Goal: Transaction & Acquisition: Purchase product/service

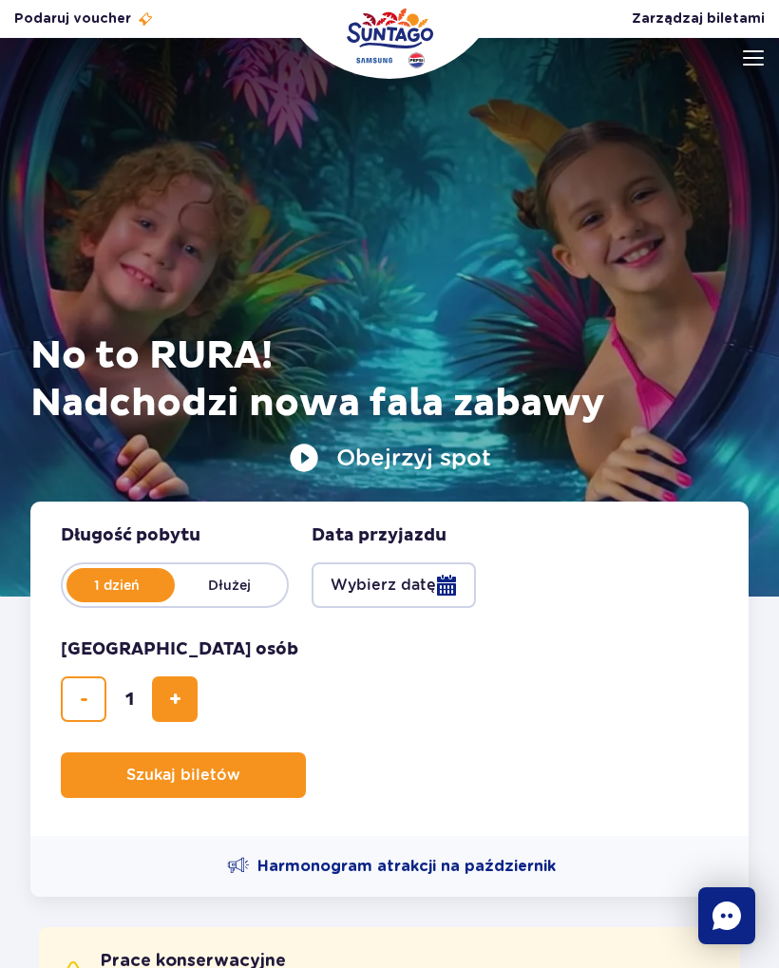
click at [179, 699] on span "dodaj bilet" at bounding box center [175, 699] width 12 height 0
type input "2"
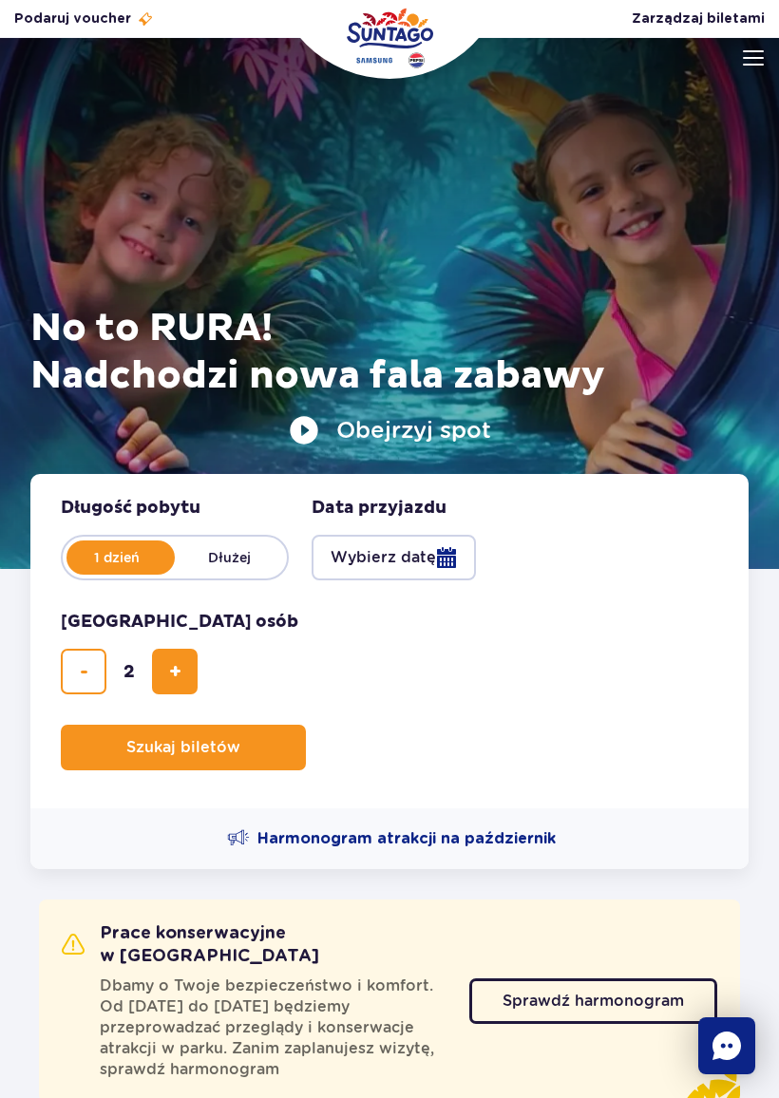
scroll to position [34, 0]
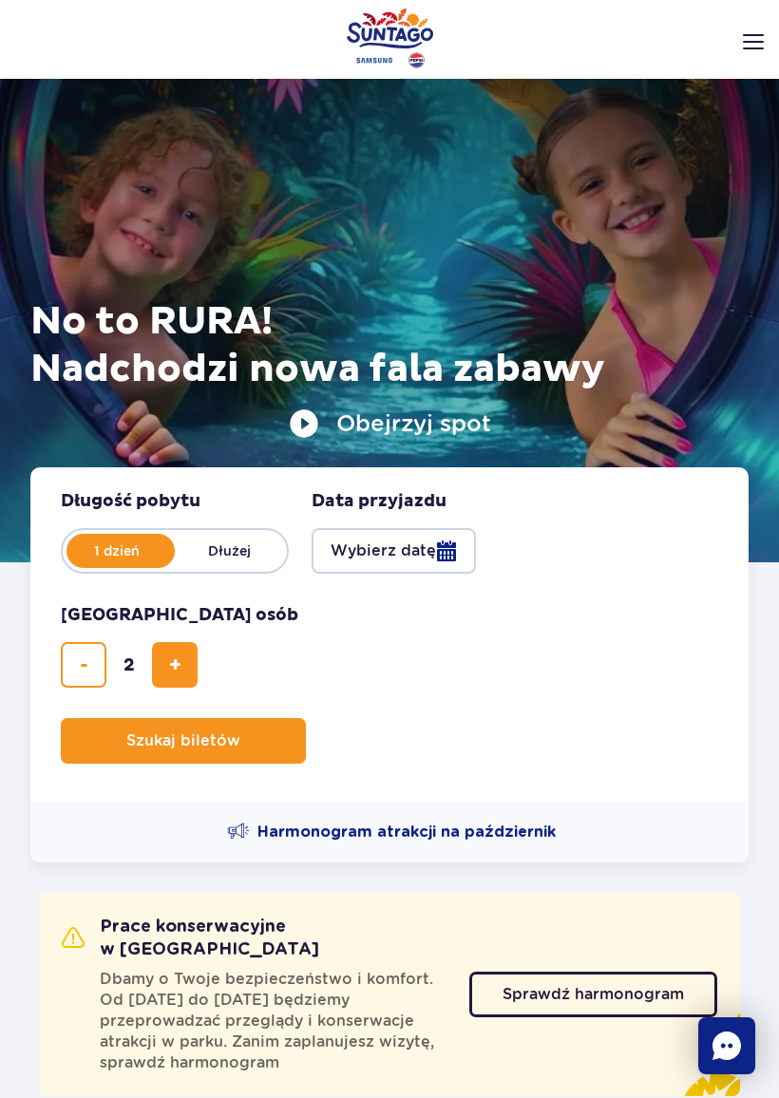
click at [400, 541] on button "Wybierz datę" at bounding box center [393, 551] width 164 height 46
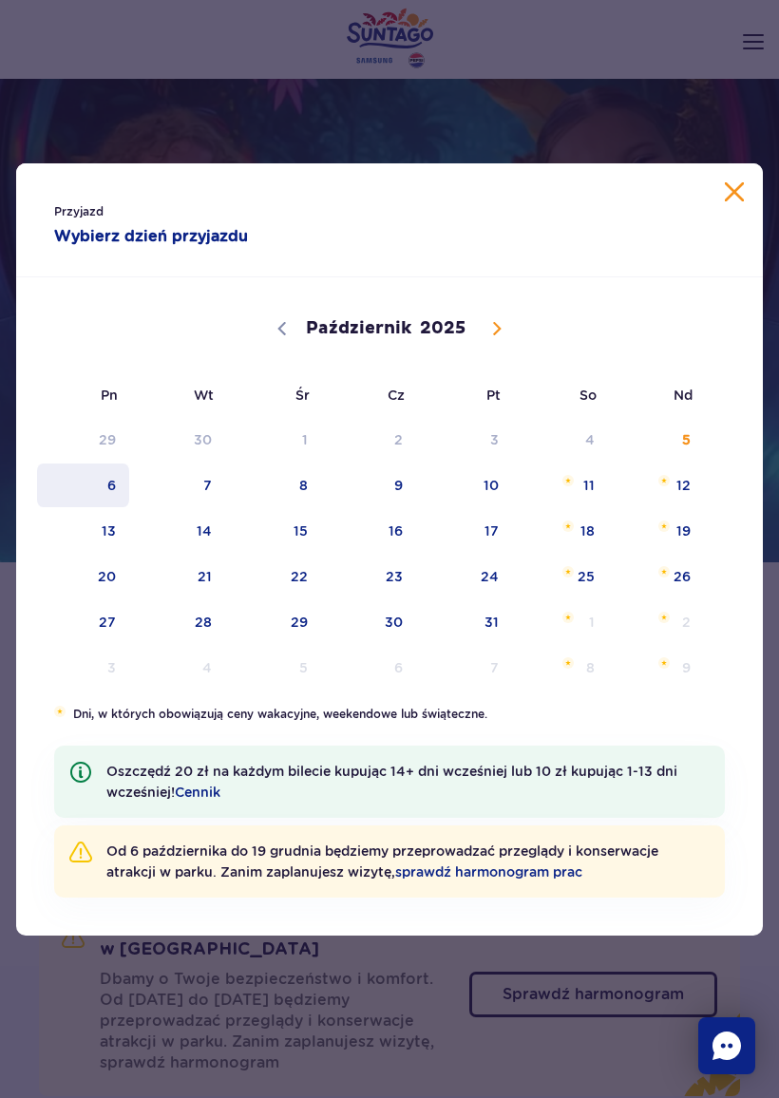
click at [103, 483] on span "6" at bounding box center [83, 485] width 96 height 44
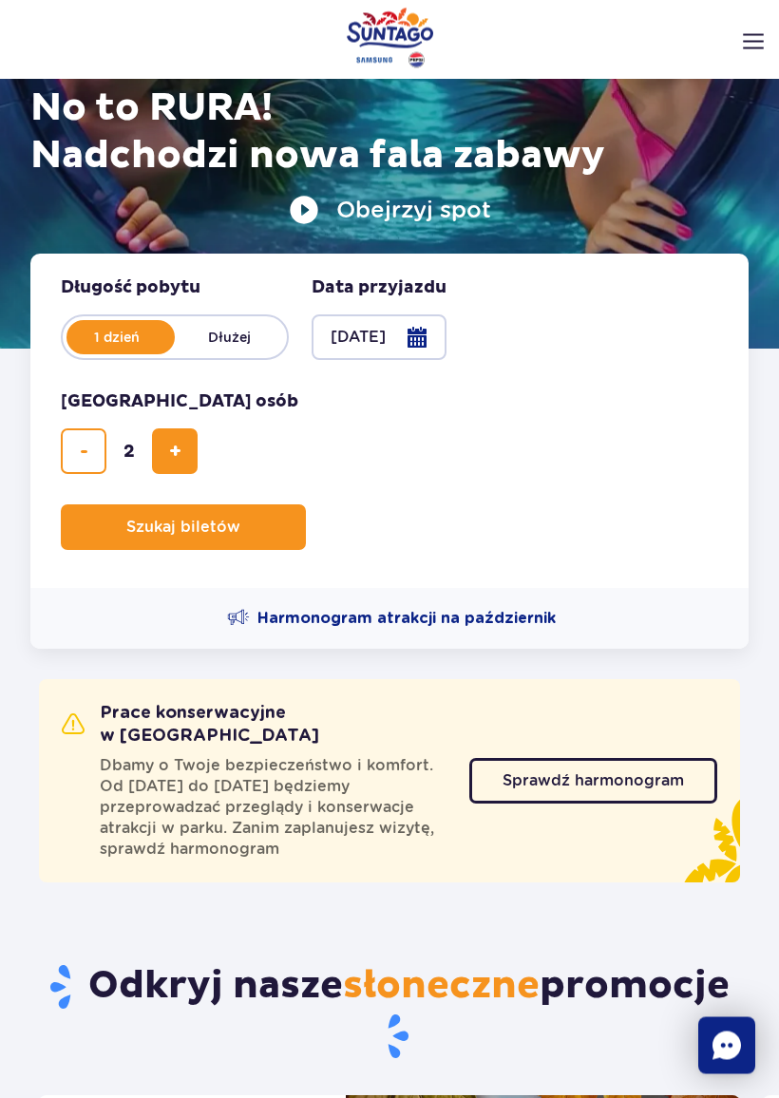
scroll to position [248, 0]
click at [573, 773] on span "Sprawdź harmonogram" at bounding box center [592, 780] width 181 height 15
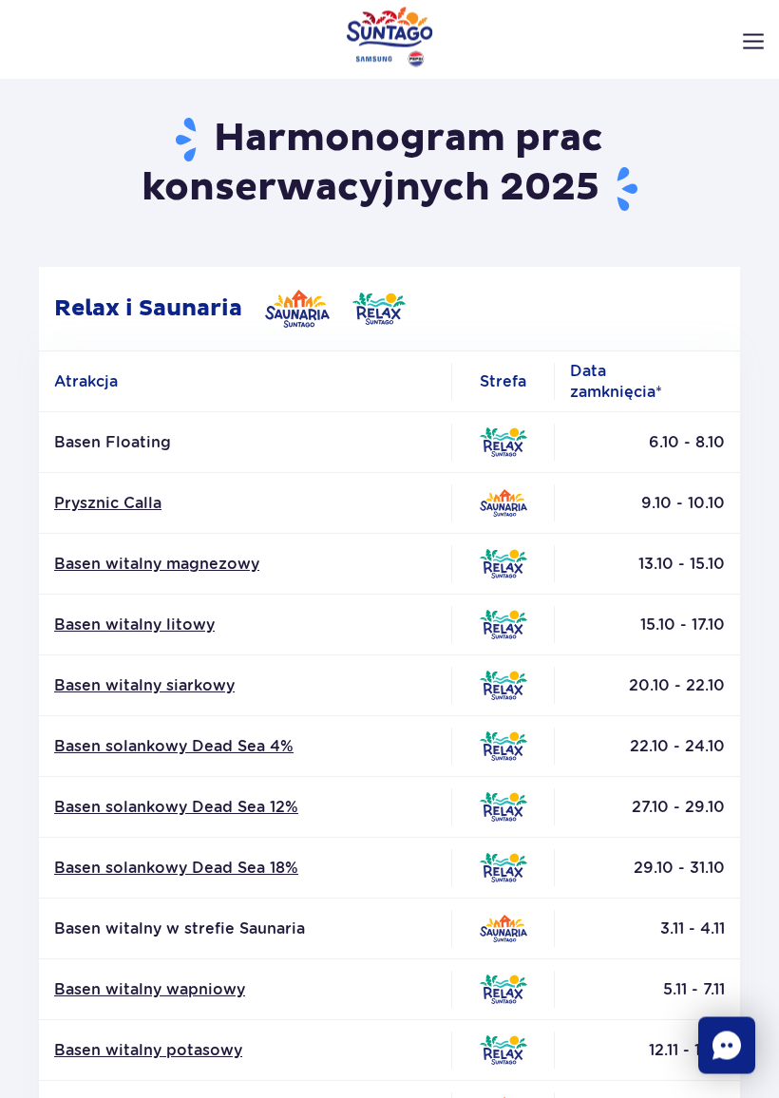
scroll to position [56, 0]
click at [160, 458] on td "Basen Floating" at bounding box center [245, 442] width 412 height 61
click at [162, 442] on p "Basen Floating" at bounding box center [245, 442] width 382 height 21
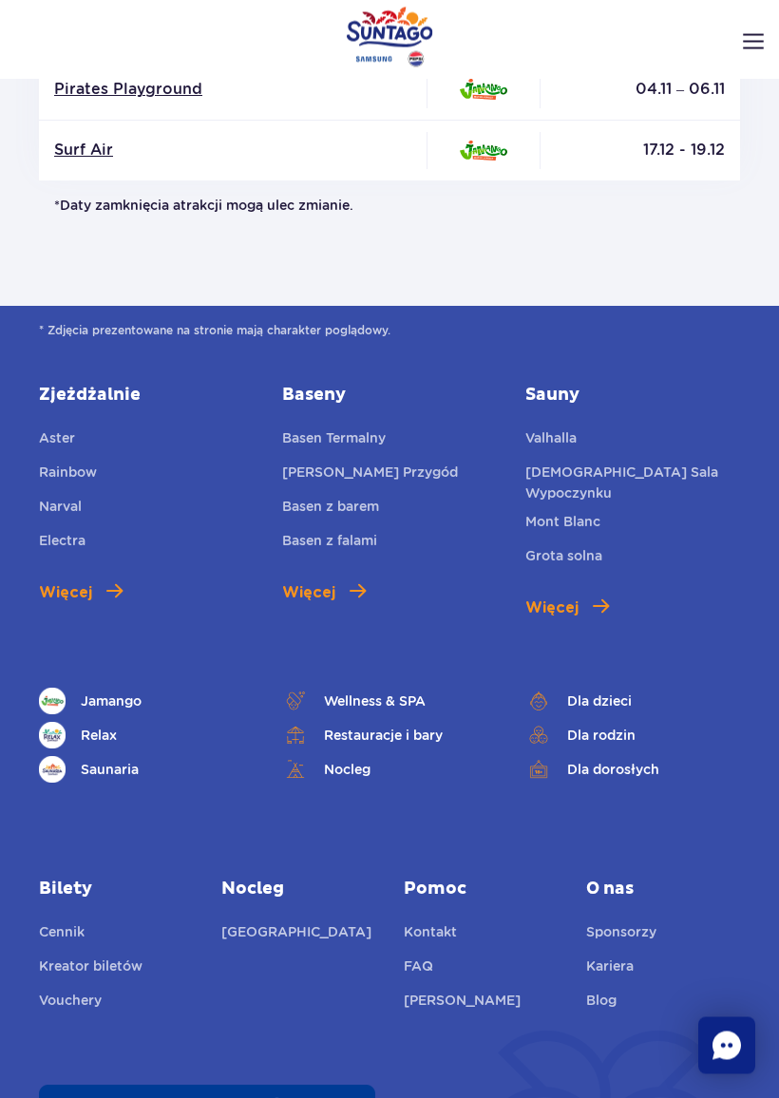
scroll to position [1787, 0]
click at [109, 725] on link "Relax" at bounding box center [146, 735] width 215 height 27
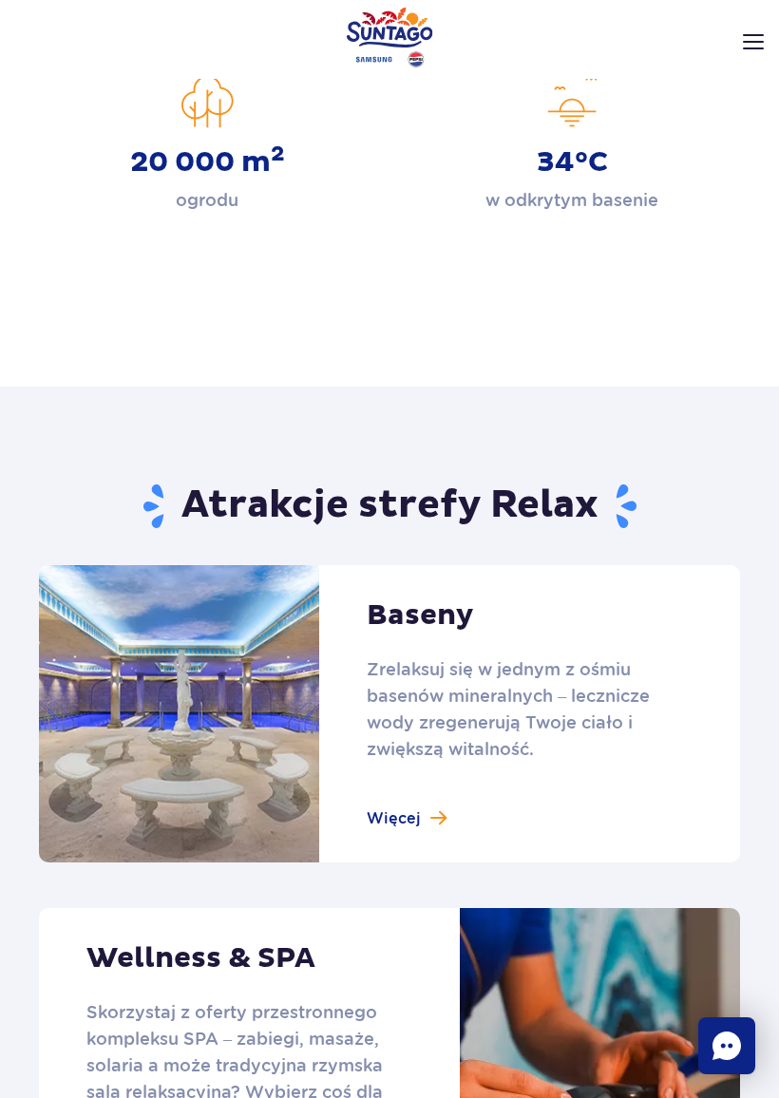
scroll to position [698, 0]
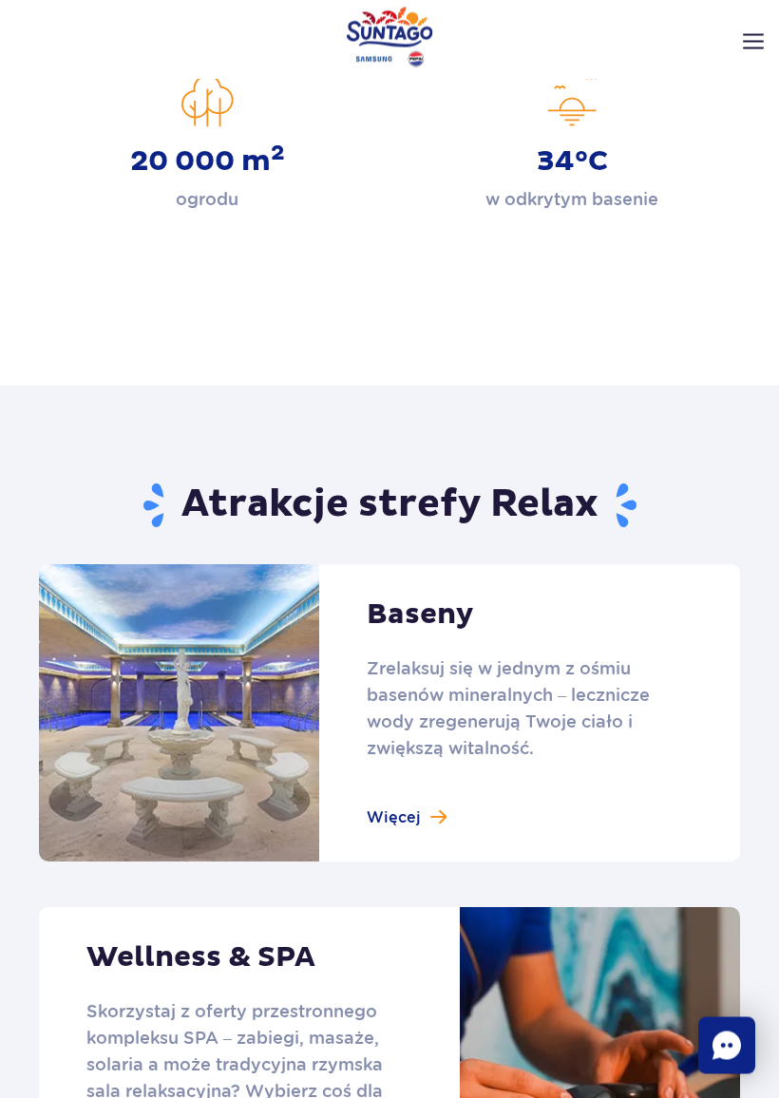
click at [401, 816] on link at bounding box center [389, 713] width 701 height 297
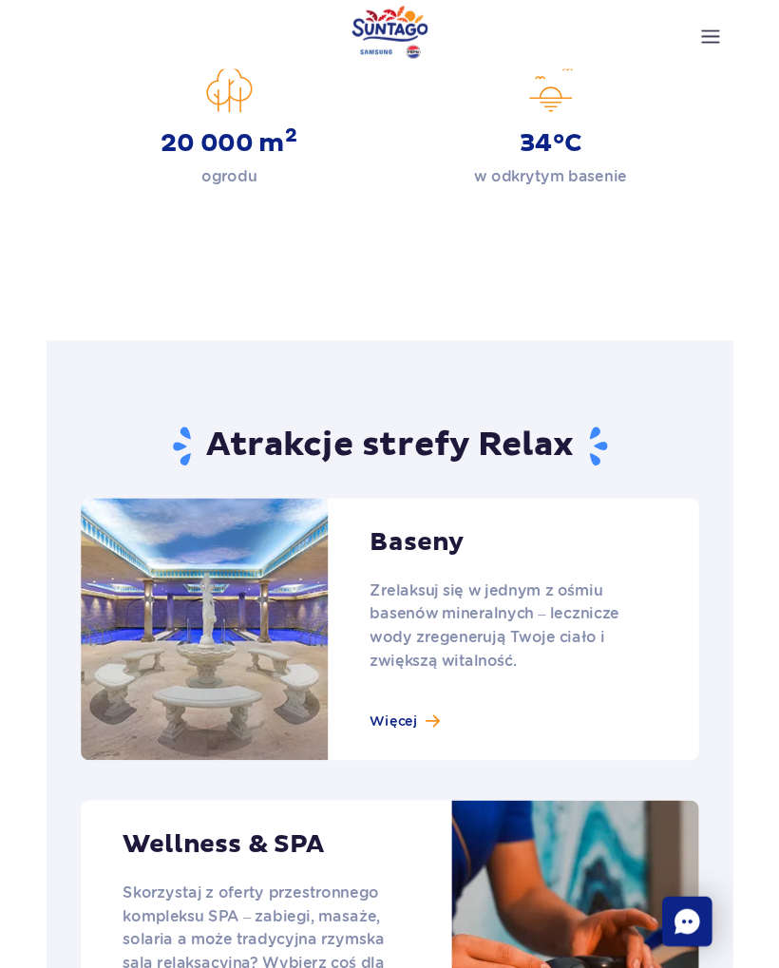
scroll to position [752, 0]
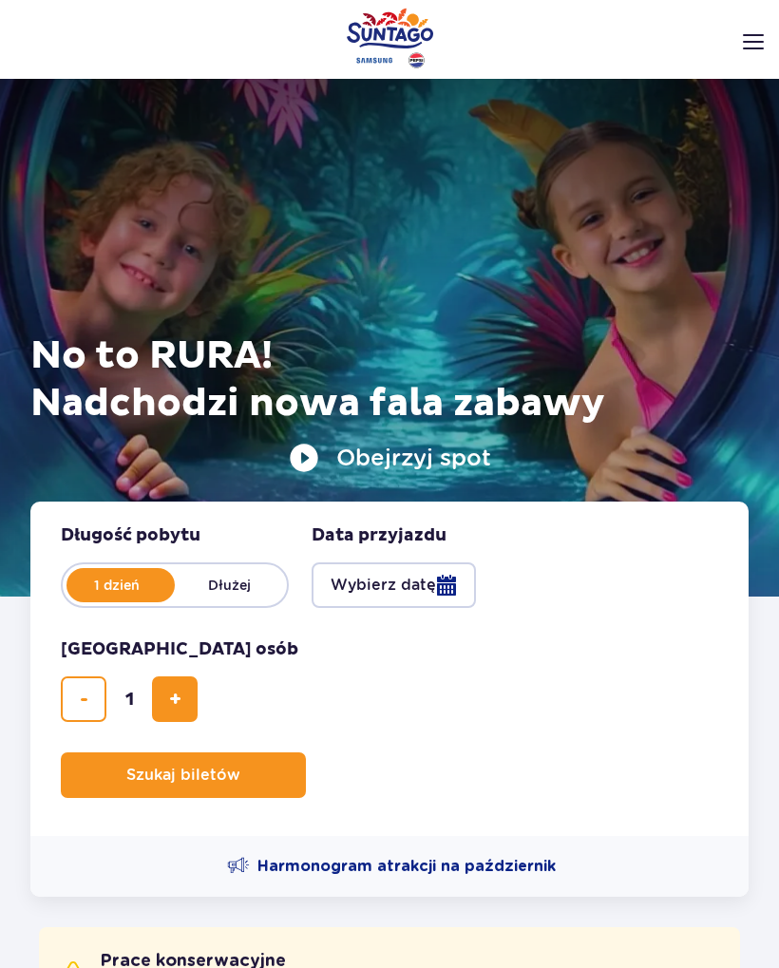
scroll to position [301, 0]
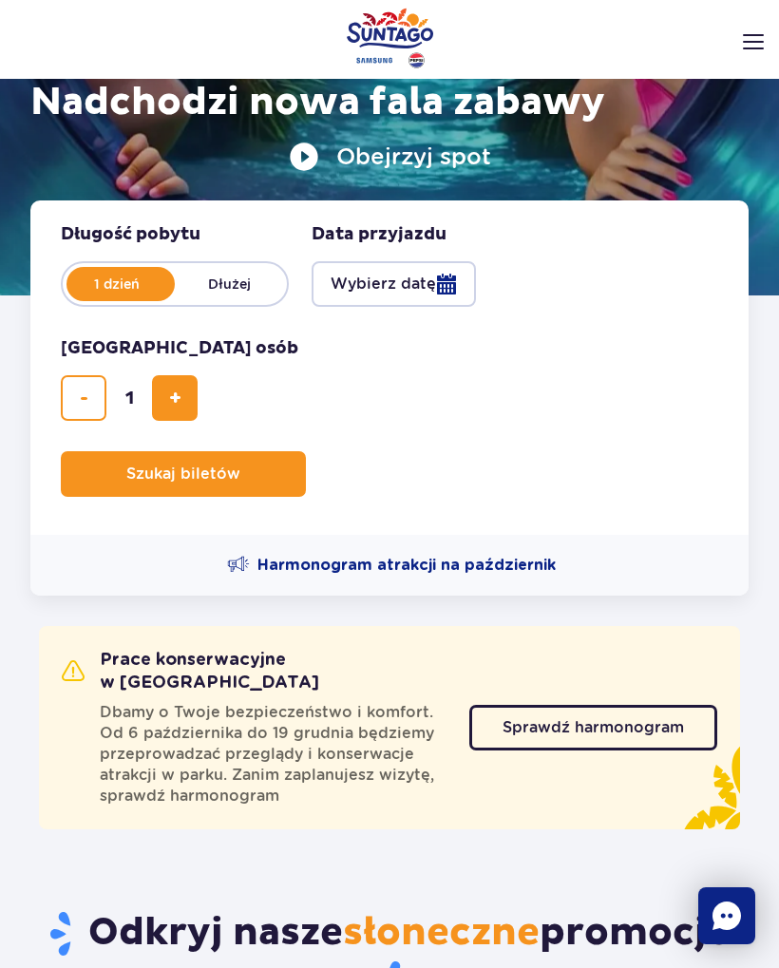
click at [414, 269] on button "Wybierz datę" at bounding box center [393, 284] width 164 height 46
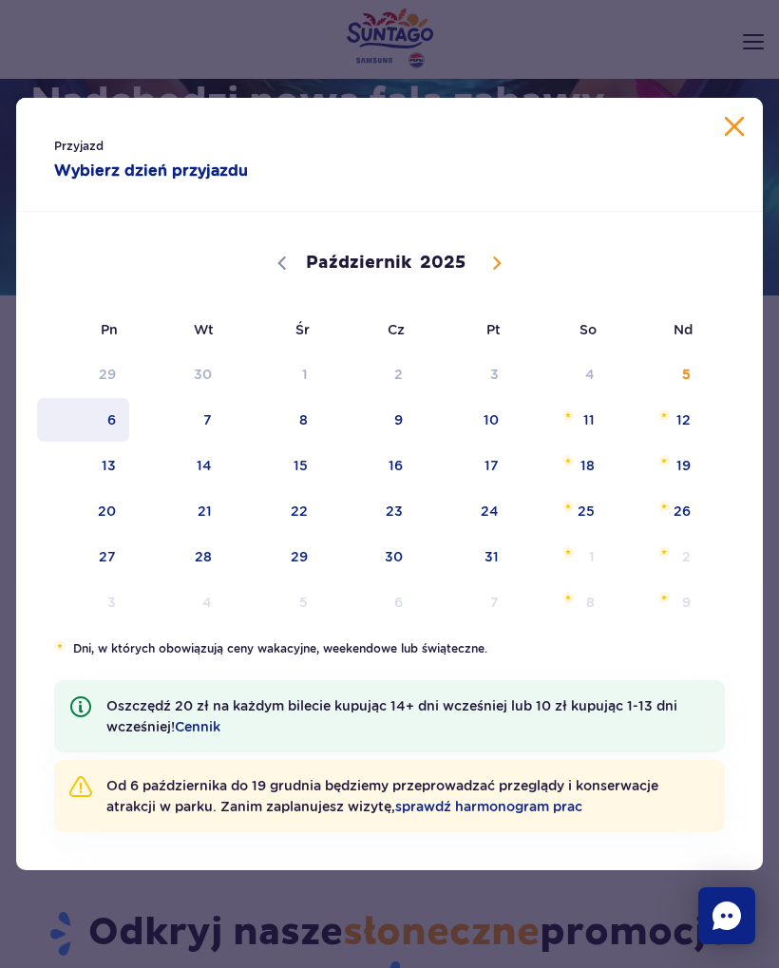
click at [118, 421] on span "6" at bounding box center [83, 420] width 96 height 44
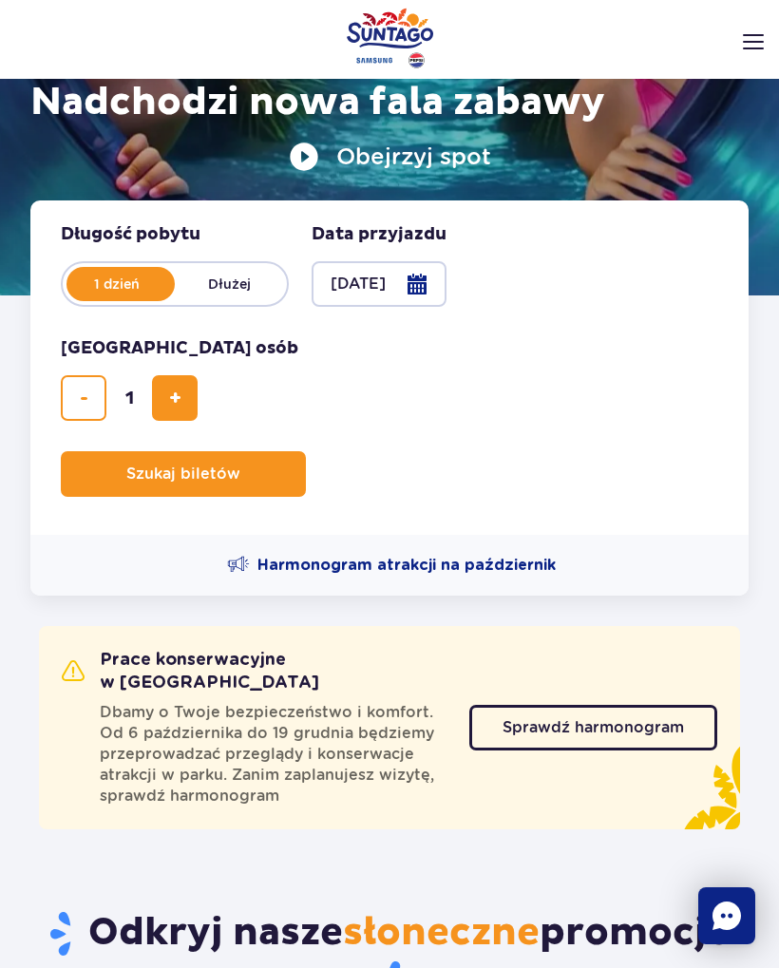
click at [180, 398] on span "dodaj bilet" at bounding box center [175, 398] width 12 height 0
type input "2"
click at [423, 555] on span "Harmonogram atrakcji na październik" at bounding box center [406, 565] width 298 height 21
click at [240, 474] on span "Planowanie wizyty w Park of Poland" at bounding box center [240, 474] width 0 height 0
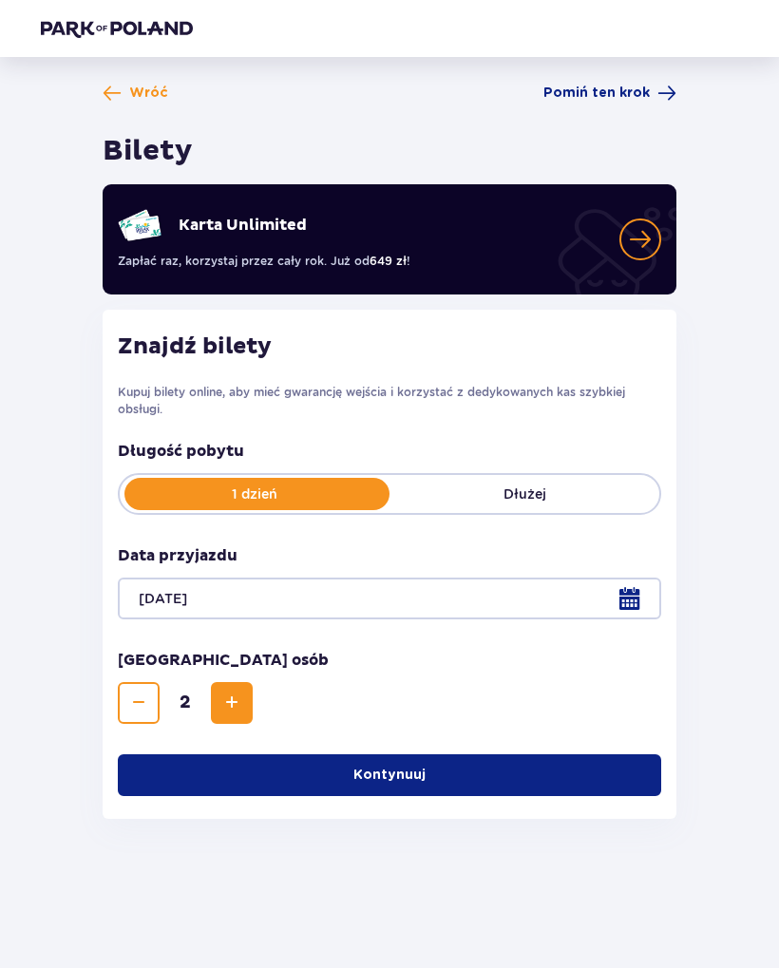
click at [555, 772] on button "Kontynuuj" at bounding box center [389, 775] width 543 height 42
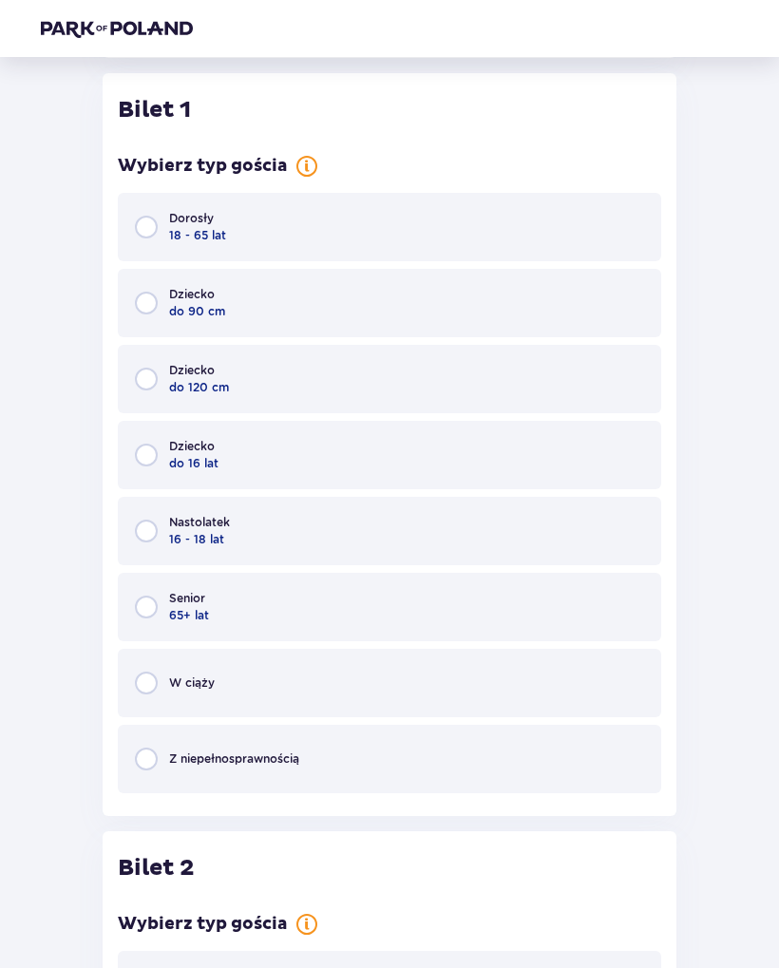
scroll to position [761, 0]
click at [138, 229] on input "radio" at bounding box center [146, 226] width 23 height 23
radio input "true"
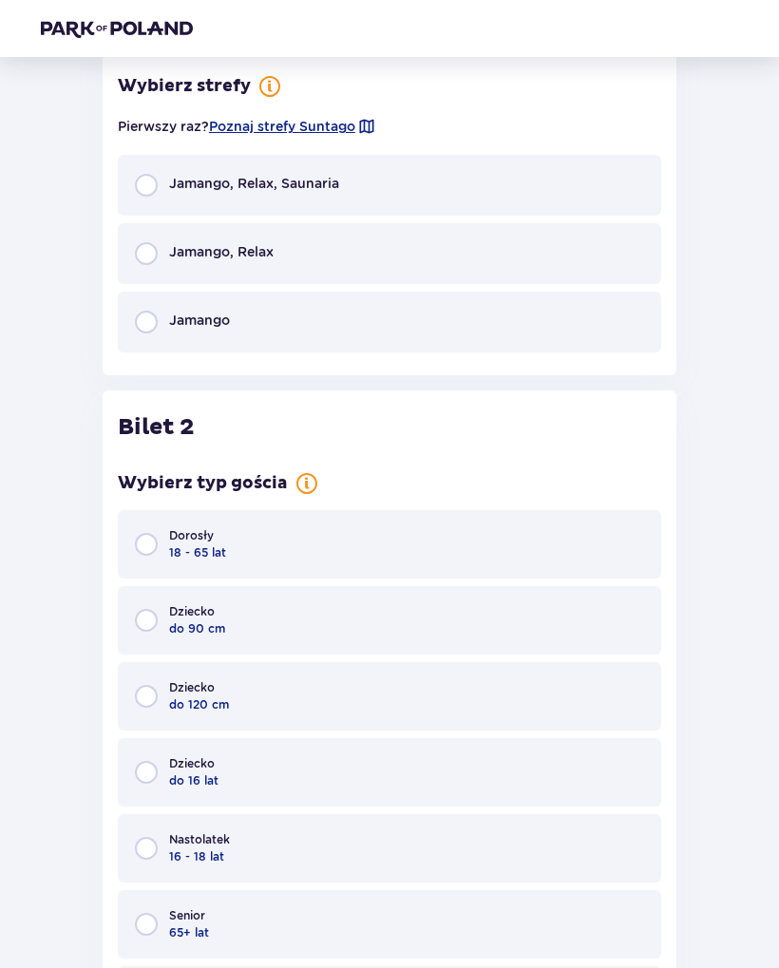
scroll to position [1512, 0]
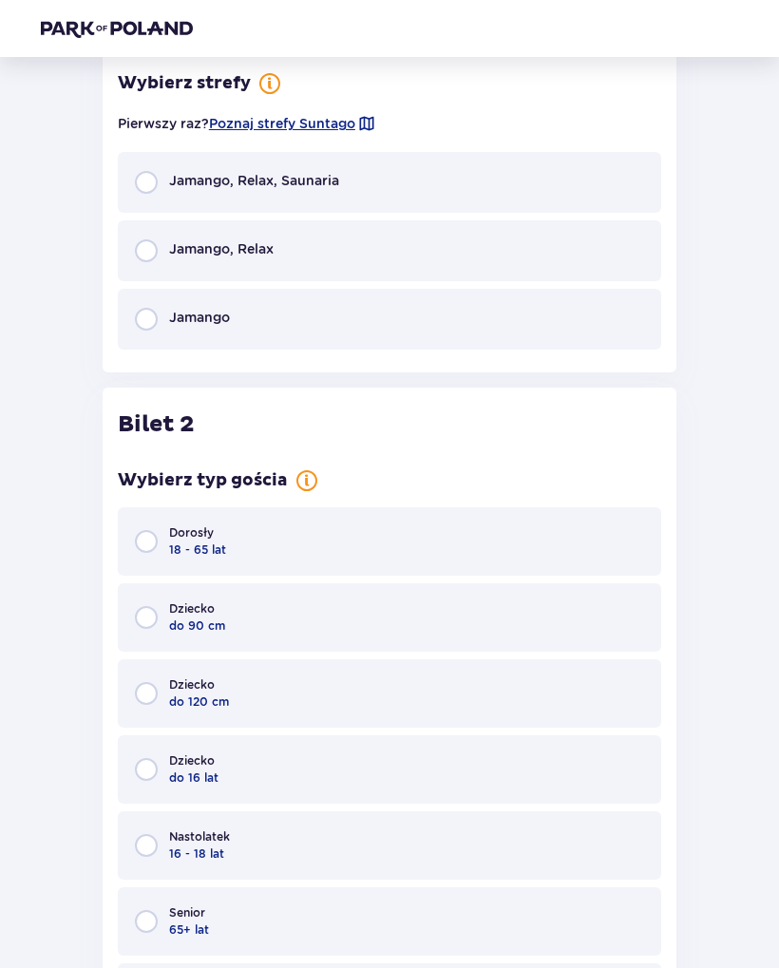
click at [157, 540] on input "radio" at bounding box center [146, 541] width 23 height 23
radio input "true"
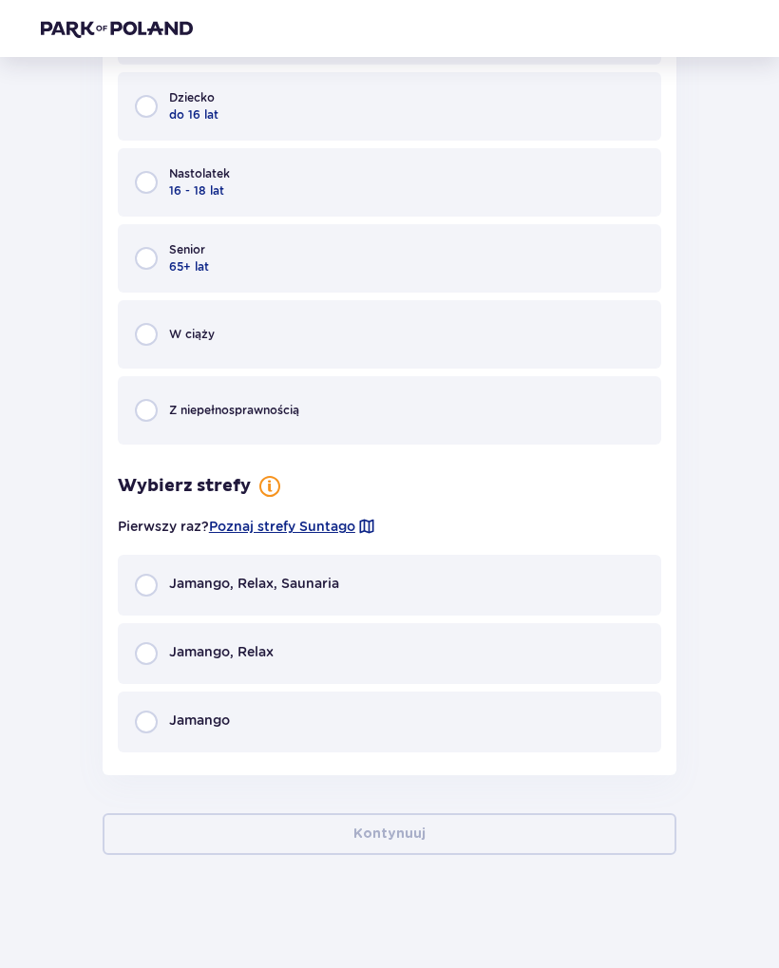
scroll to position [2175, 0]
click at [153, 577] on input "radio" at bounding box center [146, 584] width 23 height 23
radio input "true"
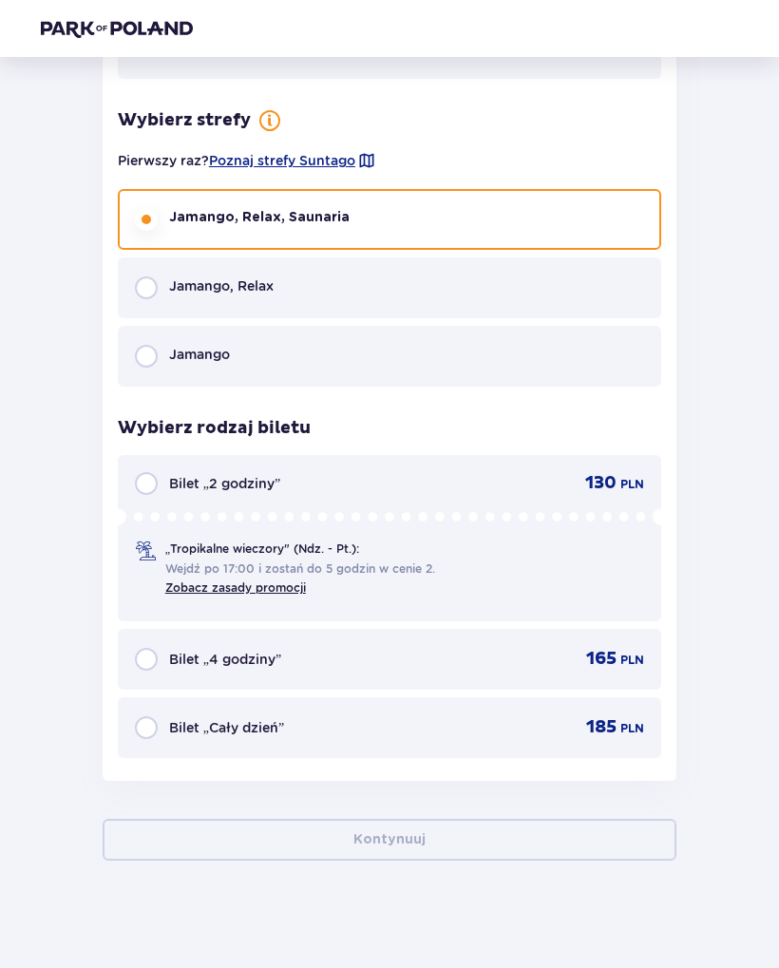
scroll to position [2543, 0]
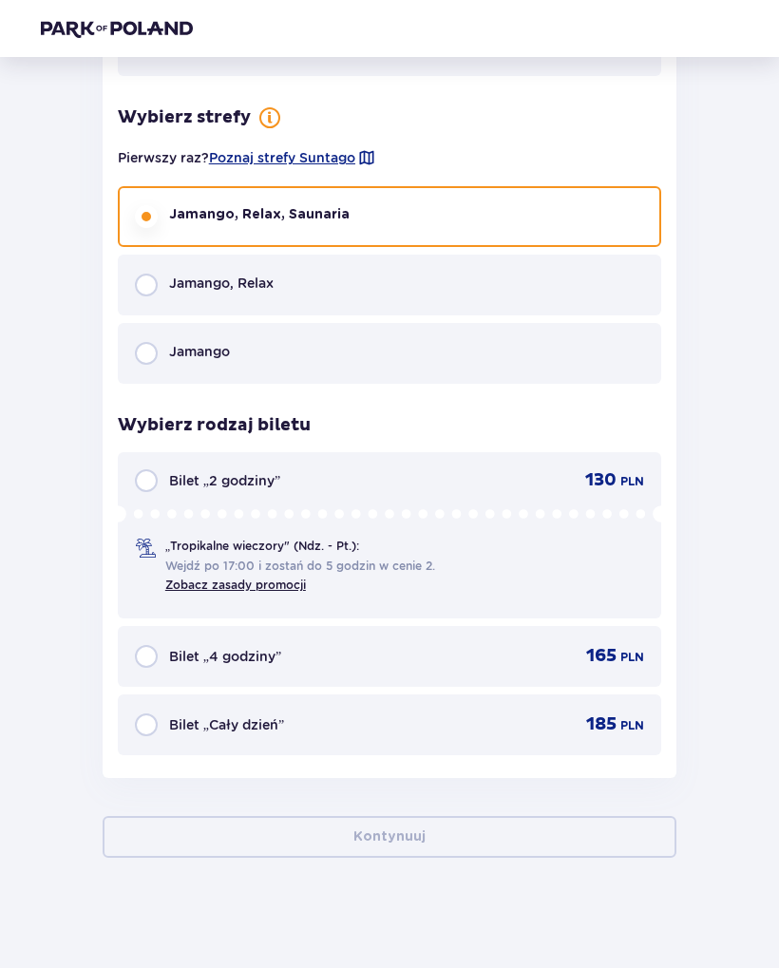
click at [344, 157] on span "Poznaj strefy Suntago" at bounding box center [282, 157] width 146 height 19
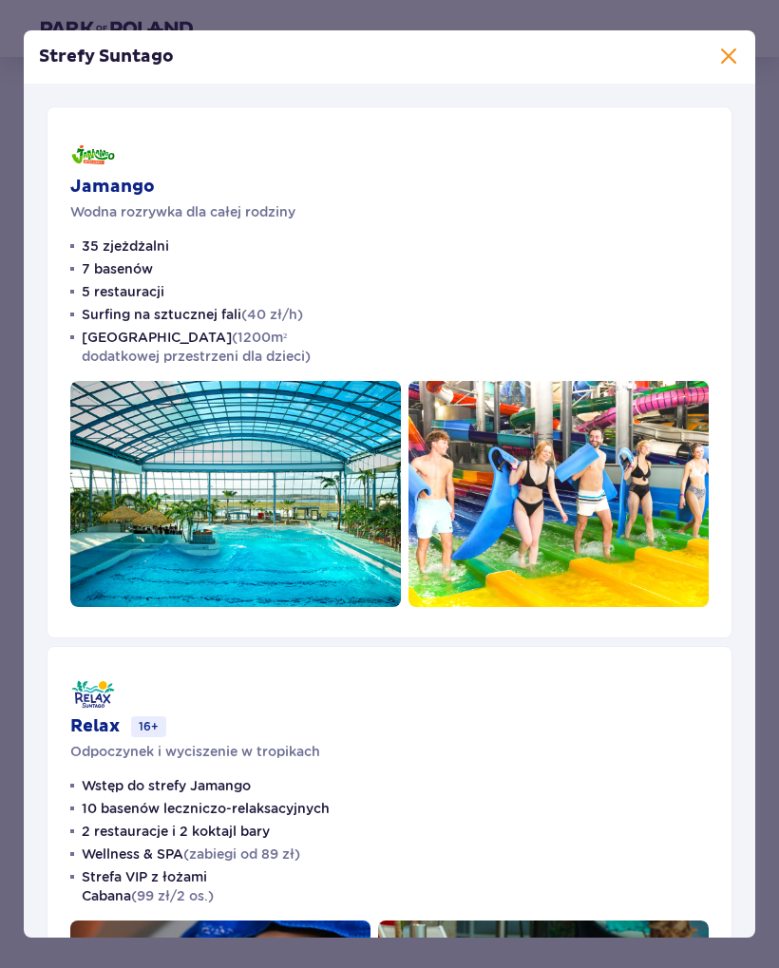
click at [724, 54] on span at bounding box center [728, 57] width 23 height 23
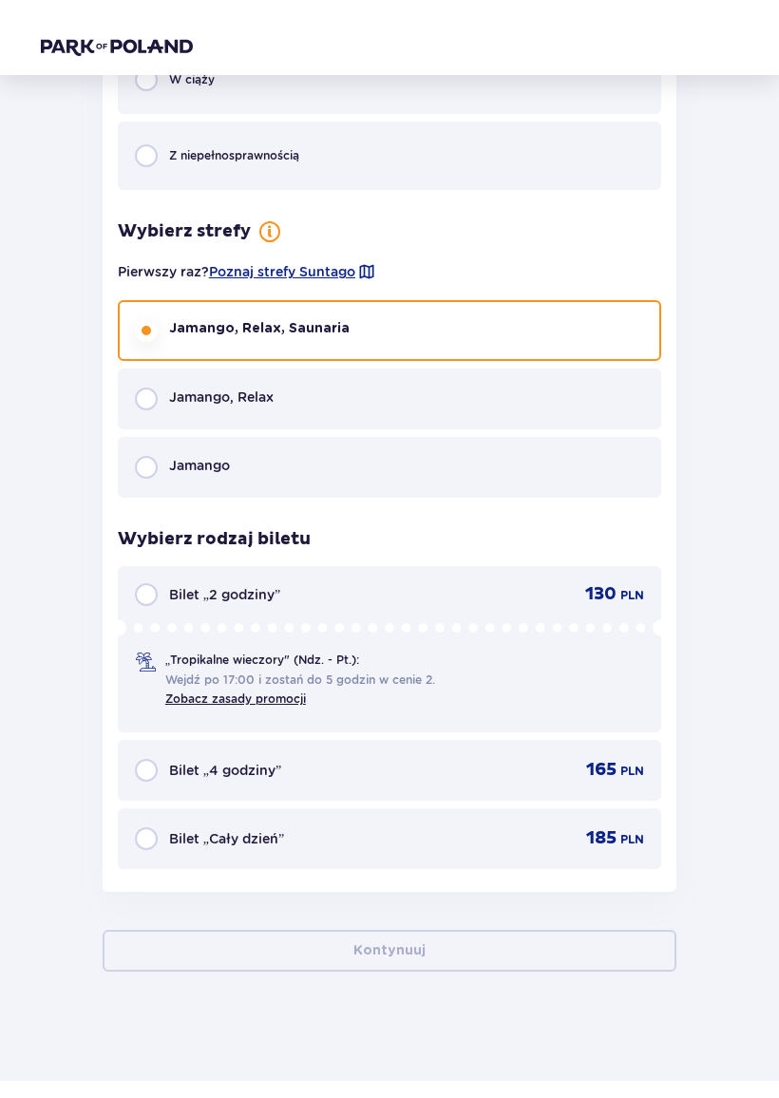
scroll to position [2413, 0]
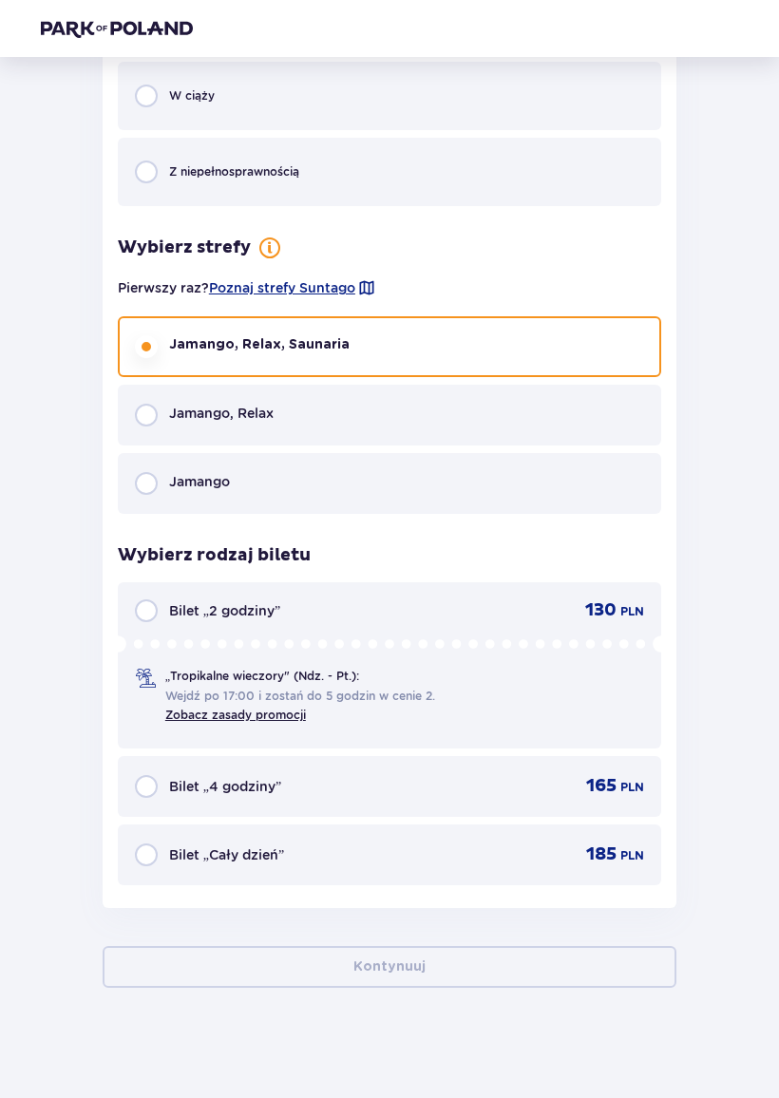
click at [156, 848] on input "radio" at bounding box center [146, 854] width 23 height 23
radio input "true"
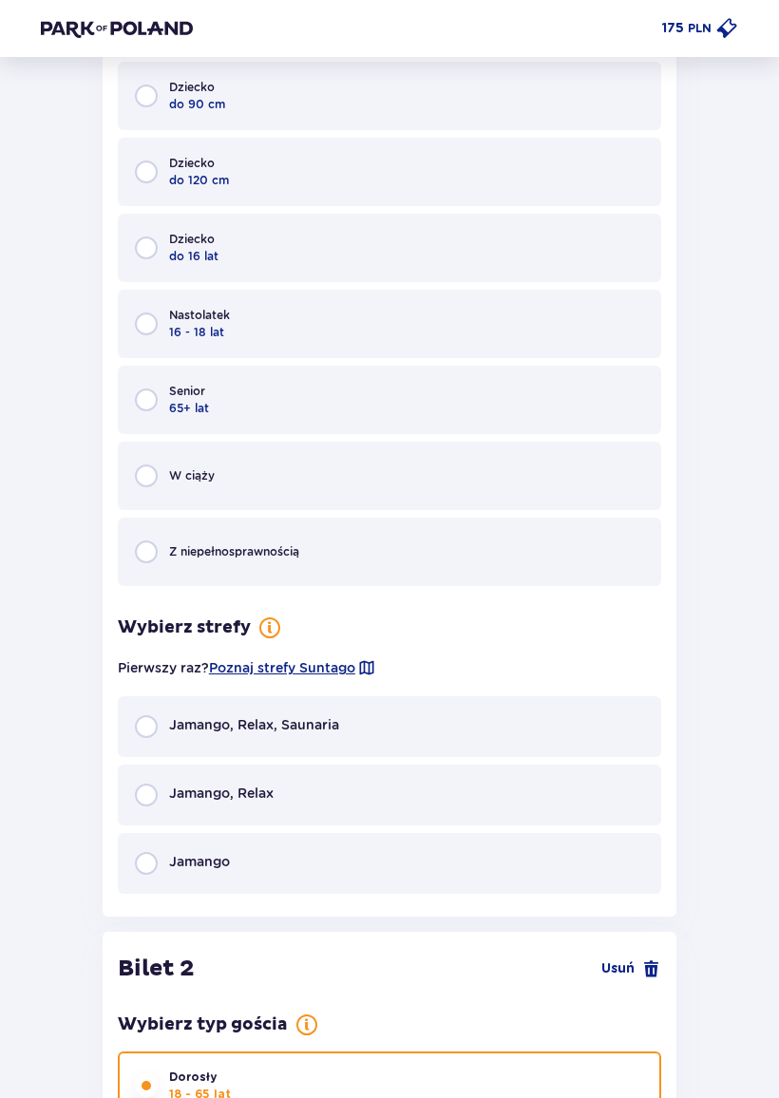
click at [146, 732] on input "radio" at bounding box center [146, 726] width 23 height 23
radio input "true"
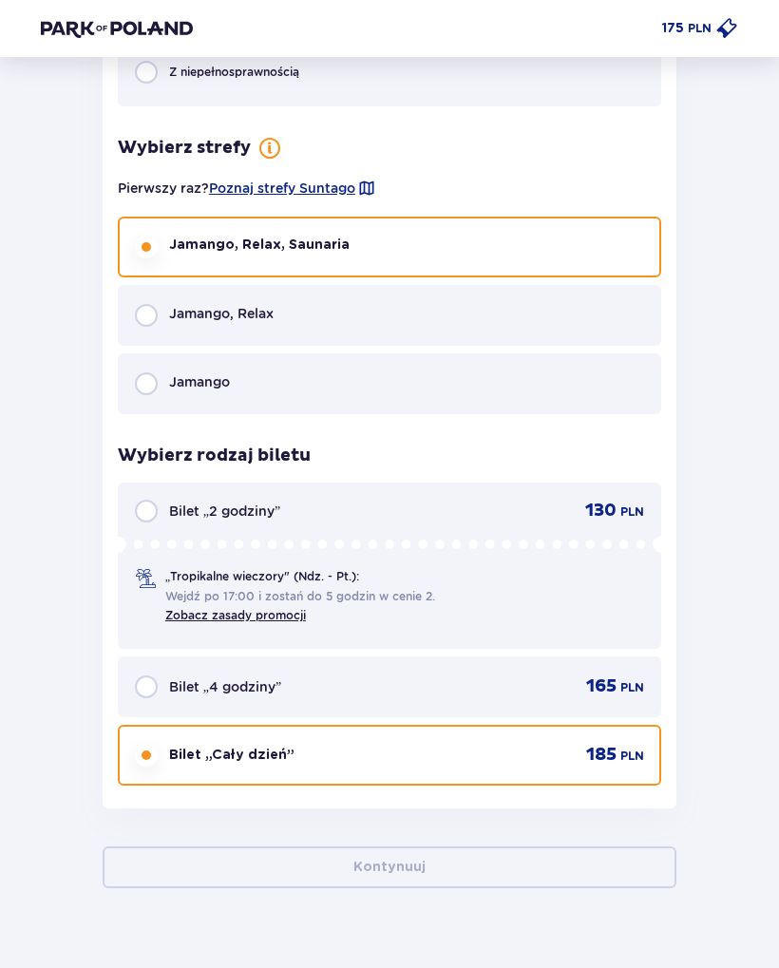
scroll to position [2910, 0]
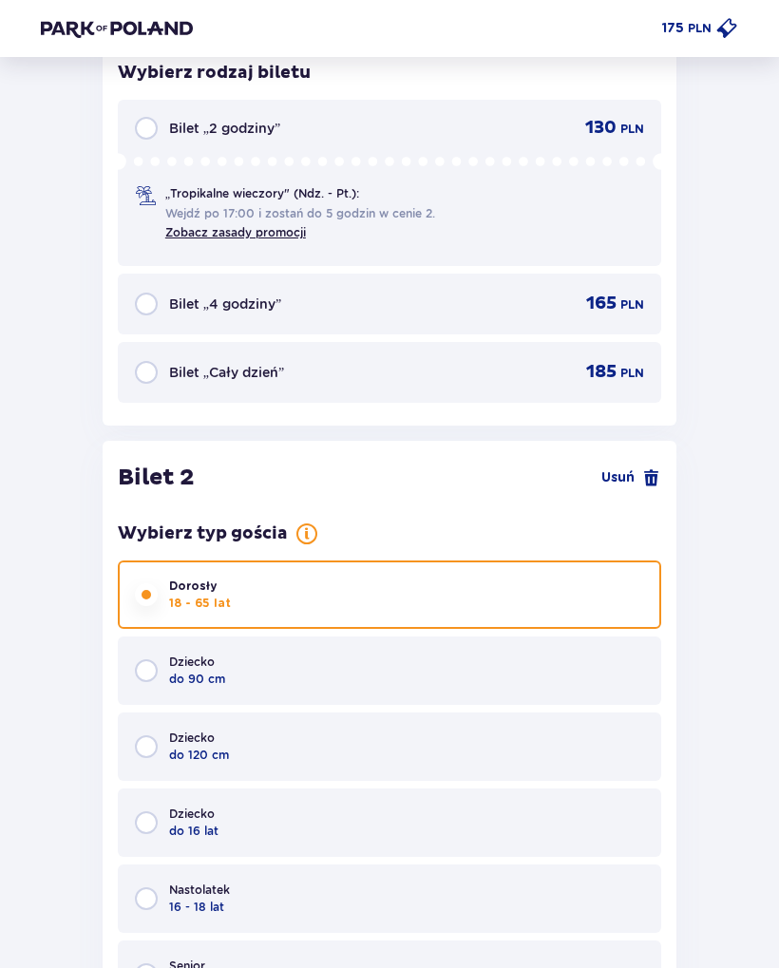
click at [240, 366] on span "Bilet „Cały dzień”" at bounding box center [226, 373] width 115 height 19
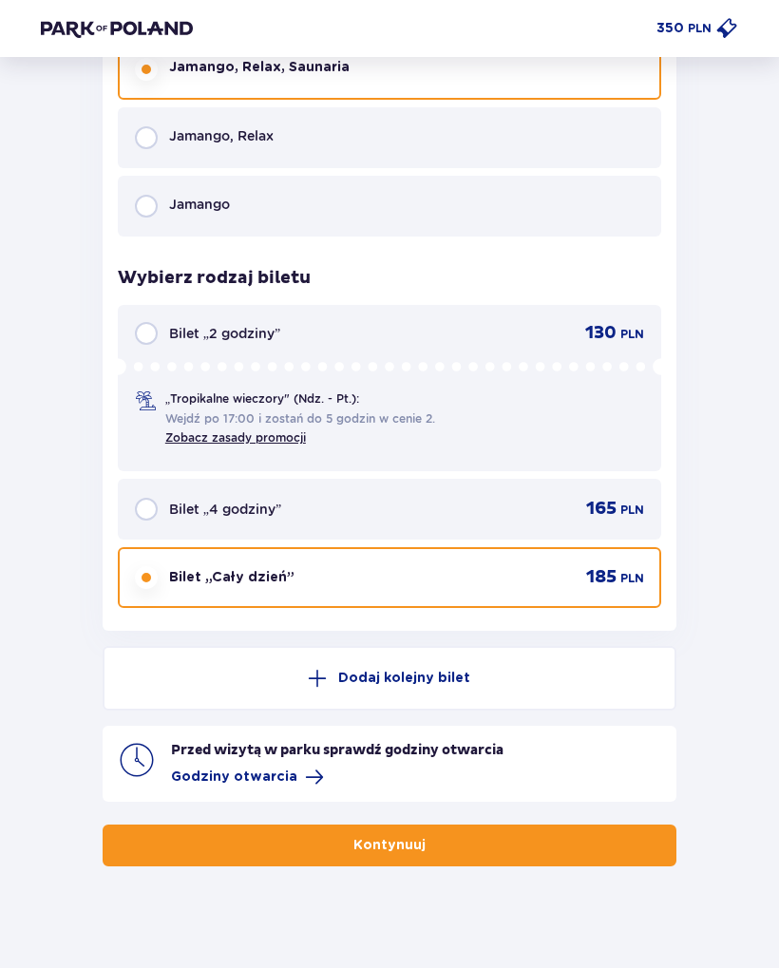
scroll to position [3066, 0]
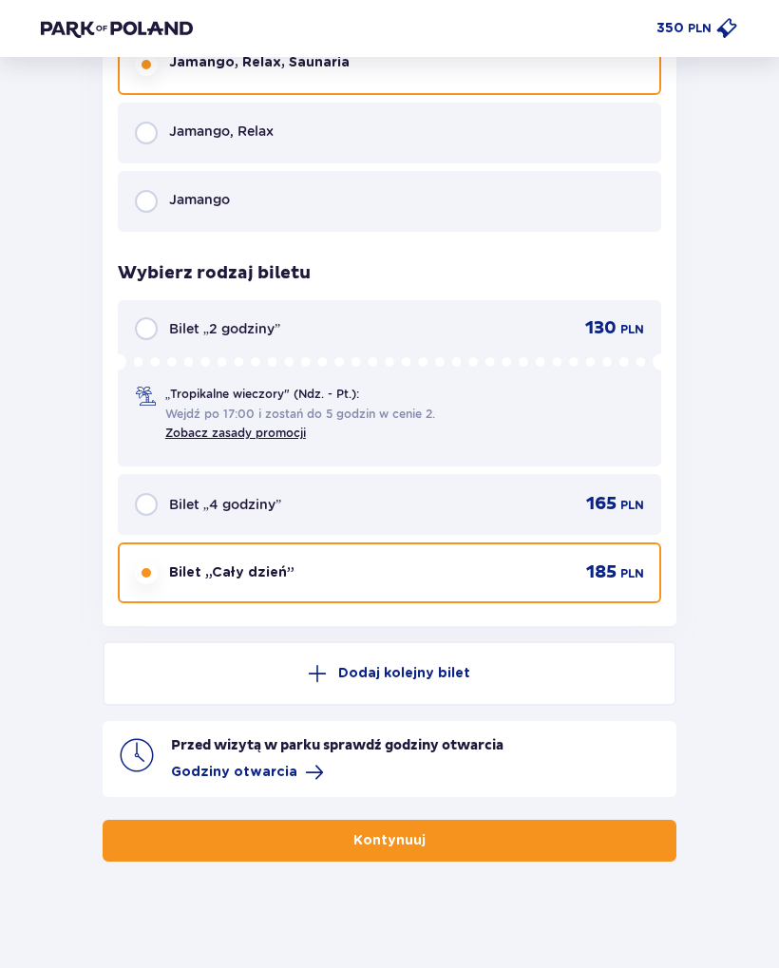
click at [287, 762] on span "Godziny otwarcia" at bounding box center [234, 771] width 126 height 19
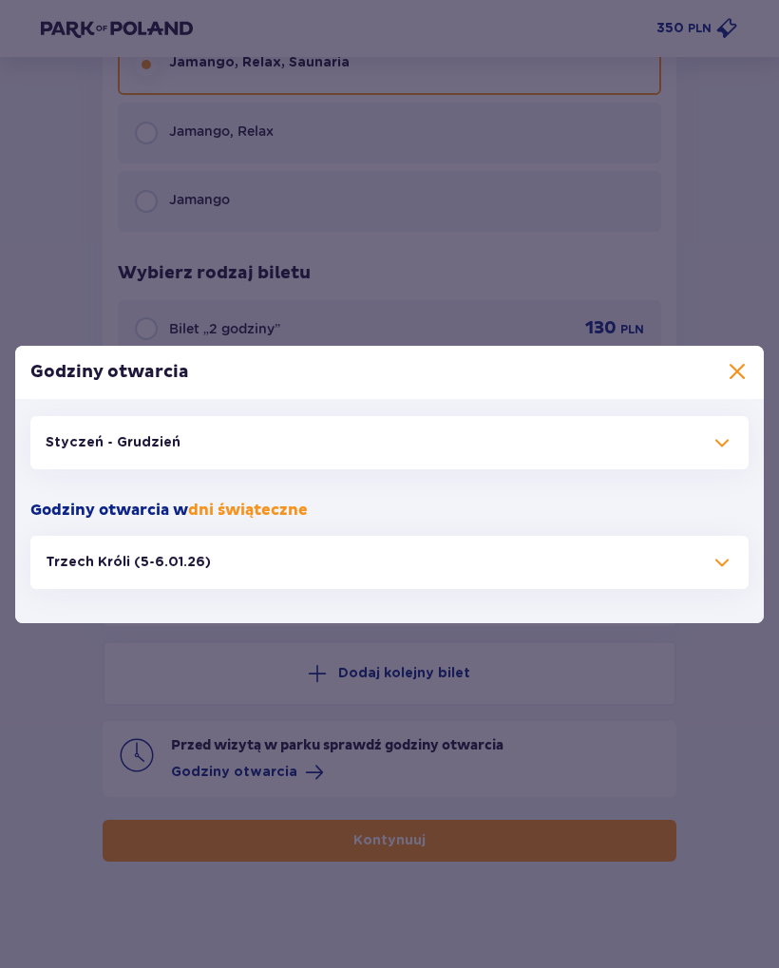
click at [704, 437] on button "Styczeń - Grudzień" at bounding box center [389, 442] width 718 height 53
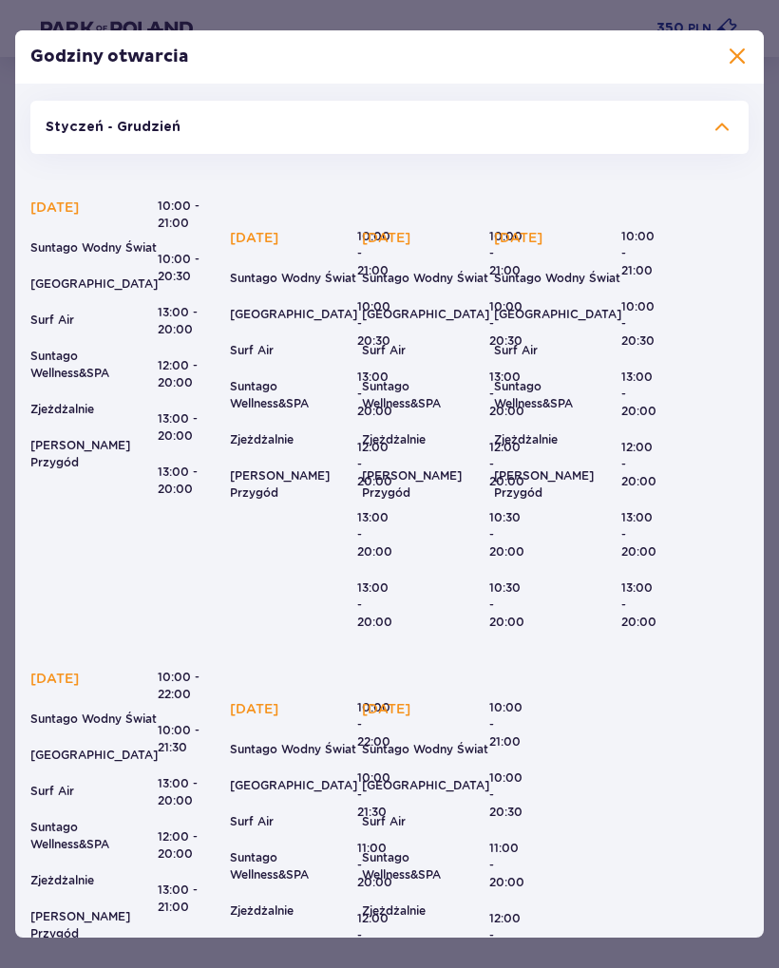
click at [736, 52] on span at bounding box center [736, 57] width 23 height 23
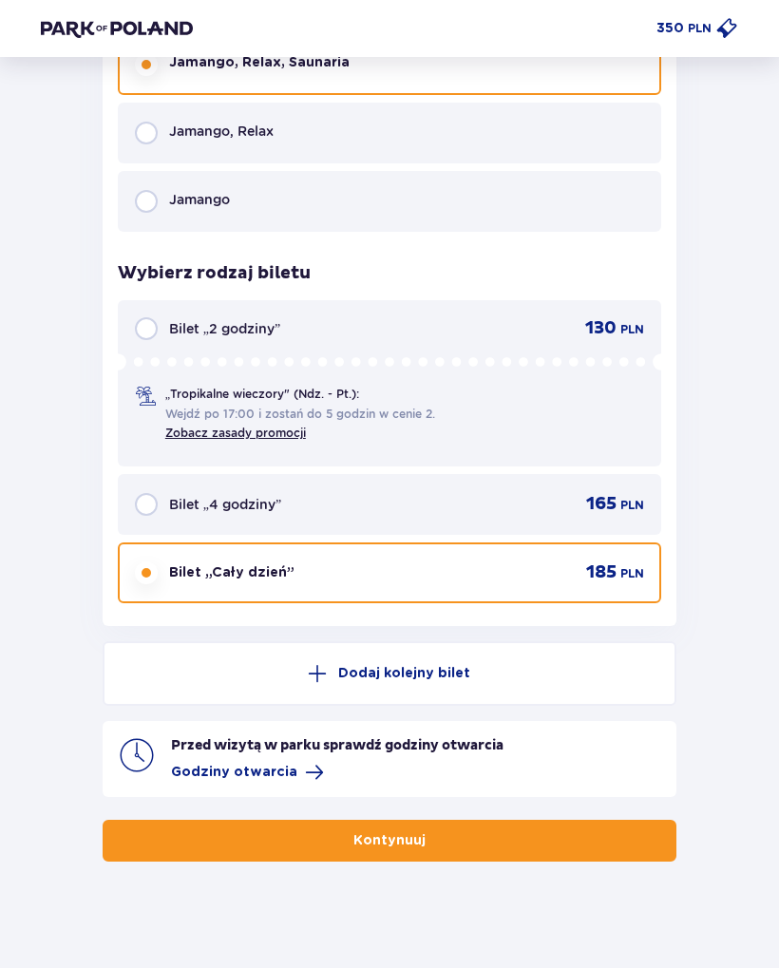
click at [555, 819] on button "Kontynuuj" at bounding box center [389, 840] width 573 height 42
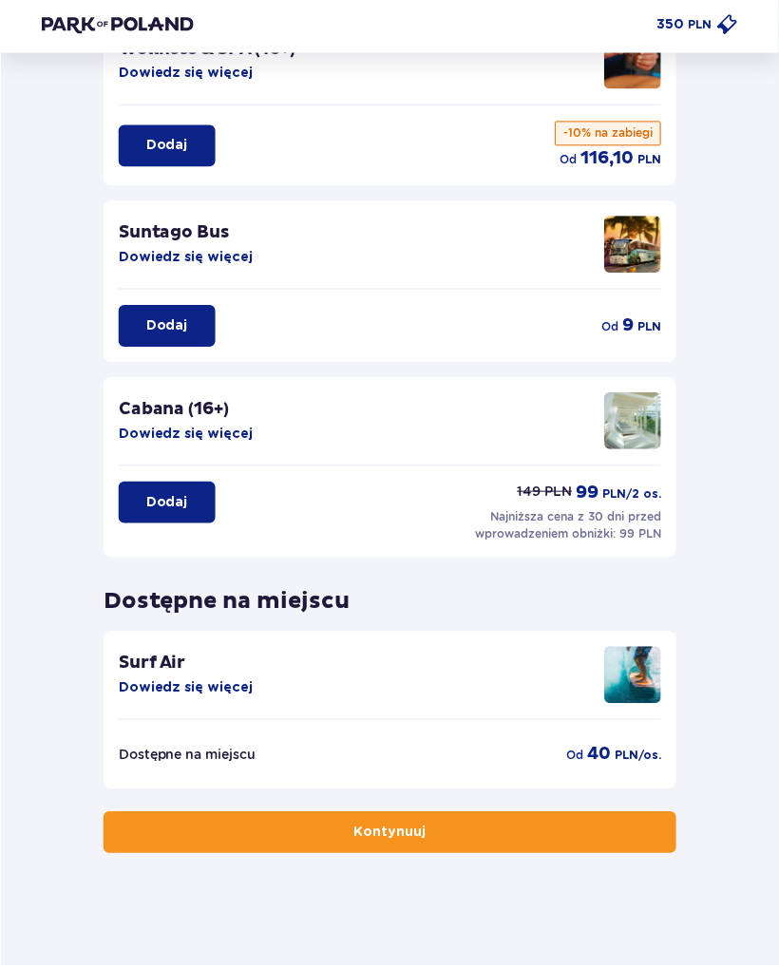
scroll to position [178, 0]
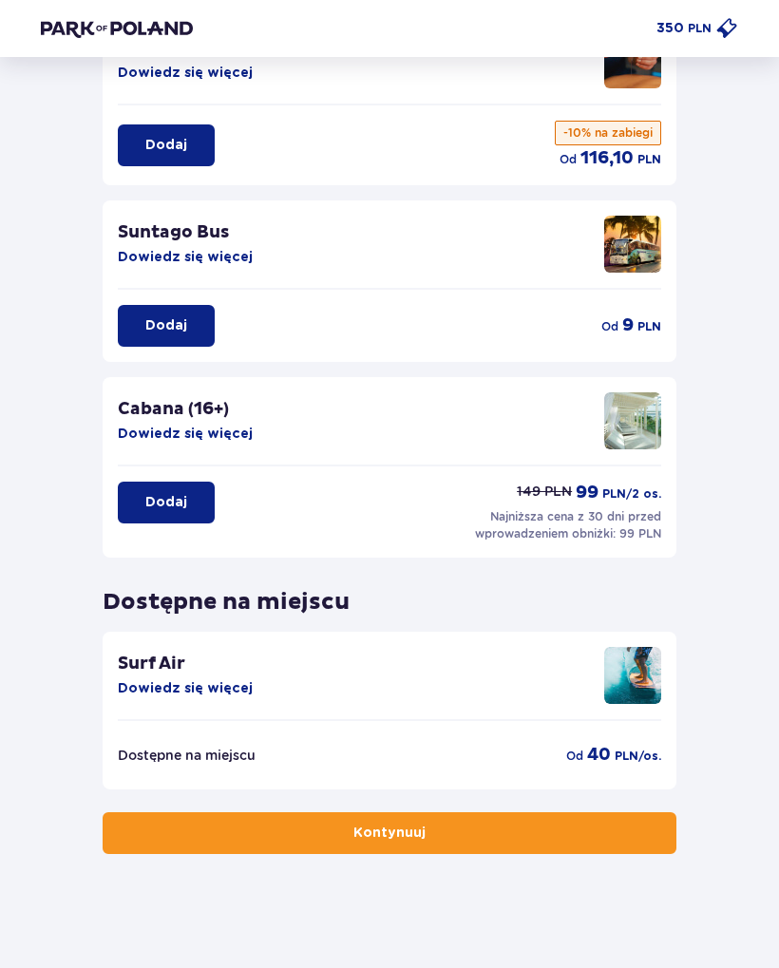
click at [503, 831] on button "Kontynuuj" at bounding box center [389, 833] width 573 height 42
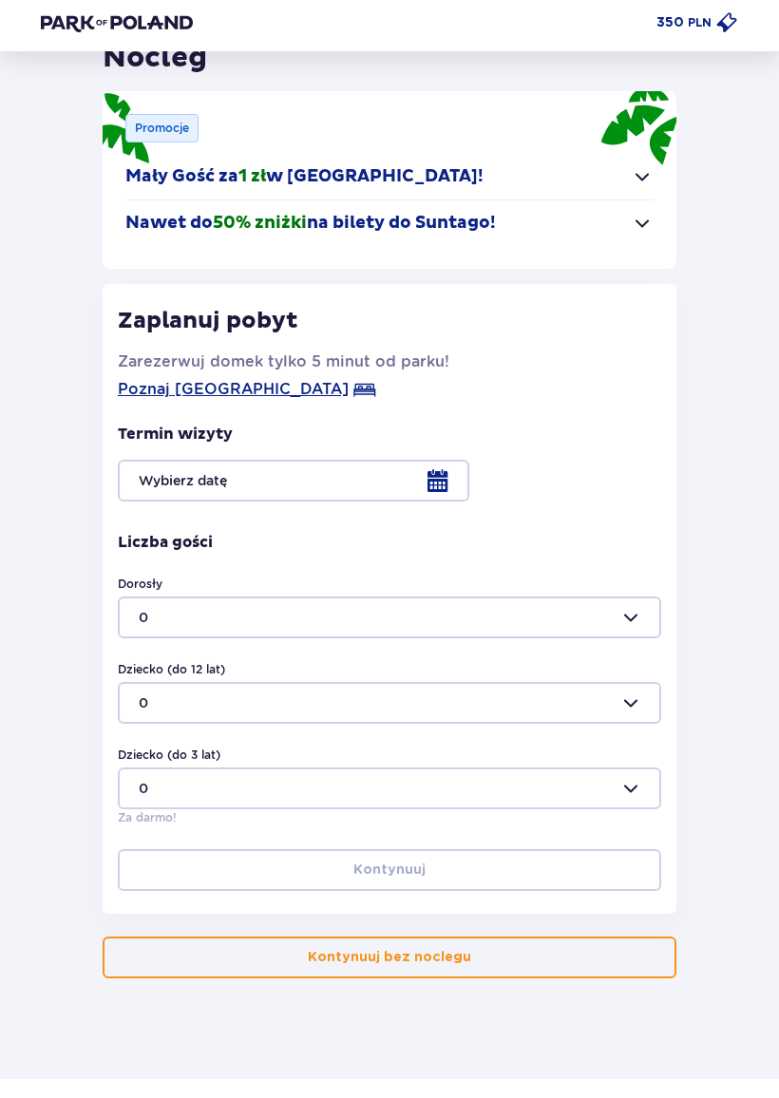
scroll to position [87, 0]
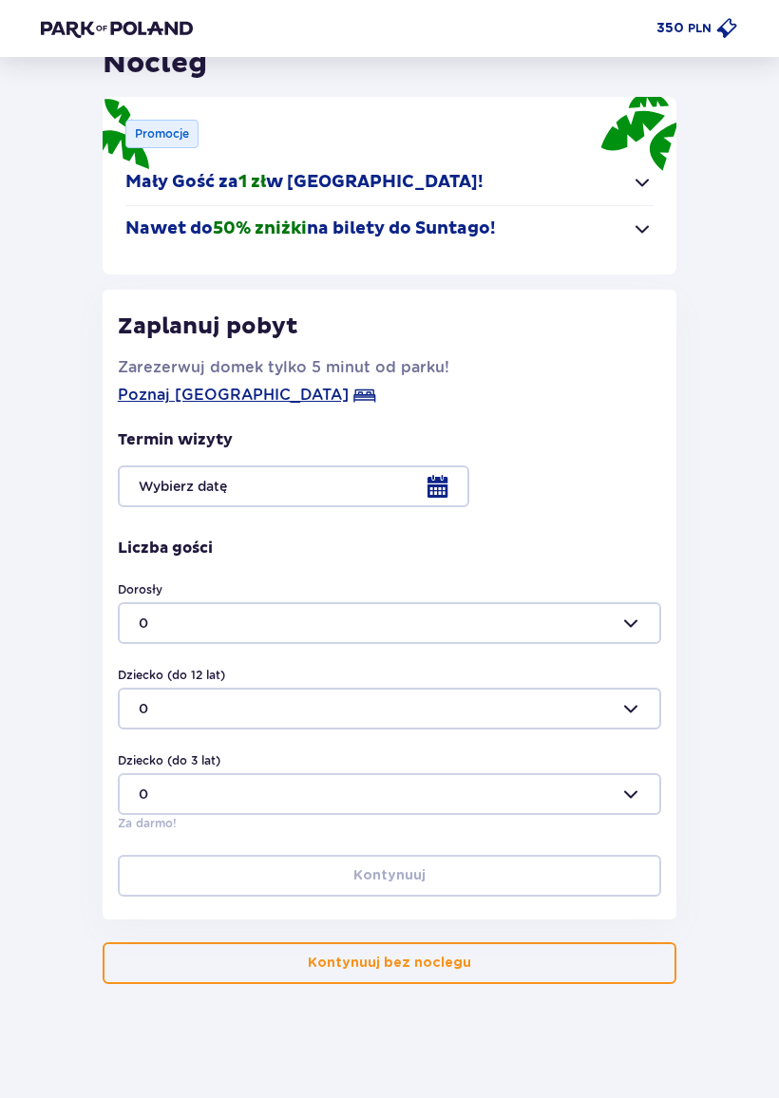
click at [405, 956] on p "Kontynuuj bez noclegu" at bounding box center [389, 962] width 163 height 19
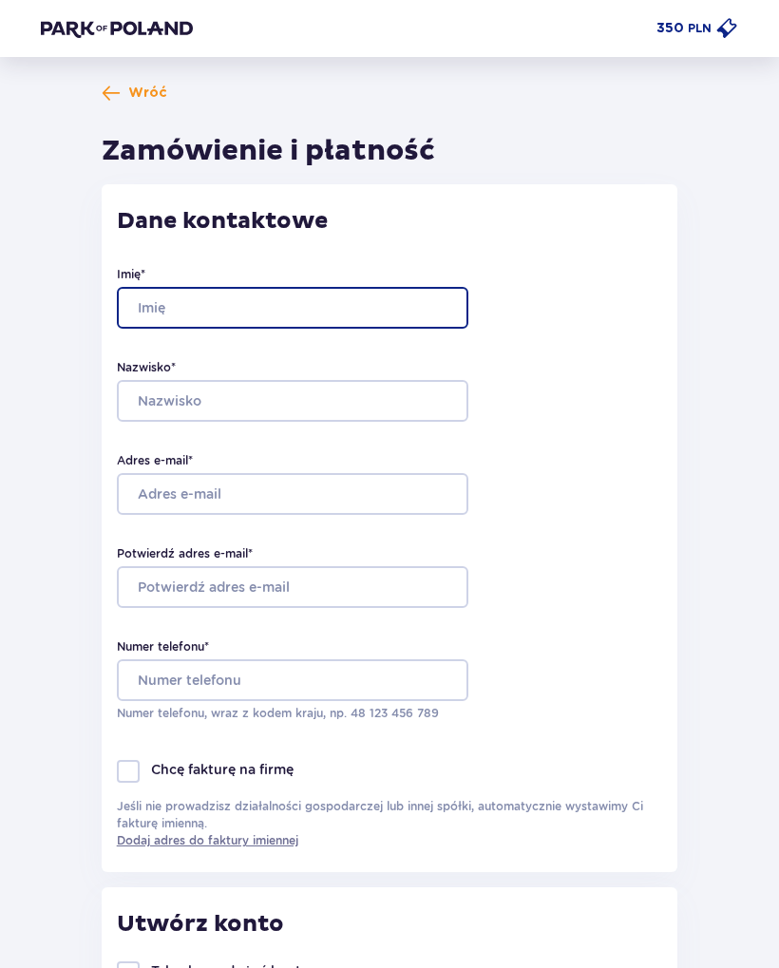
click at [373, 293] on input "Imię *" at bounding box center [292, 308] width 351 height 42
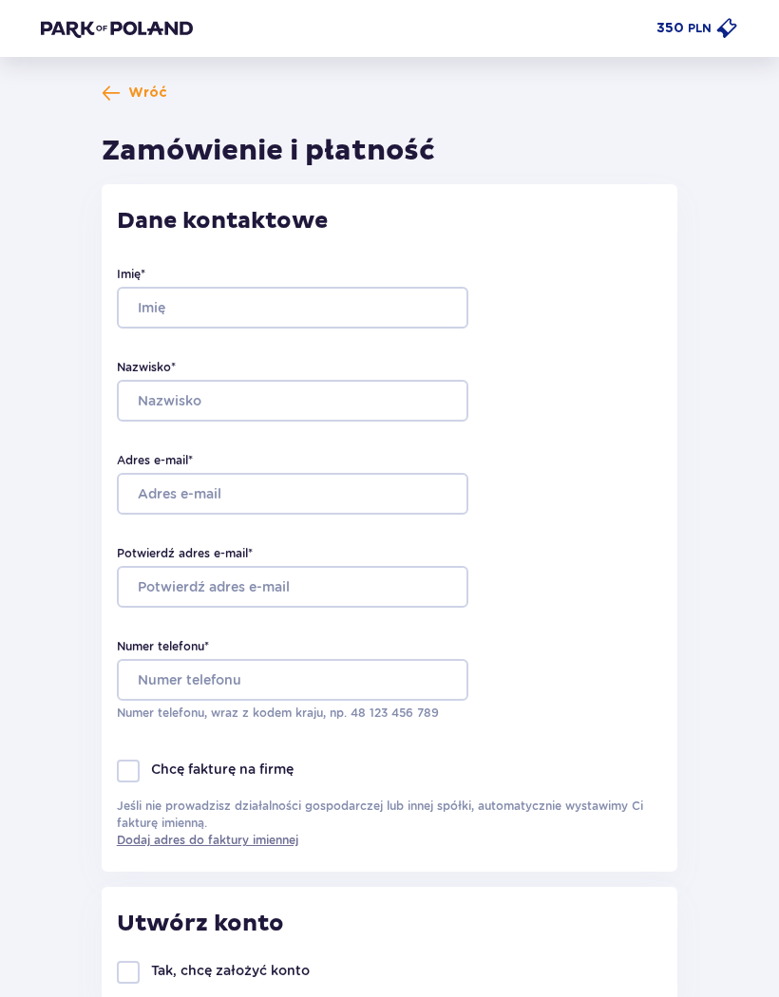
type input "Karolina"
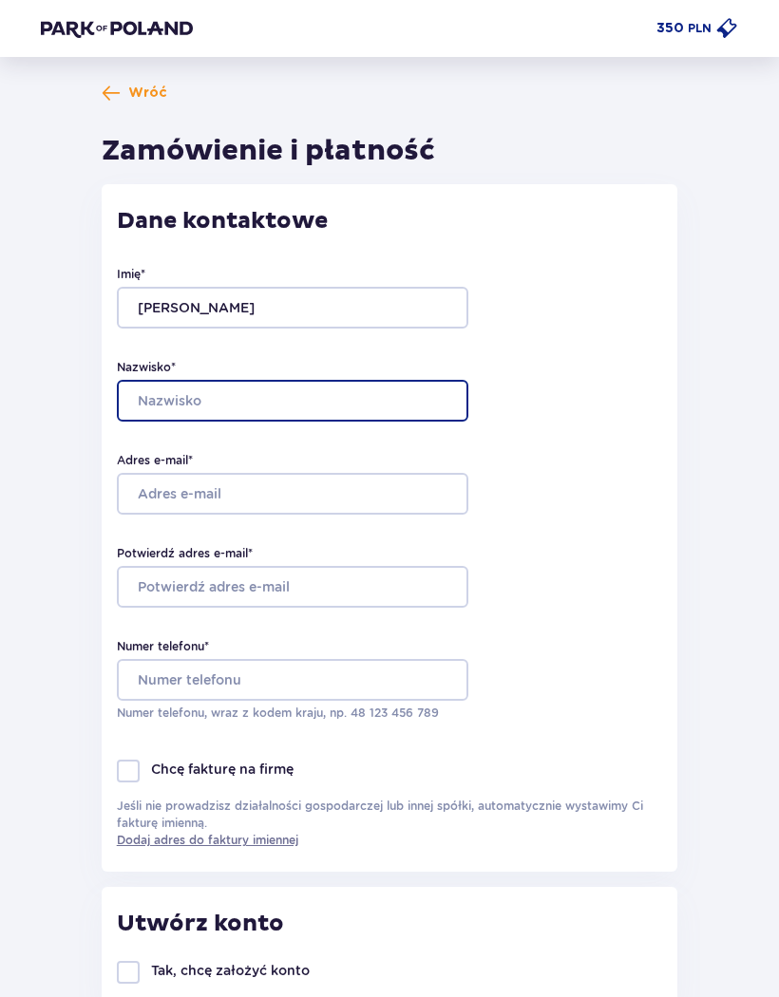
type input "Wróblewska"
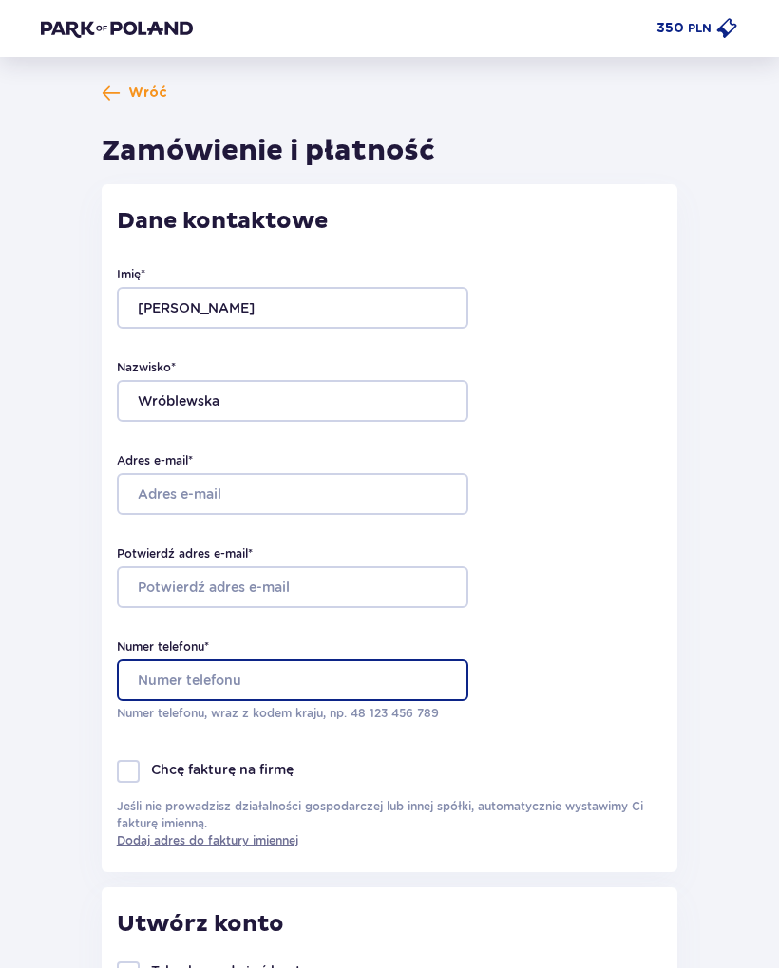
type input "698392955"
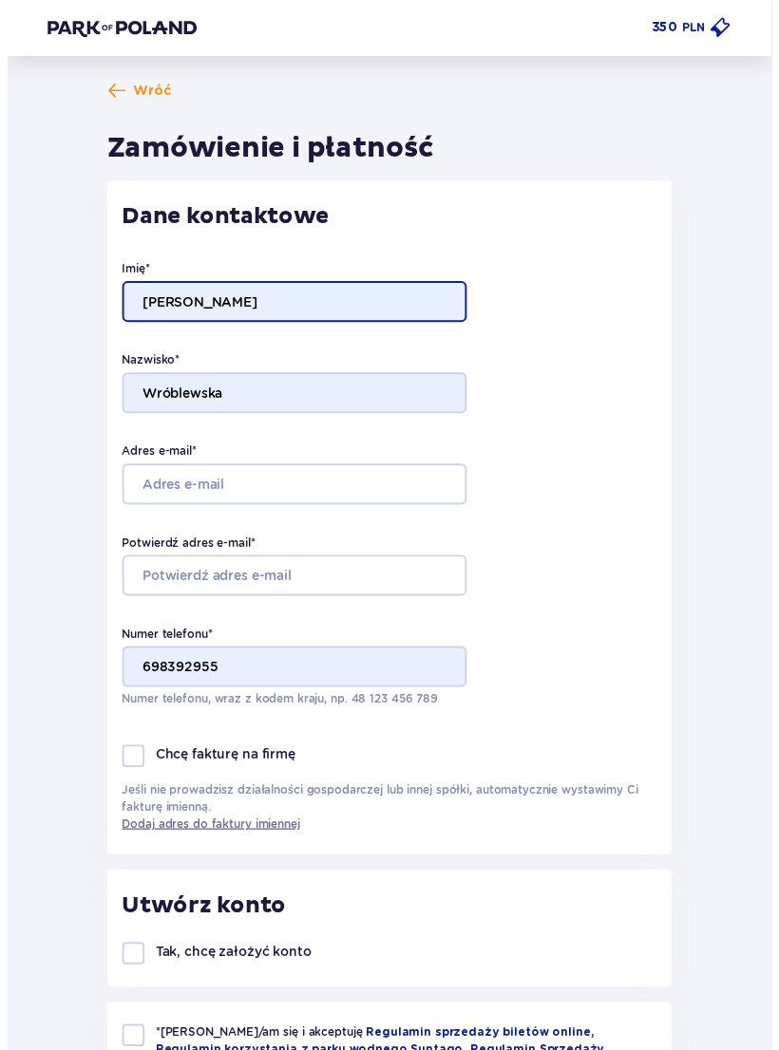
scroll to position [6, 0]
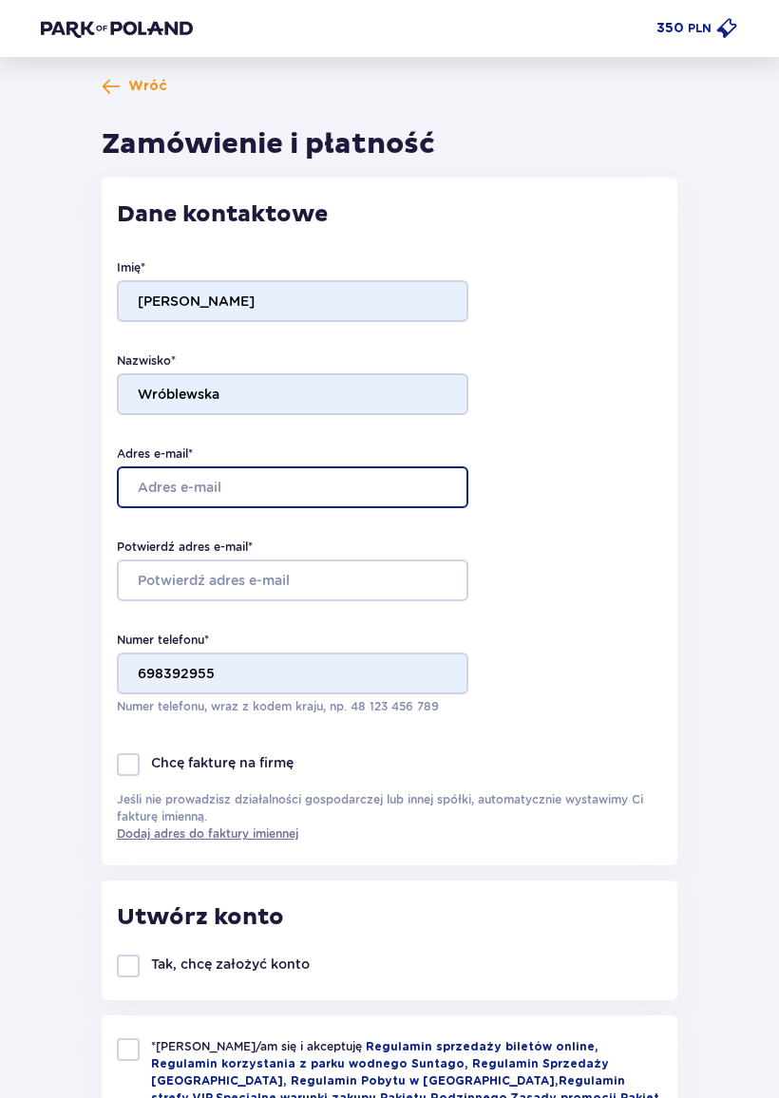
click at [333, 494] on input "Adres e-mail *" at bounding box center [292, 488] width 351 height 42
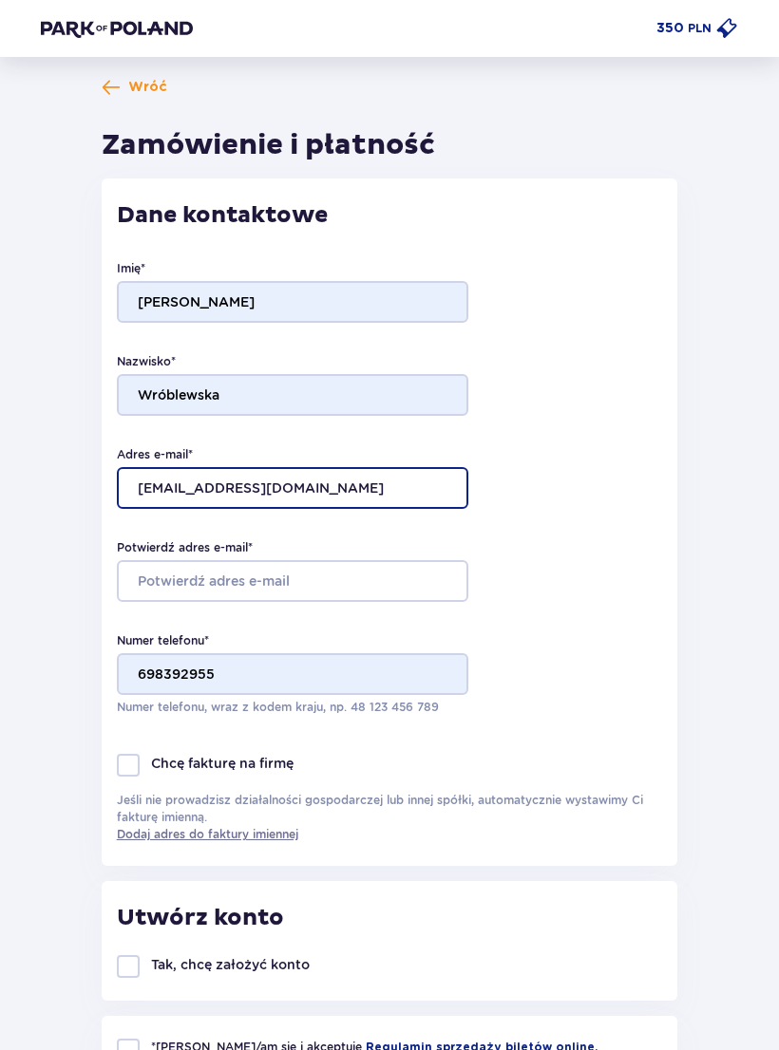
type input "[EMAIL_ADDRESS][DOMAIN_NAME]"
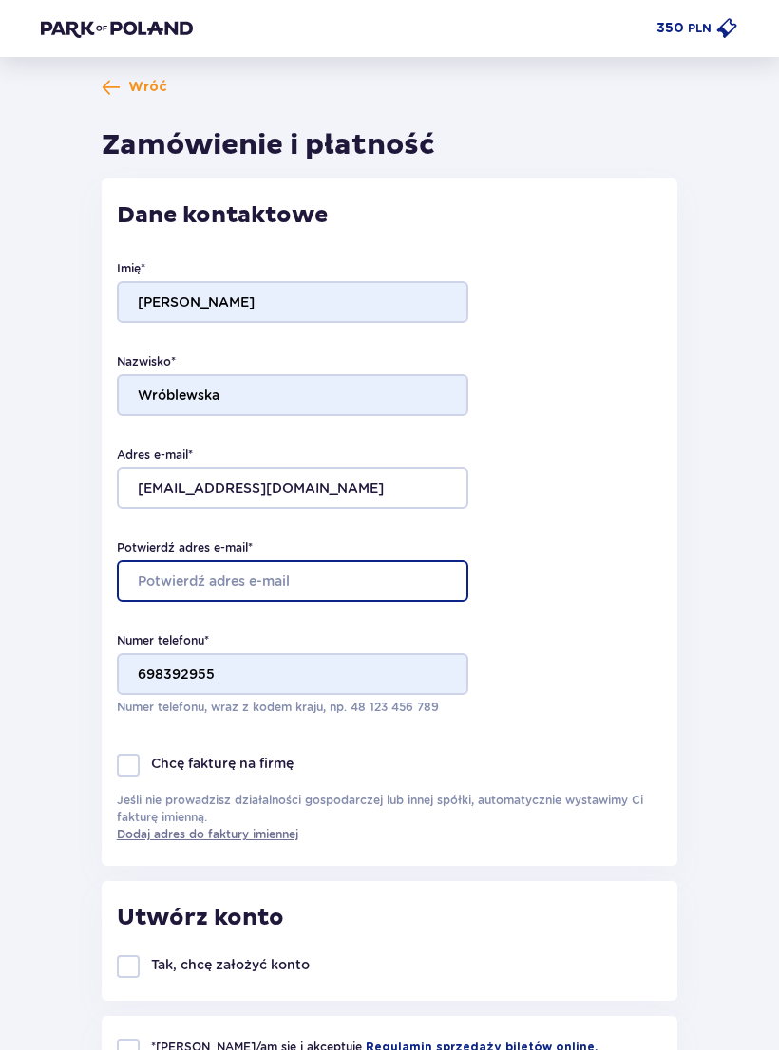
click at [404, 577] on input "Potwierdź adres e-mail *" at bounding box center [292, 581] width 351 height 42
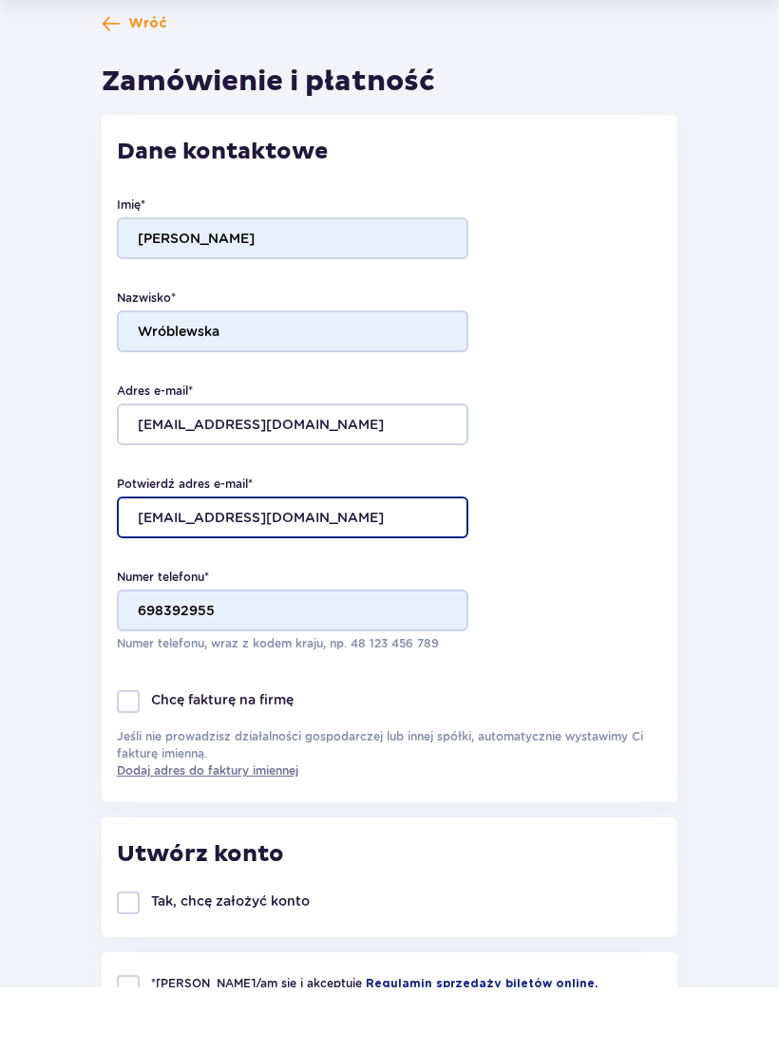
type input "[EMAIL_ADDRESS][DOMAIN_NAME]"
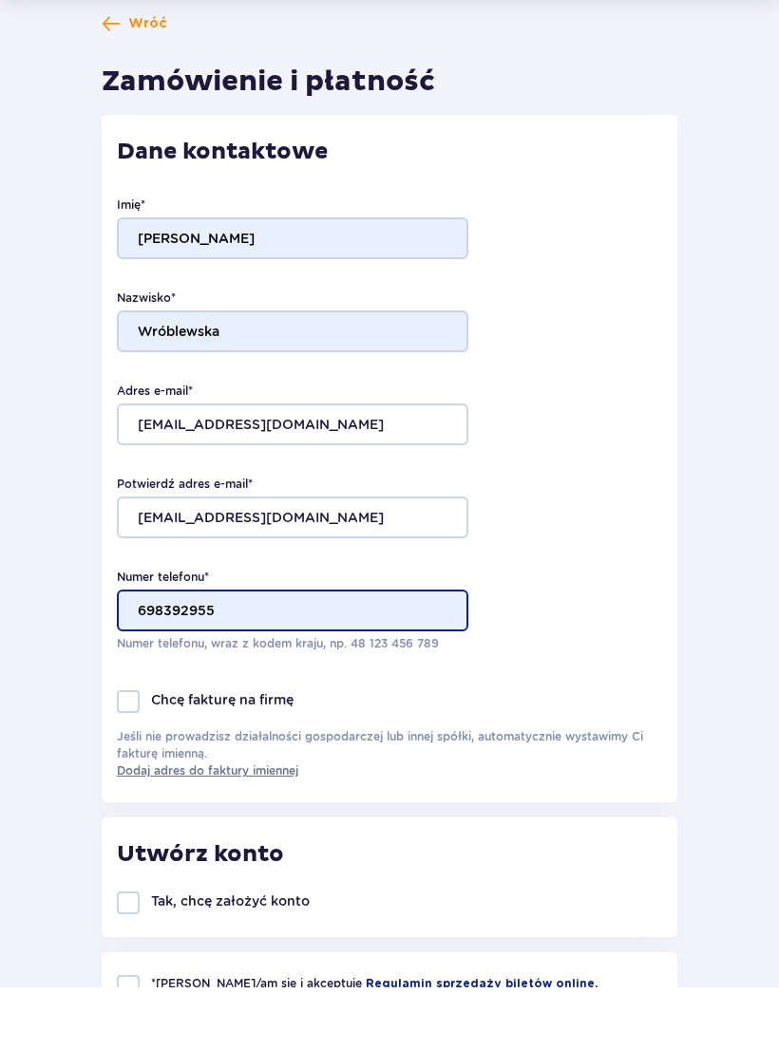
click at [367, 653] on input "698392955" at bounding box center [292, 674] width 351 height 42
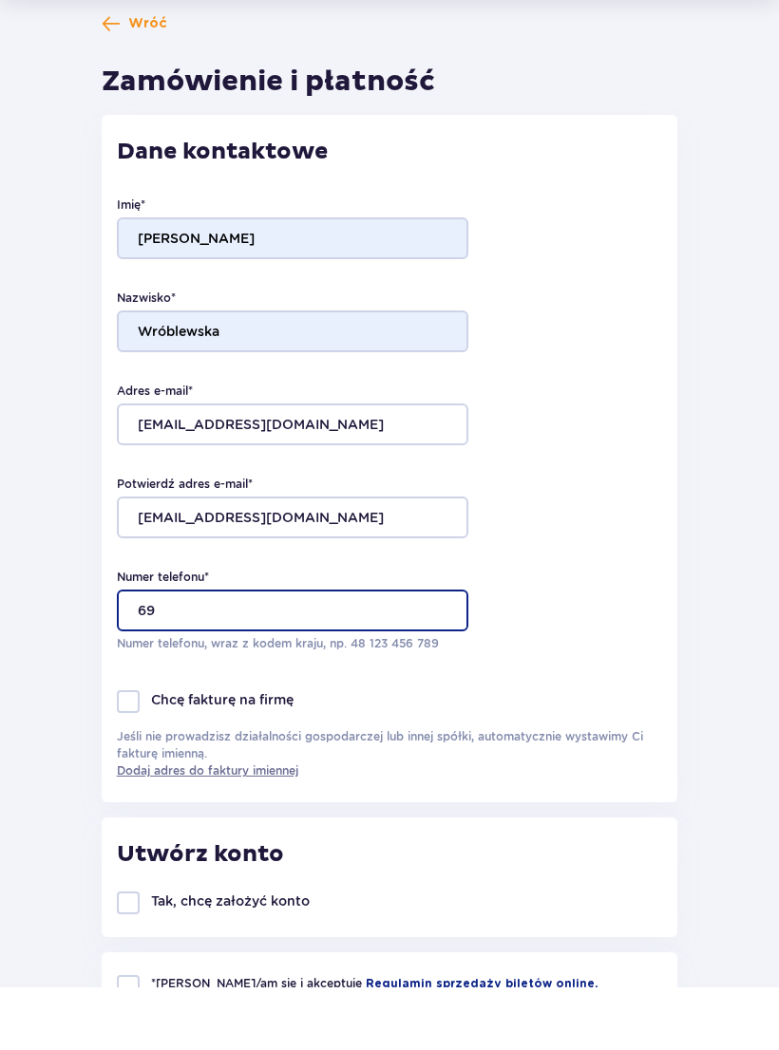
type input "6"
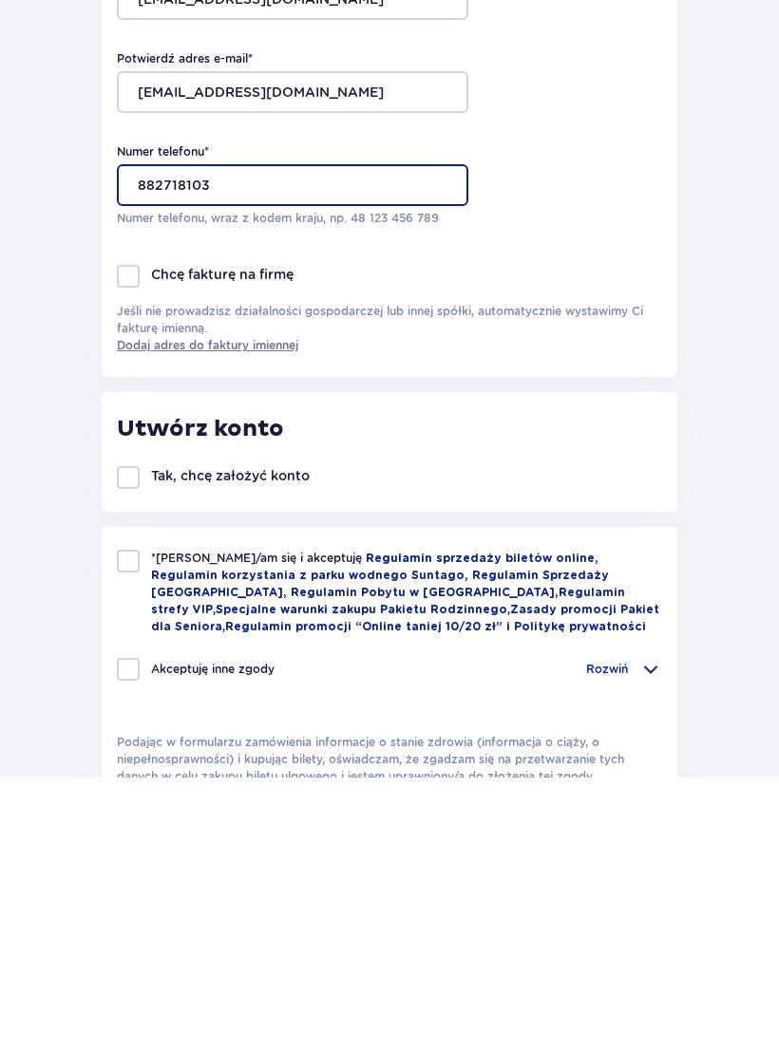
scroll to position [256, 0]
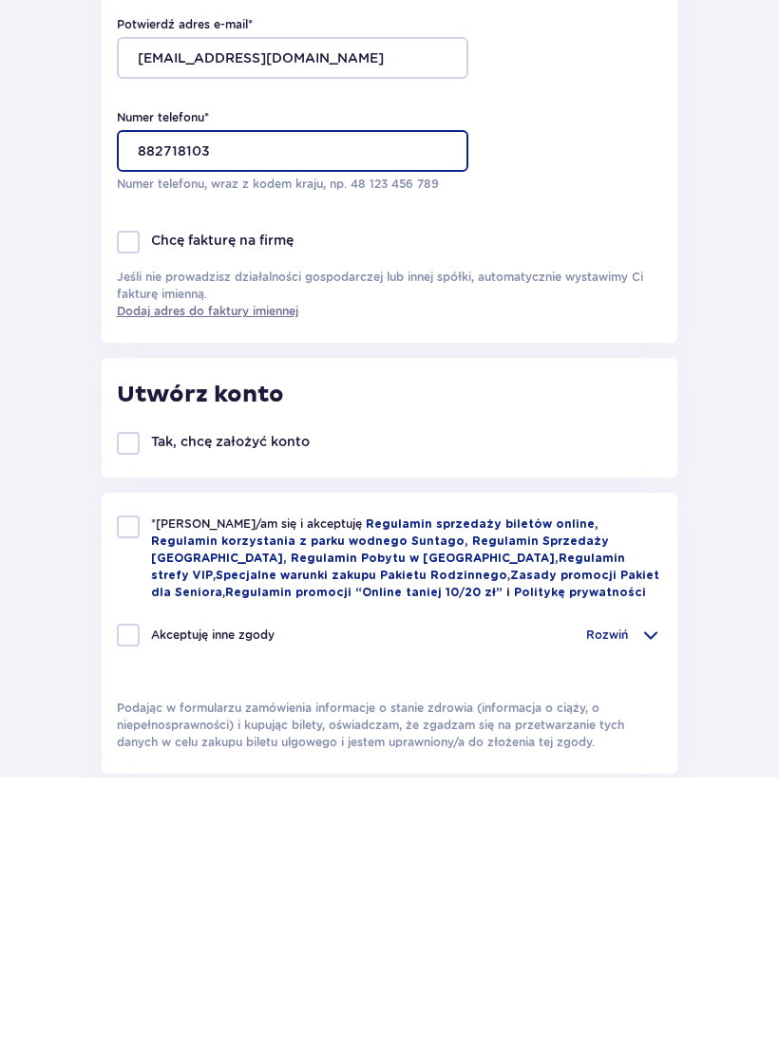
type input "882718103"
click at [130, 705] on div at bounding box center [128, 716] width 23 height 23
checkbox input "true"
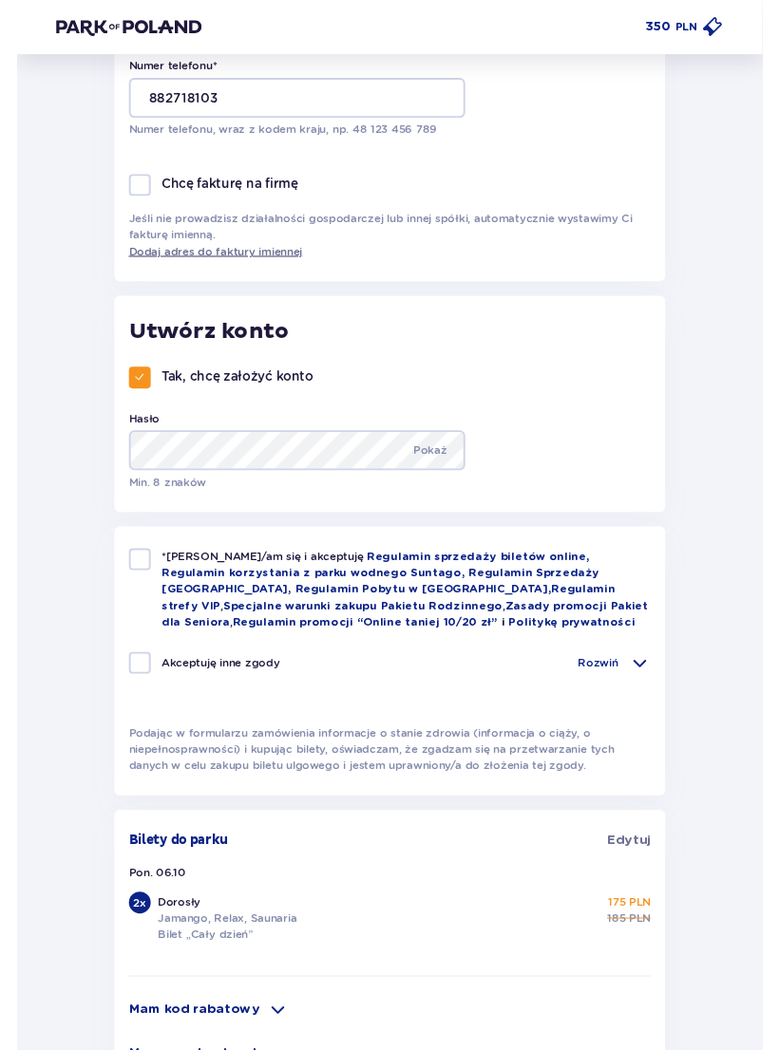
scroll to position [577, 0]
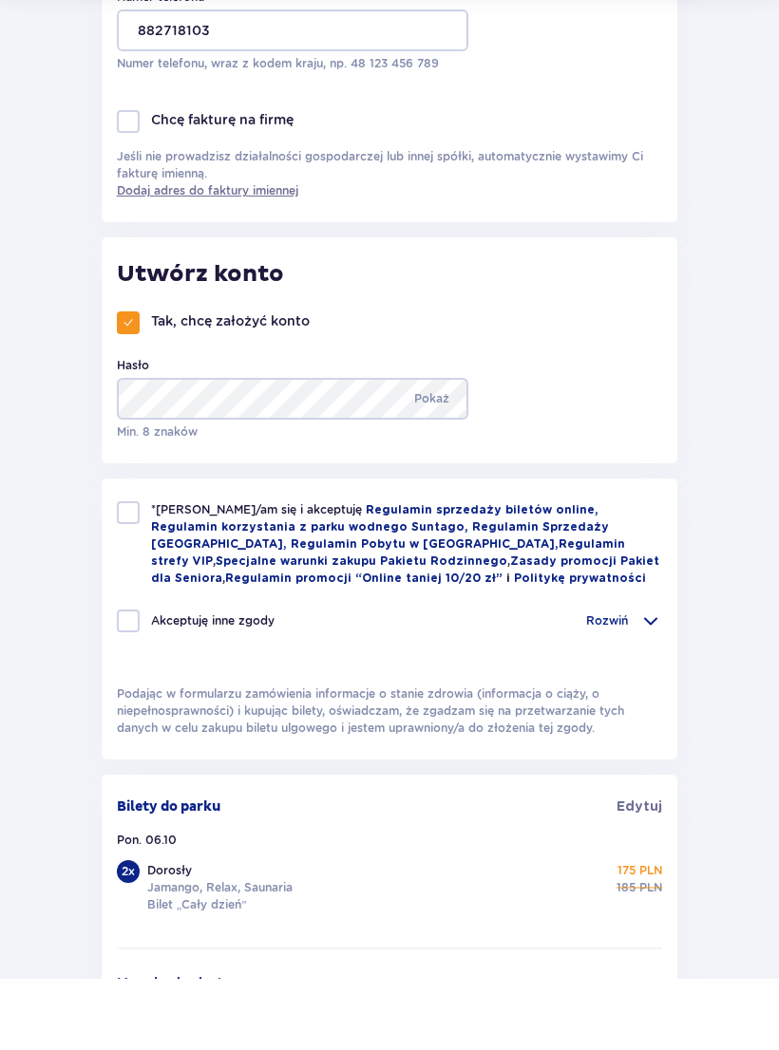
click at [137, 573] on div at bounding box center [128, 584] width 23 height 23
checkbox input "true"
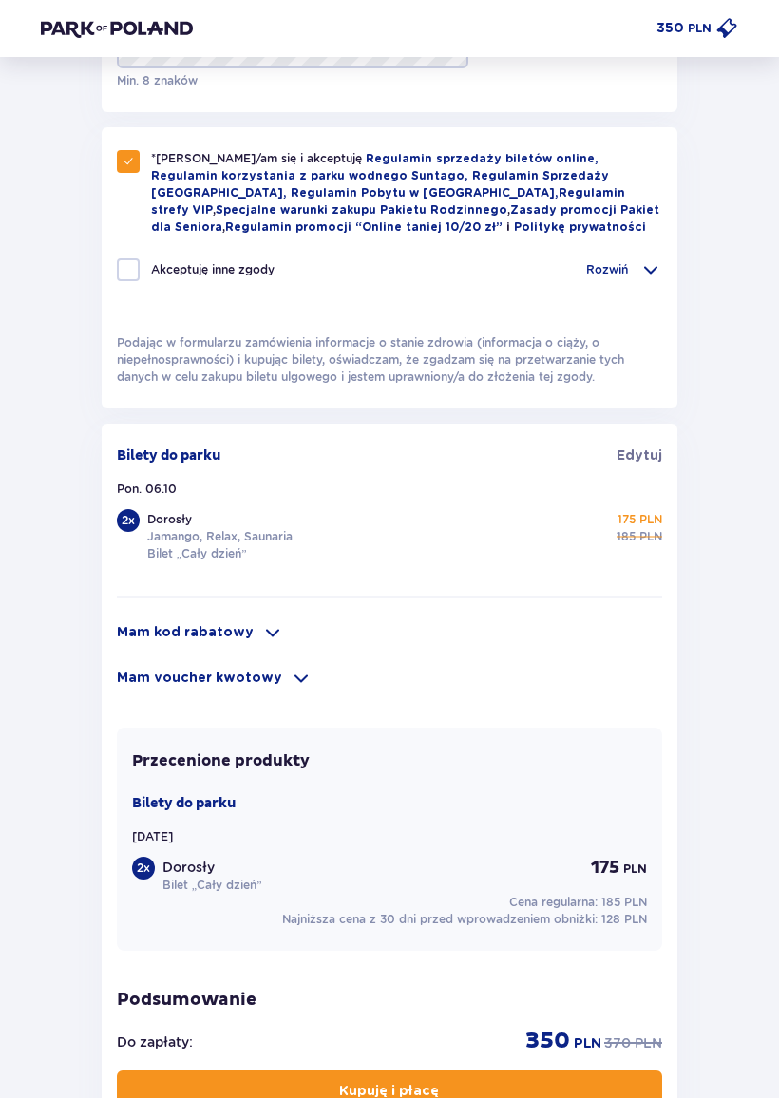
scroll to position [1002, 0]
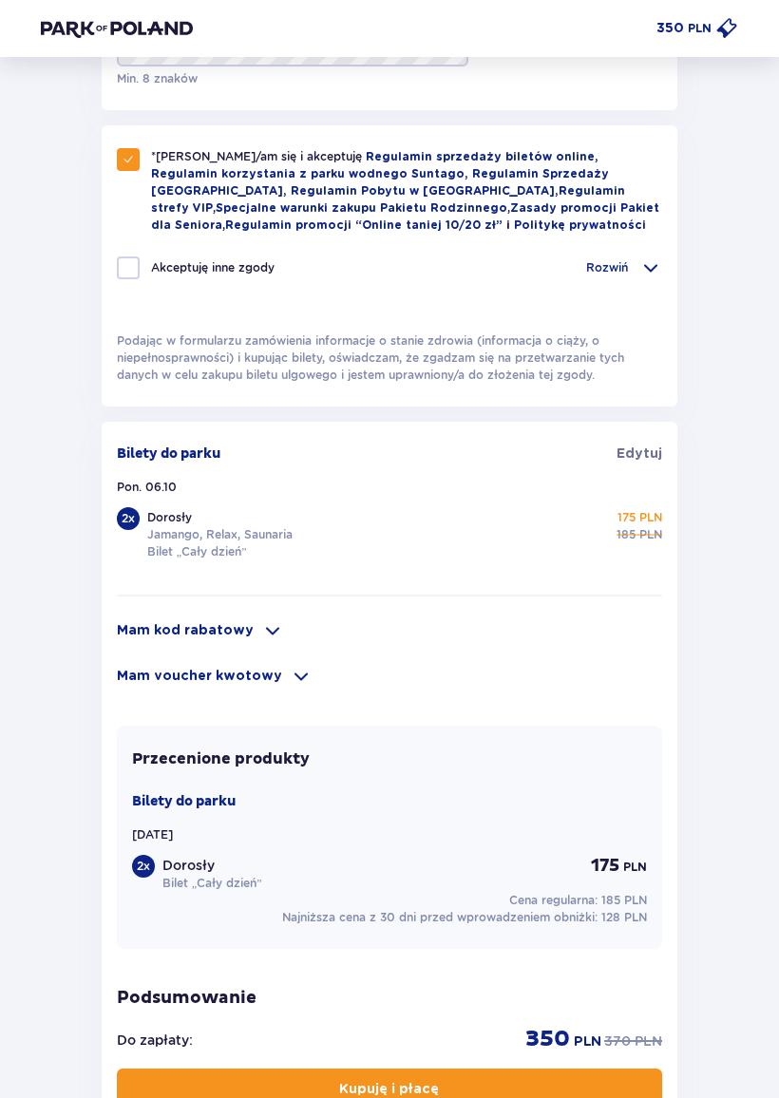
click at [264, 626] on span at bounding box center [272, 631] width 23 height 23
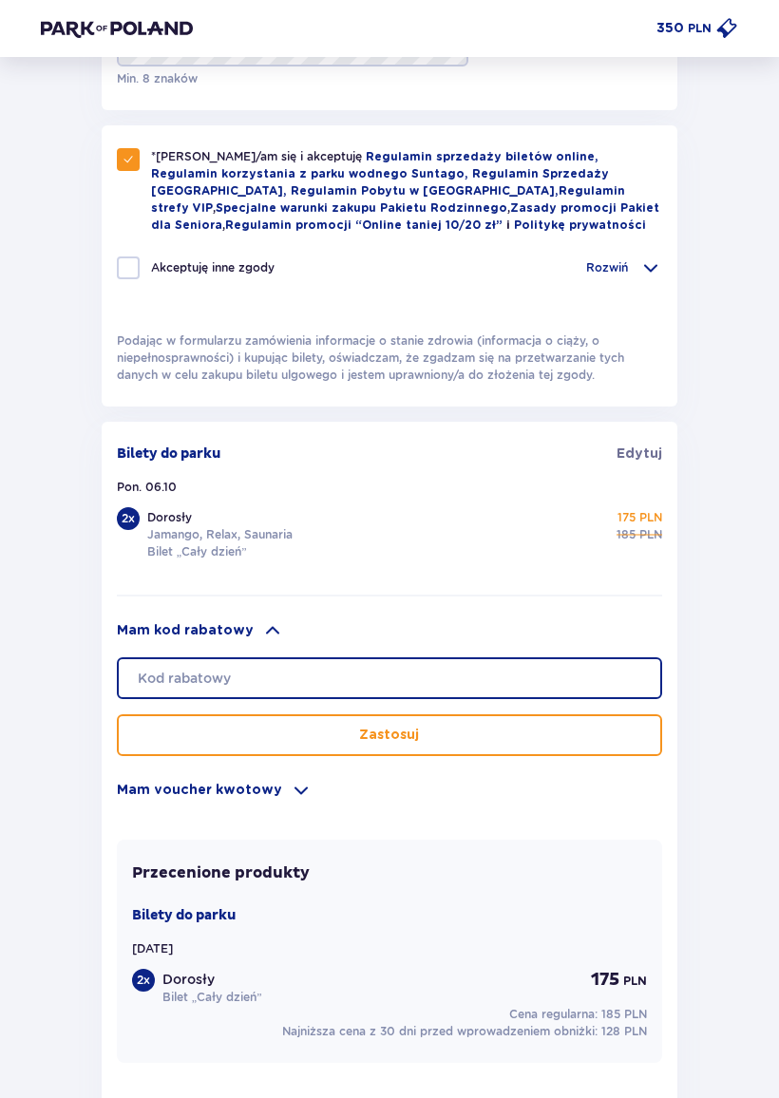
click at [349, 675] on input "text" at bounding box center [389, 678] width 545 height 42
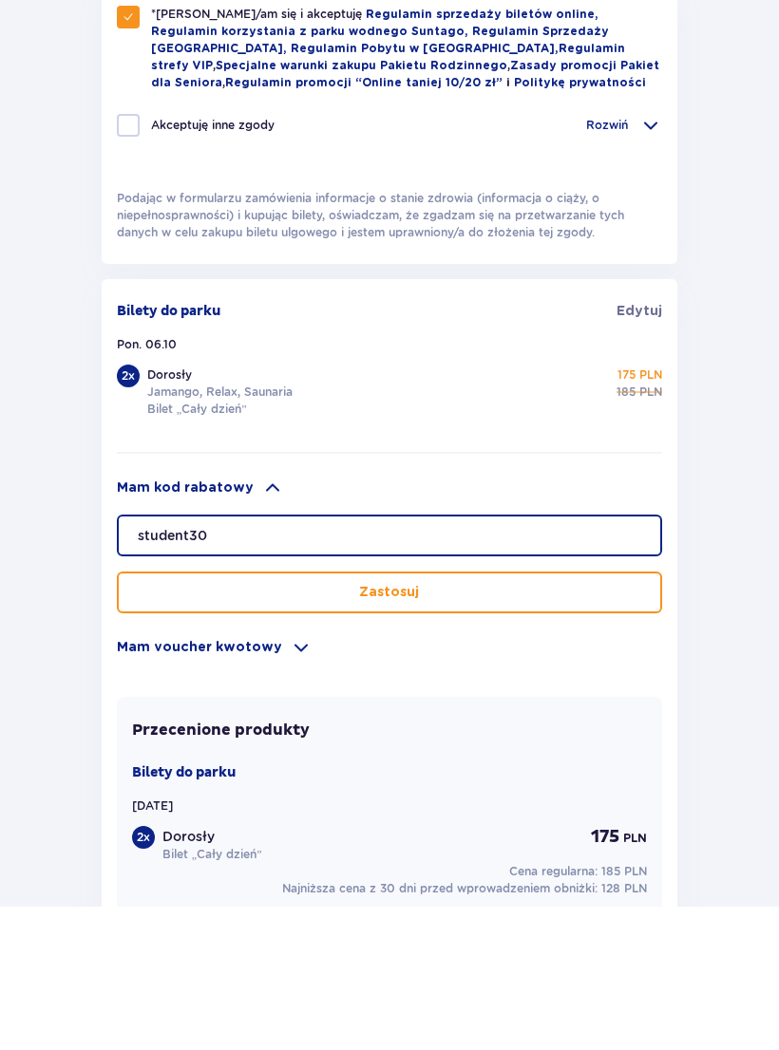
type input "student30"
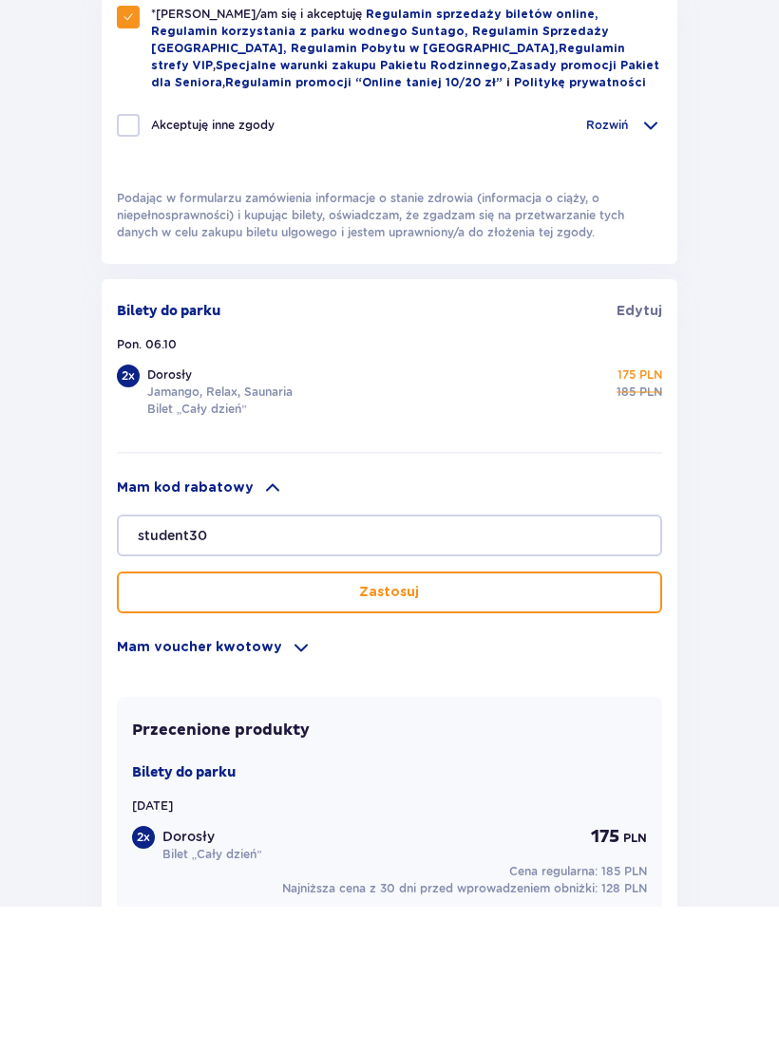
click at [484, 715] on button "Zastosuj" at bounding box center [389, 736] width 545 height 42
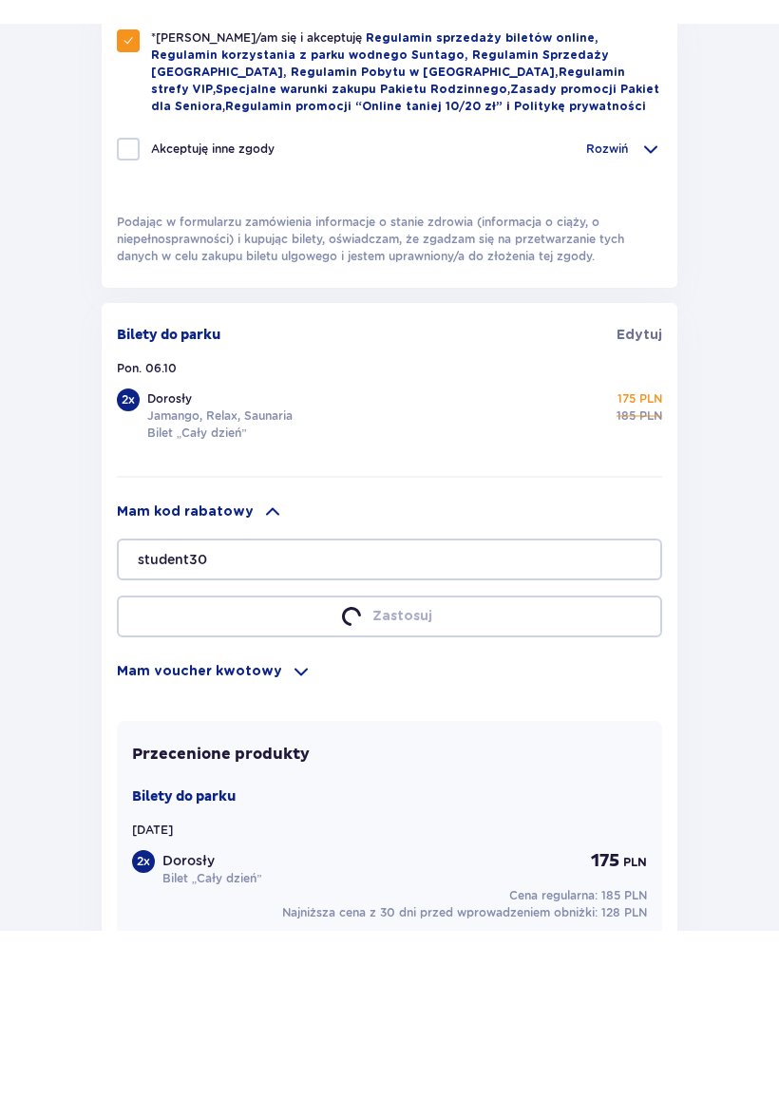
scroll to position [1146, 0]
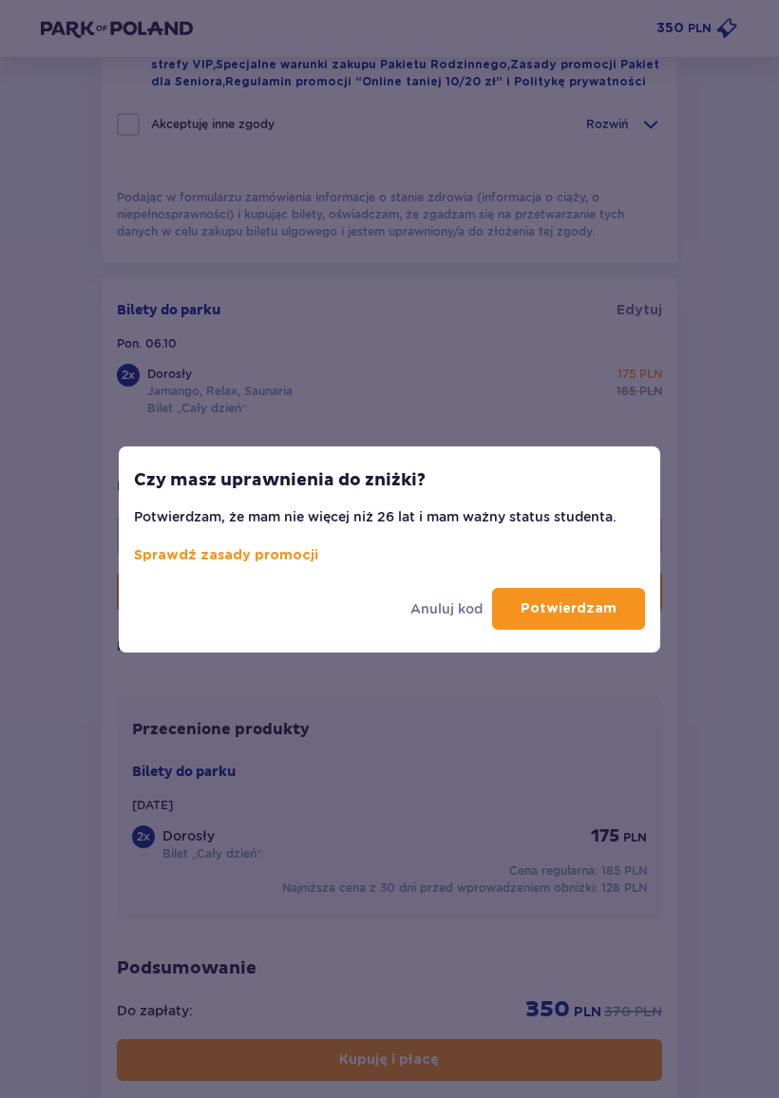
click at [550, 607] on p "Potwierdzam" at bounding box center [568, 608] width 96 height 19
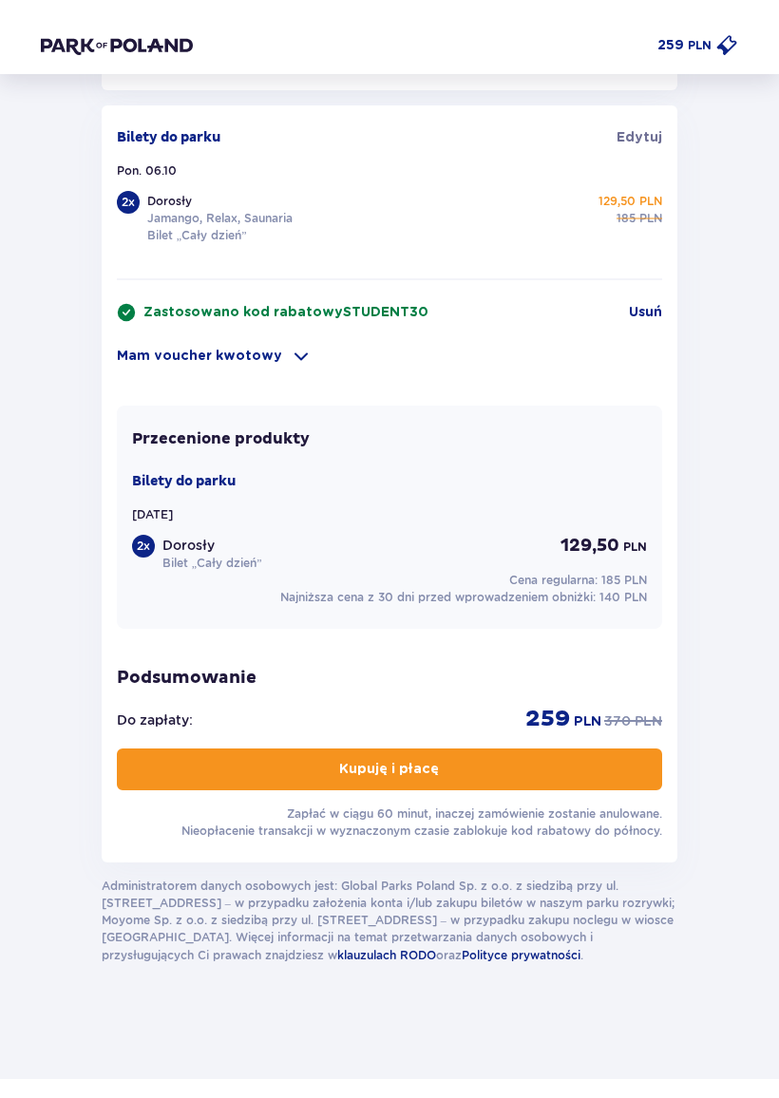
scroll to position [1305, 0]
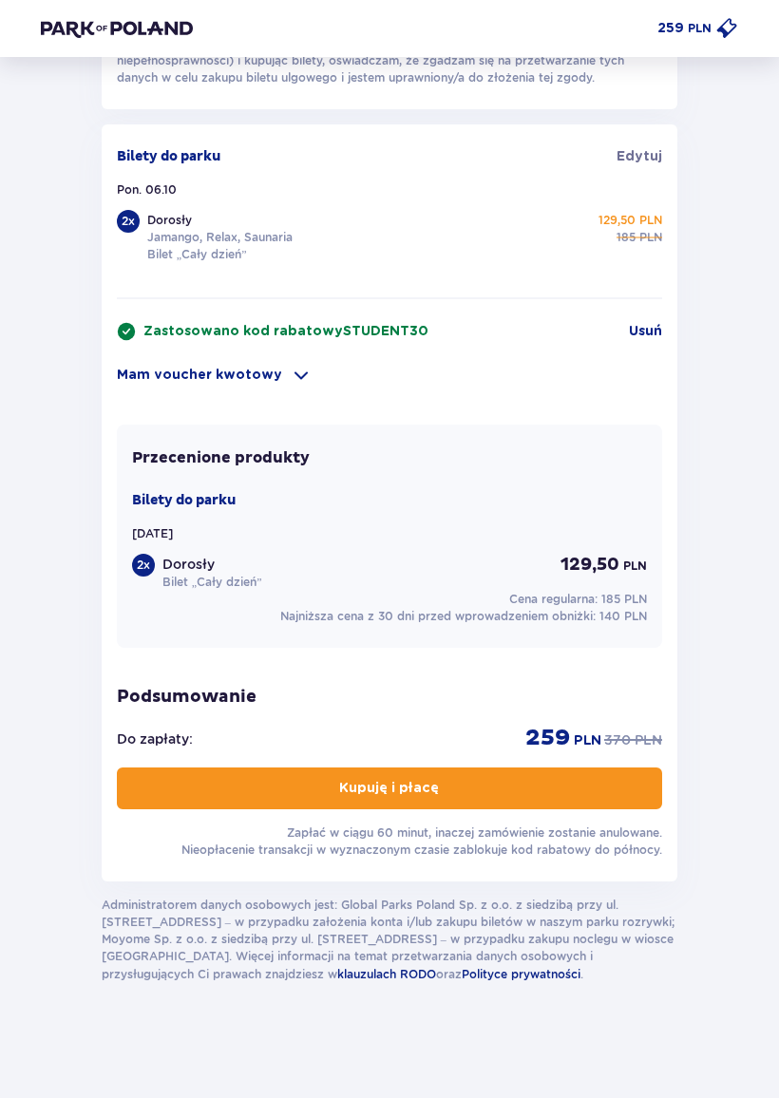
click at [495, 780] on button "Kupuję i płacę" at bounding box center [389, 788] width 545 height 42
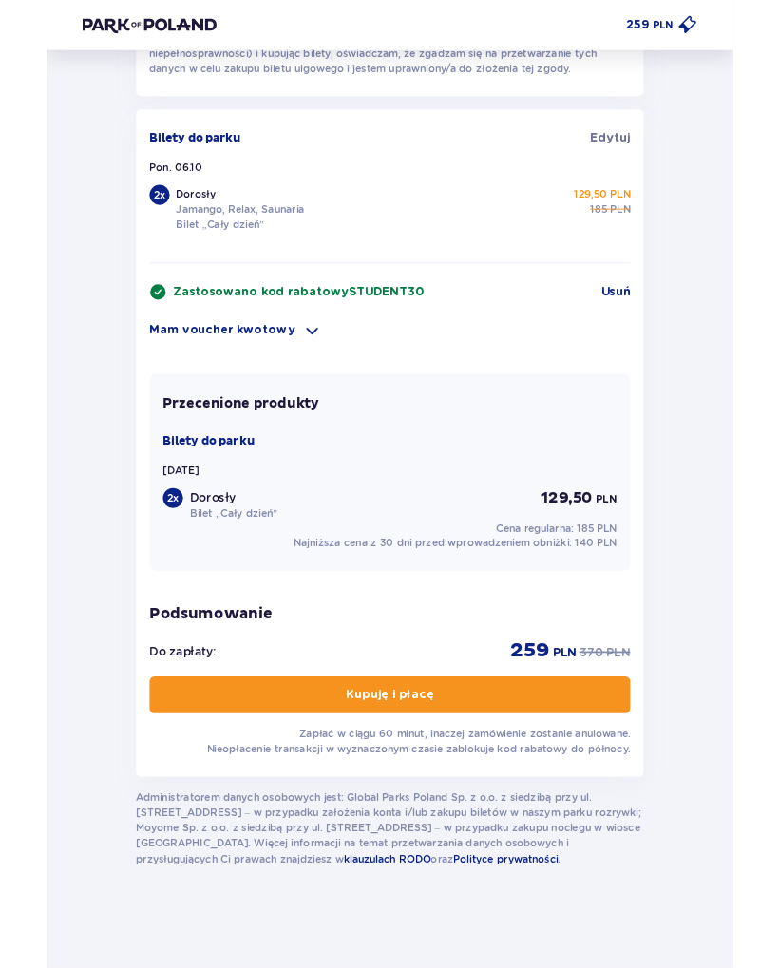
scroll to position [1435, 0]
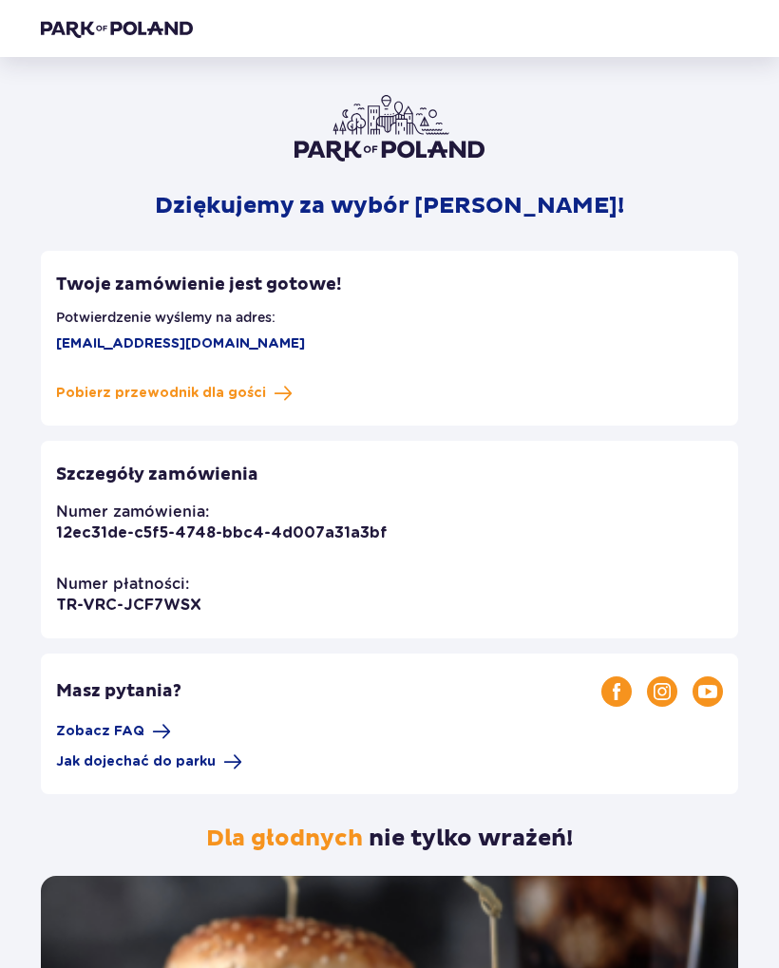
click at [248, 388] on span "Pobierz przewodnik dla gości" at bounding box center [161, 393] width 210 height 19
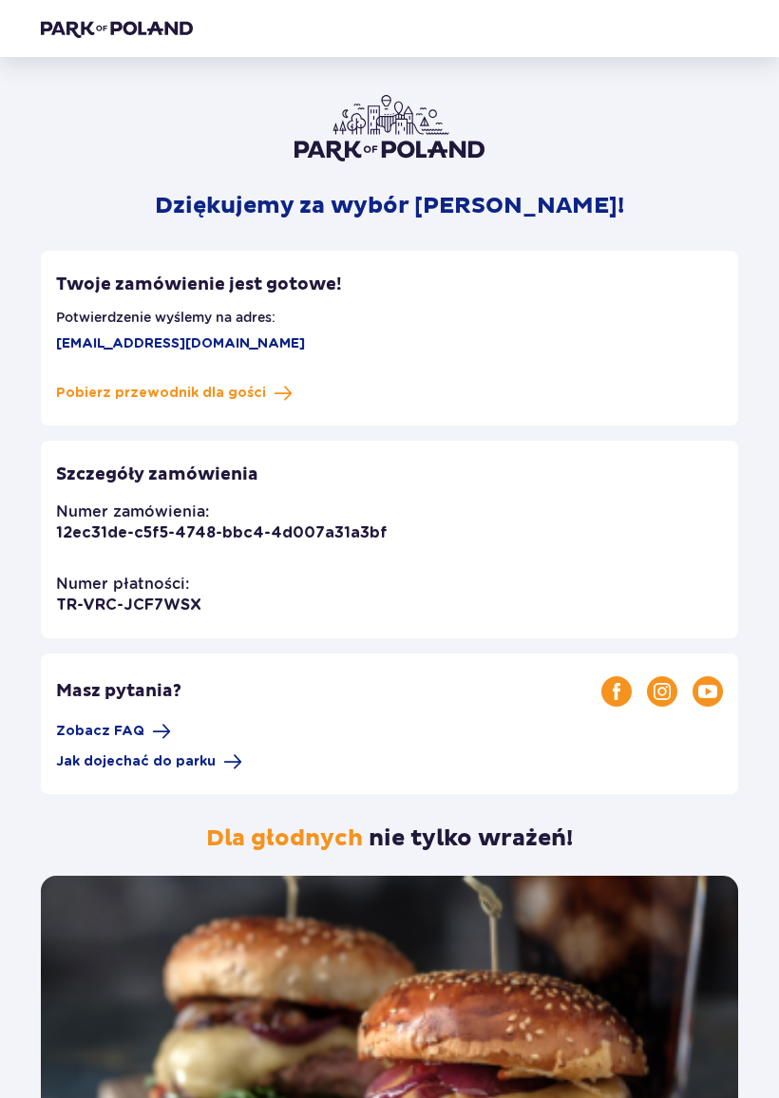
click at [279, 279] on span "Twoje zamówienie jest gotowe!" at bounding box center [199, 284] width 286 height 22
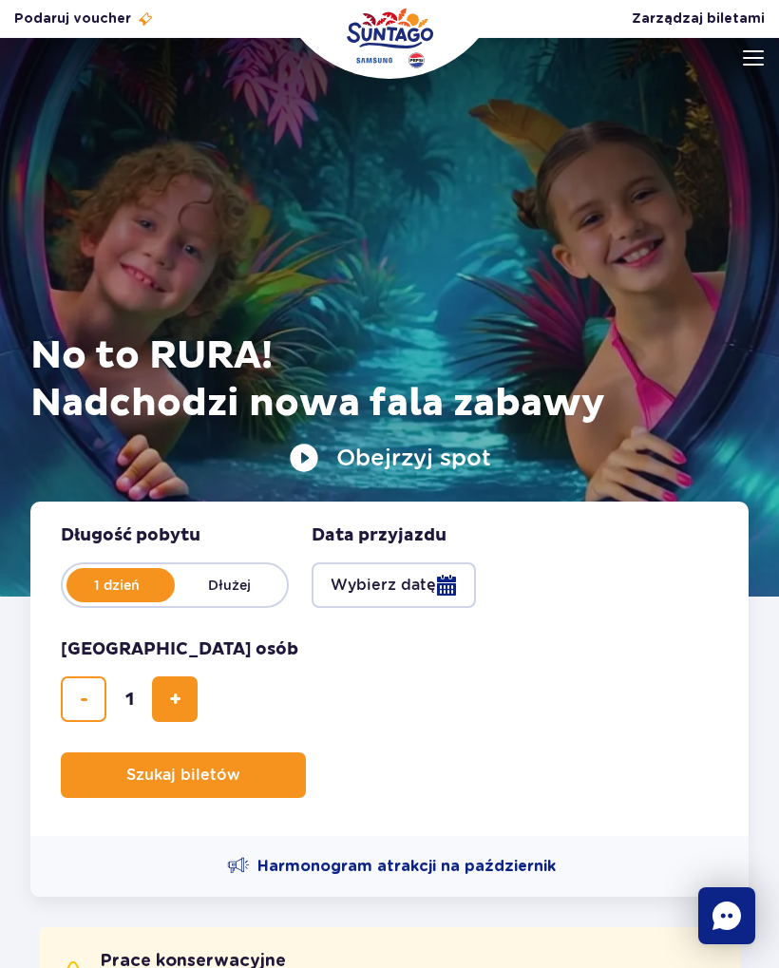
click at [747, 25] on span "Zarządzaj biletami" at bounding box center [697, 18] width 133 height 19
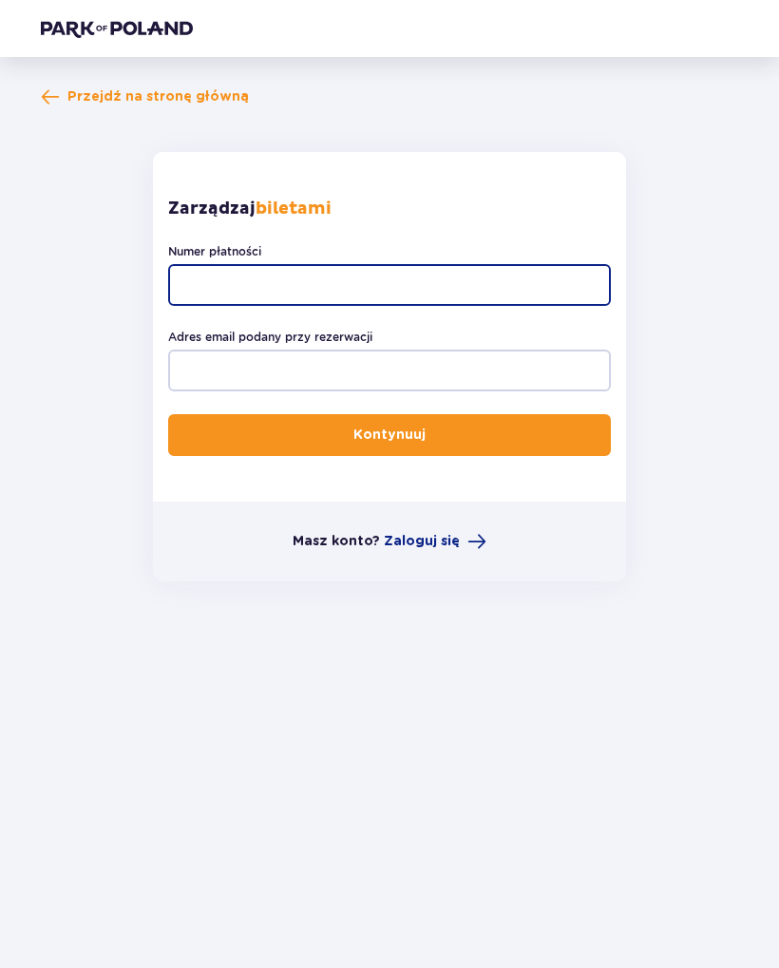
click at [471, 278] on input "Numer płatności" at bounding box center [389, 285] width 442 height 42
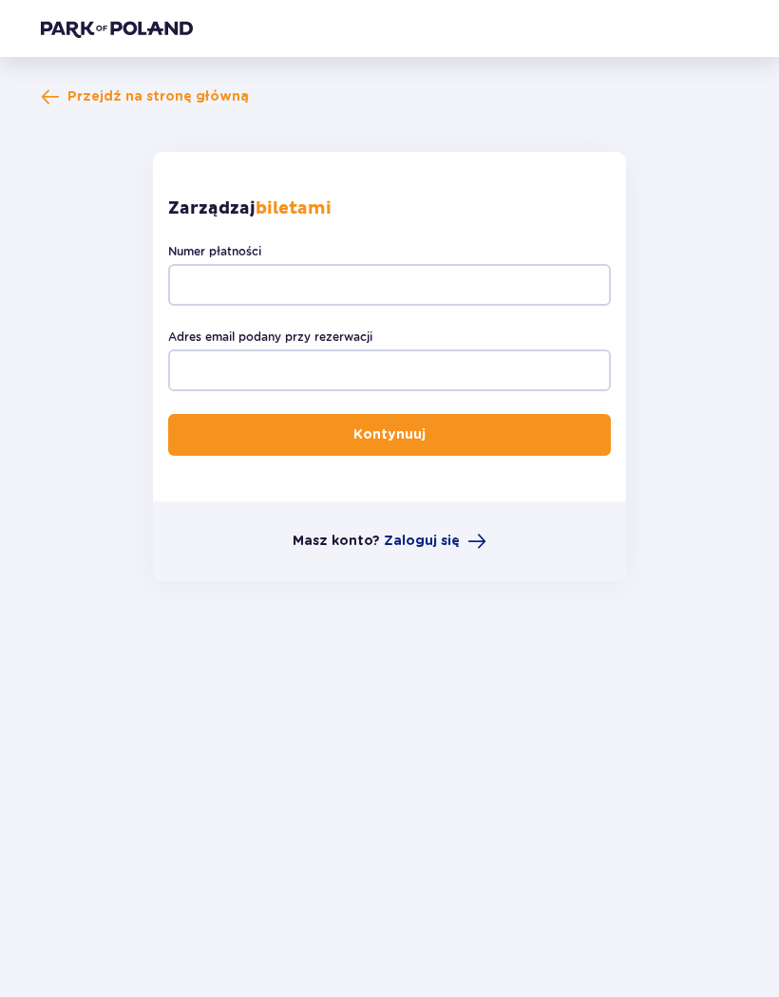
click at [422, 560] on div "Masz konto? Zaloguj się" at bounding box center [389, 541] width 473 height 80
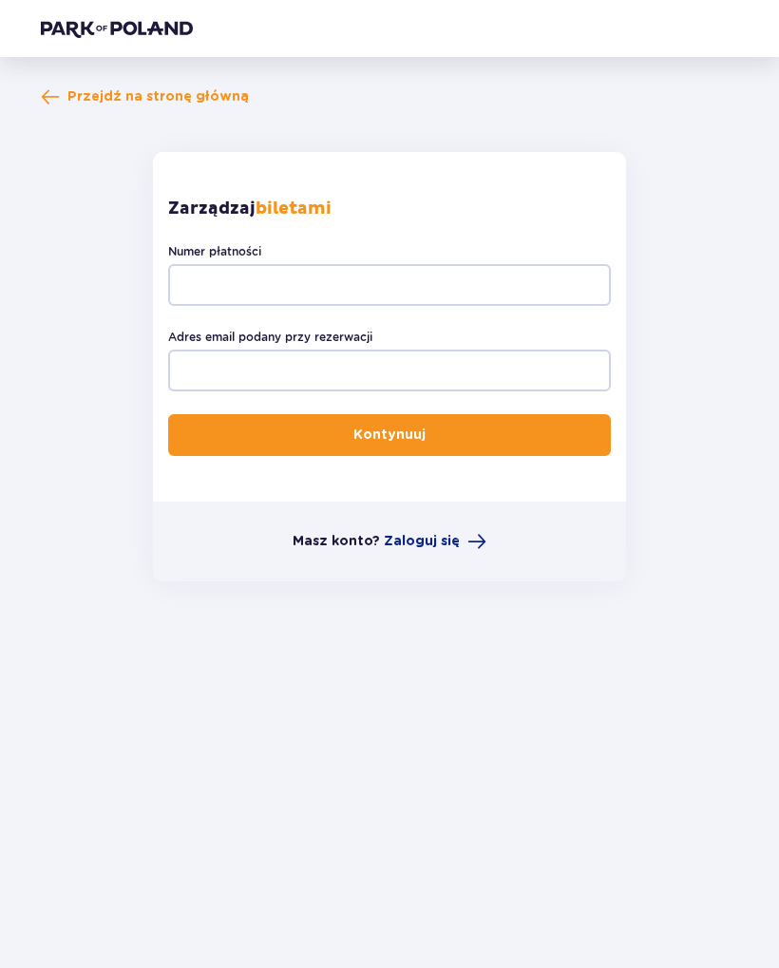
click at [427, 532] on span "Zaloguj się" at bounding box center [422, 541] width 76 height 19
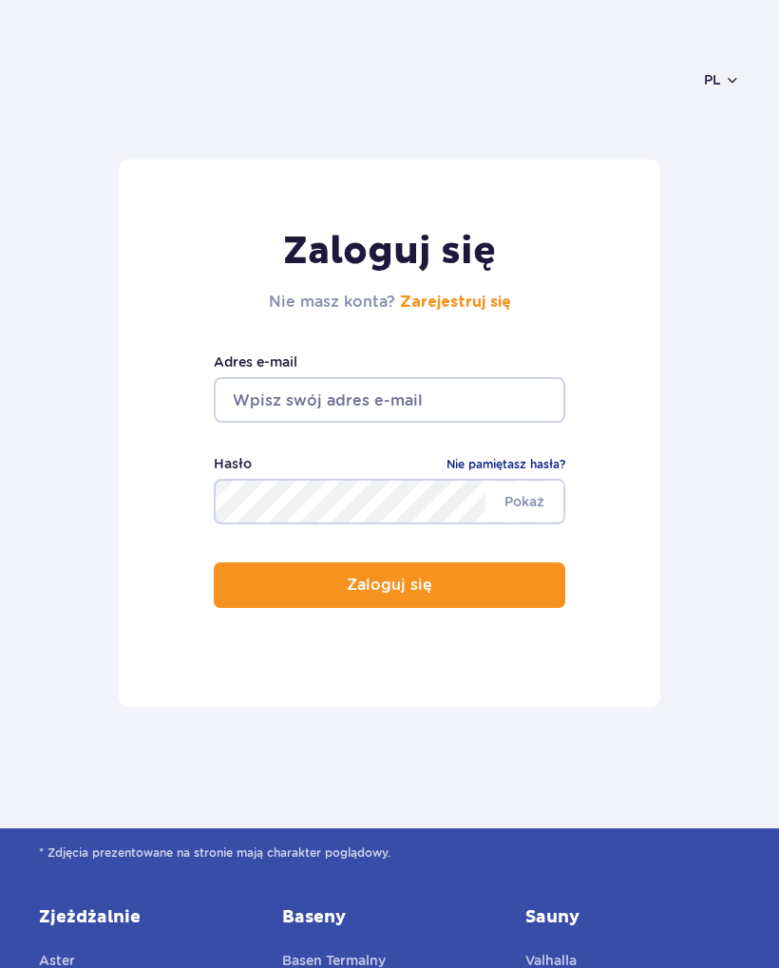
click at [478, 411] on input "email" at bounding box center [389, 400] width 351 height 46
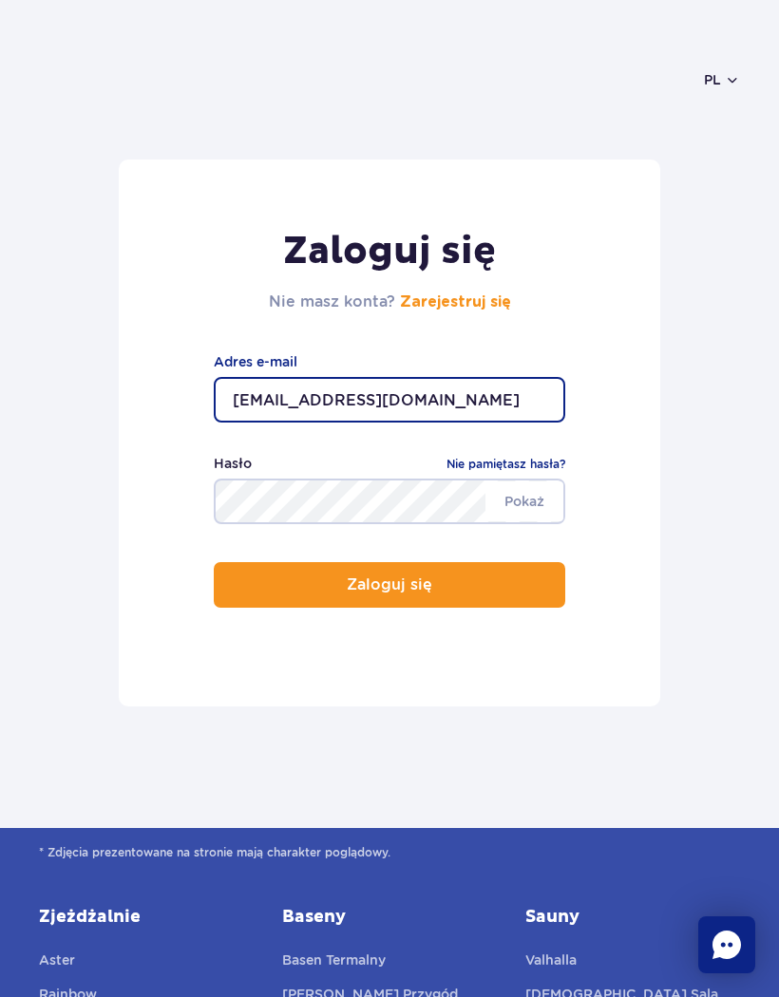
type input "karowro111@gmail.com"
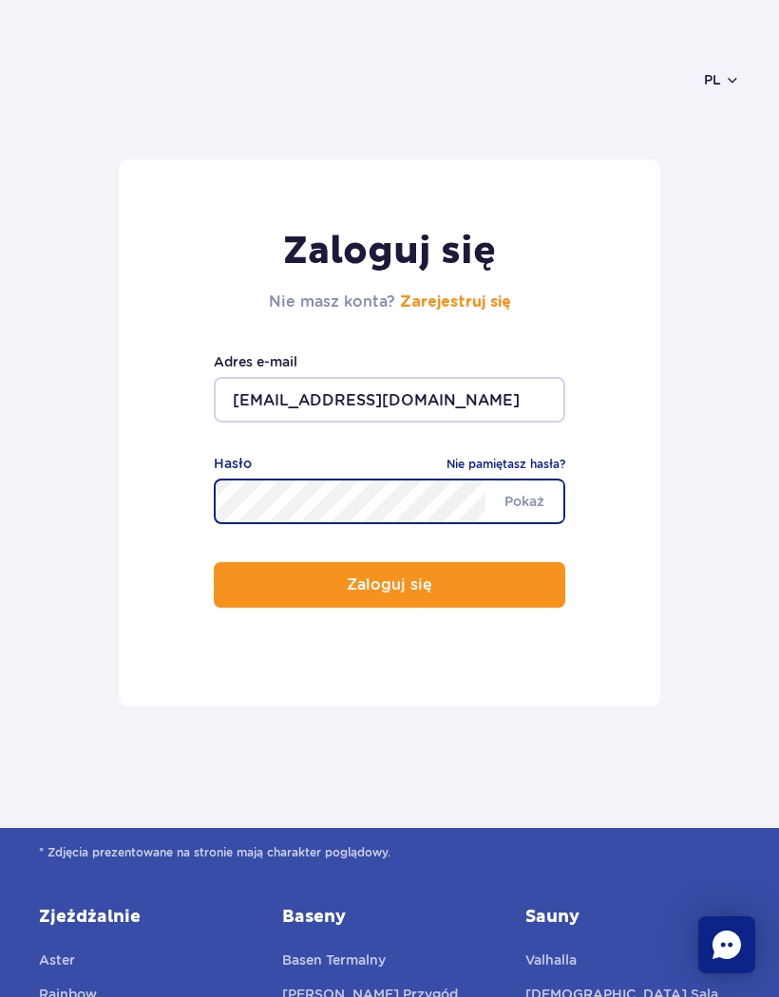
click at [494, 592] on button "Zaloguj się" at bounding box center [389, 585] width 351 height 46
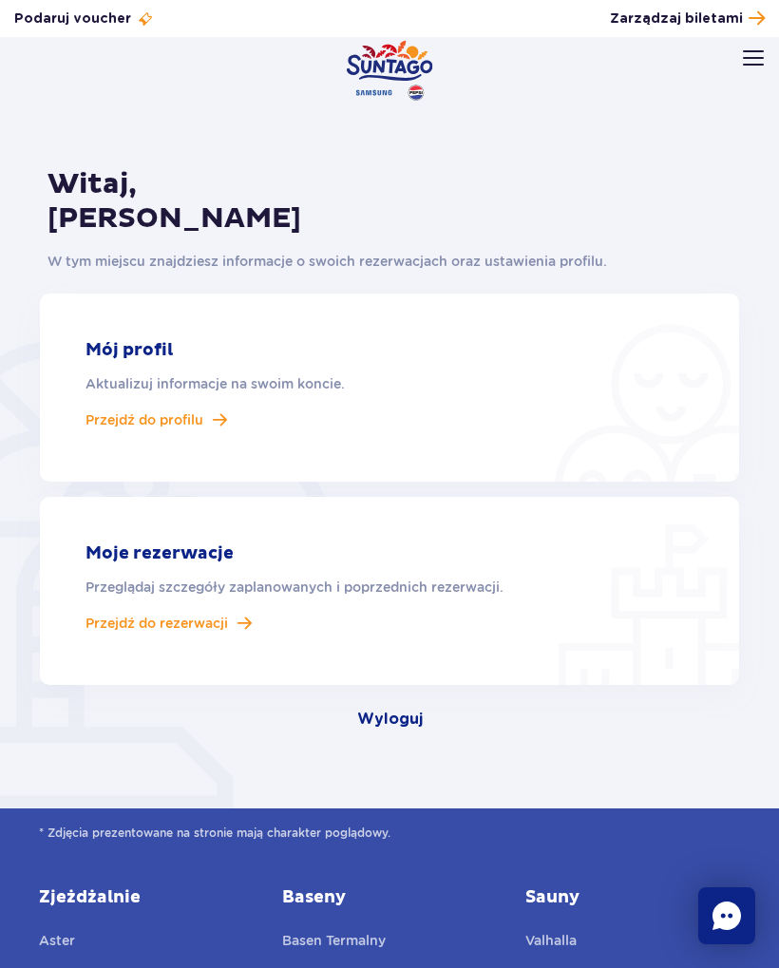
click at [227, 628] on span "Przejdź do rezerwacji" at bounding box center [156, 622] width 142 height 17
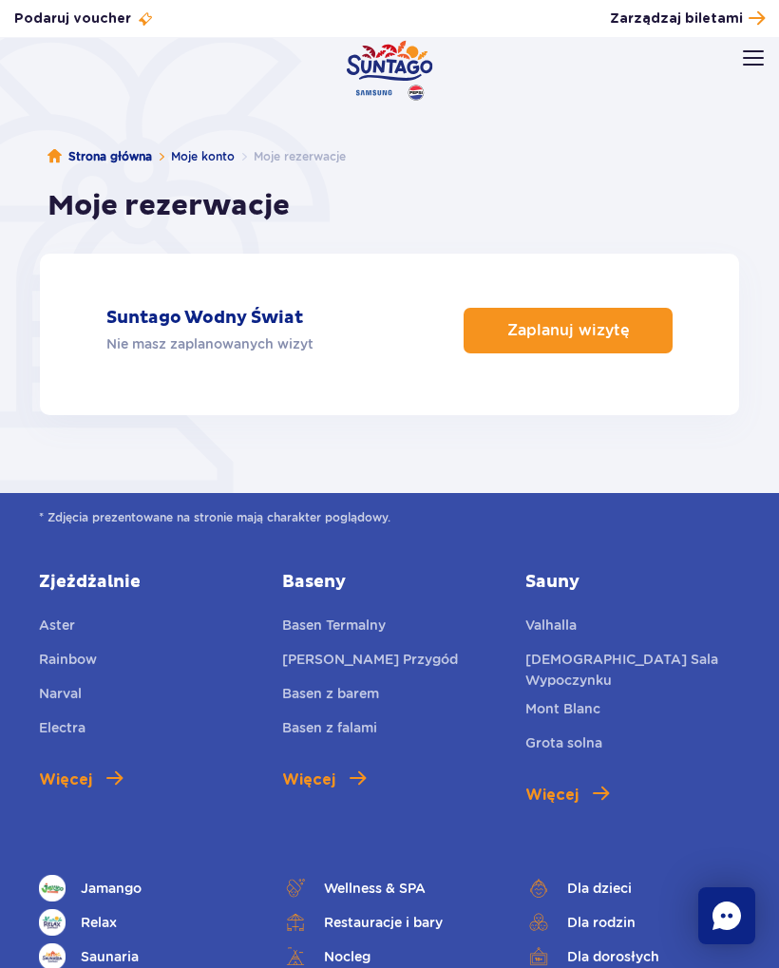
click at [739, 29] on link "Zarządzaj biletami" at bounding box center [687, 19] width 155 height 26
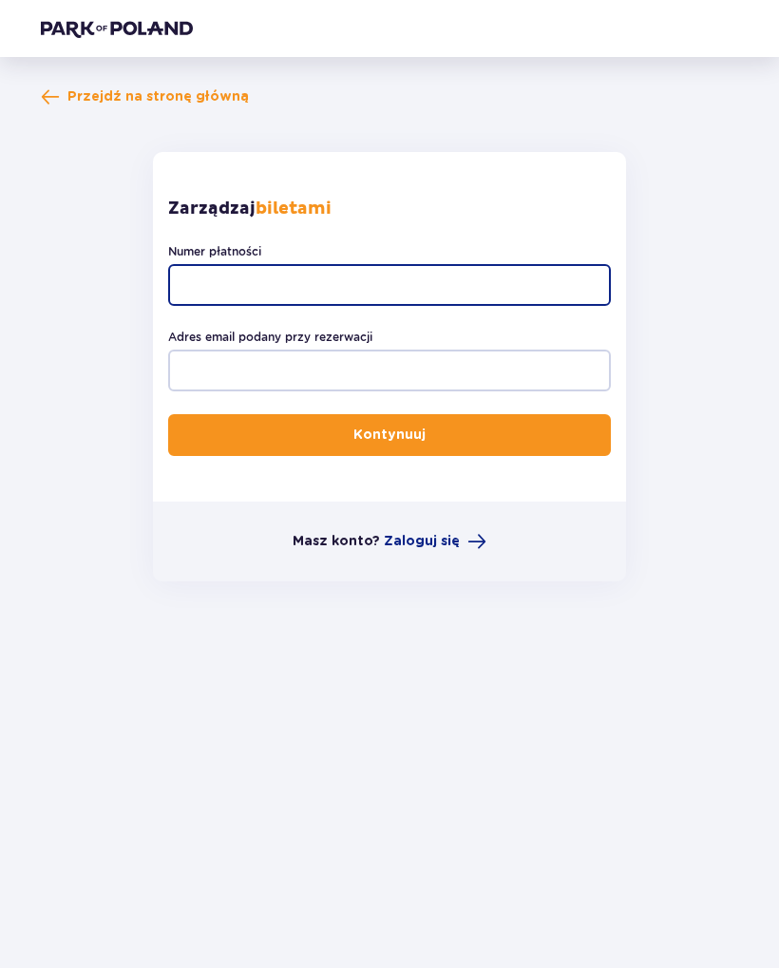
click at [227, 264] on input "Numer płatności" at bounding box center [389, 285] width 442 height 42
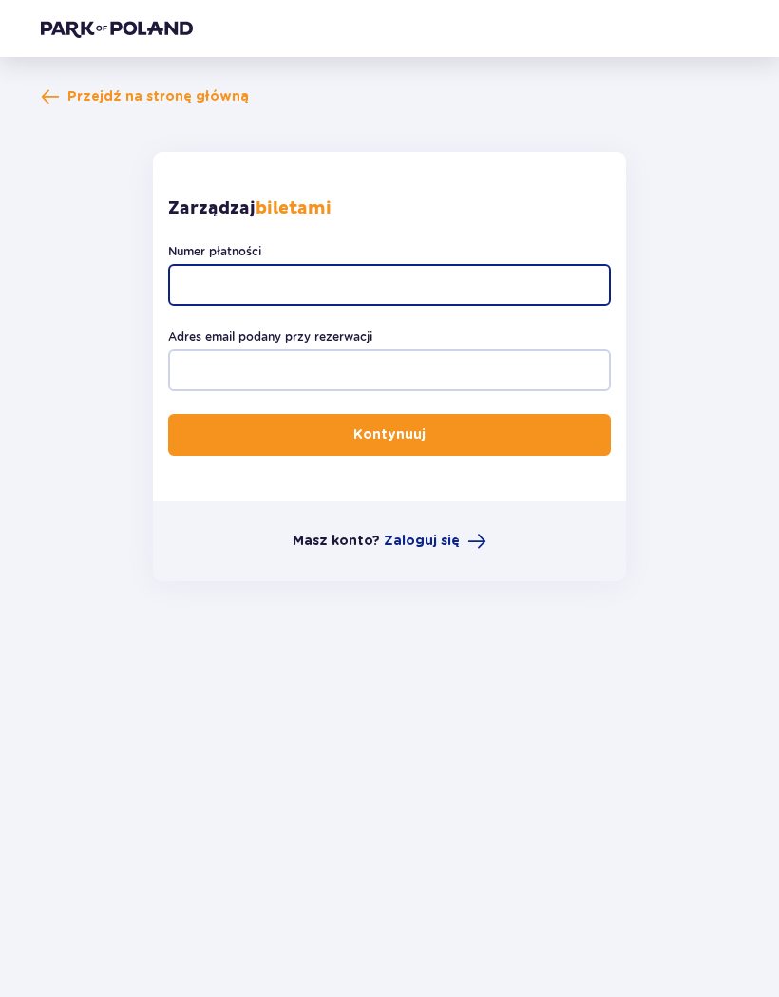
paste input "TR-VRC-JCF7WSX/91149891791"
type input "TR-VRC-JCF7WSX/91149891791"
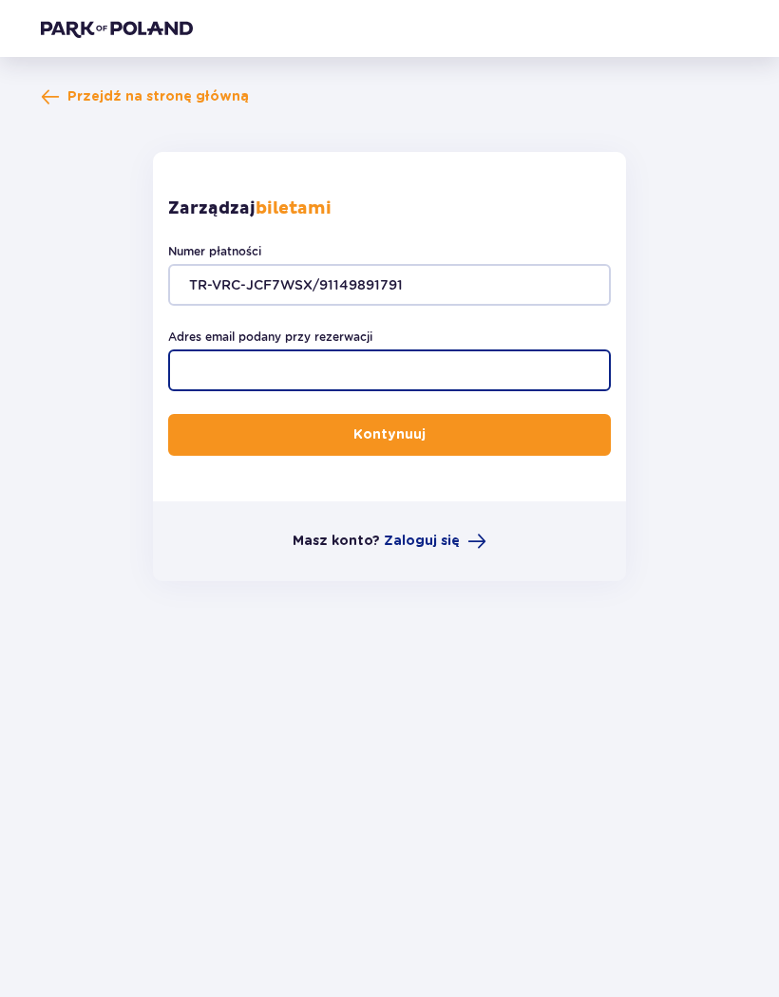
click at [252, 369] on input "Adres email podany przy rezerwacji" at bounding box center [389, 370] width 442 height 42
type input "[EMAIL_ADDRESS][DOMAIN_NAME]"
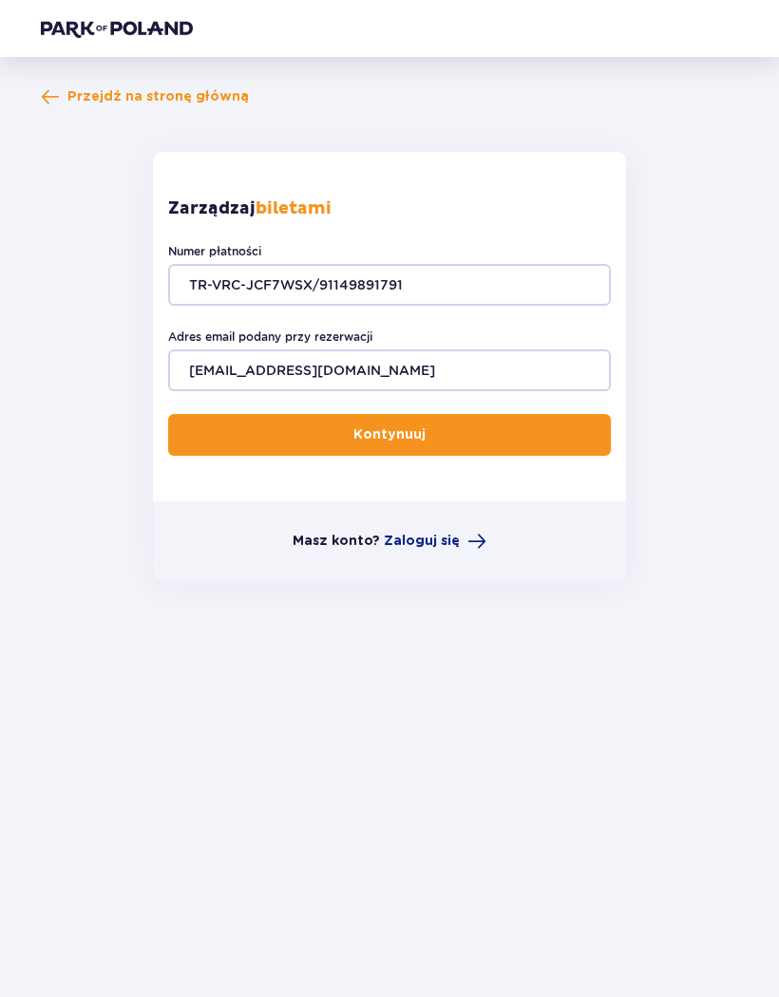
click at [206, 423] on button "Kontynuuj" at bounding box center [389, 435] width 442 height 42
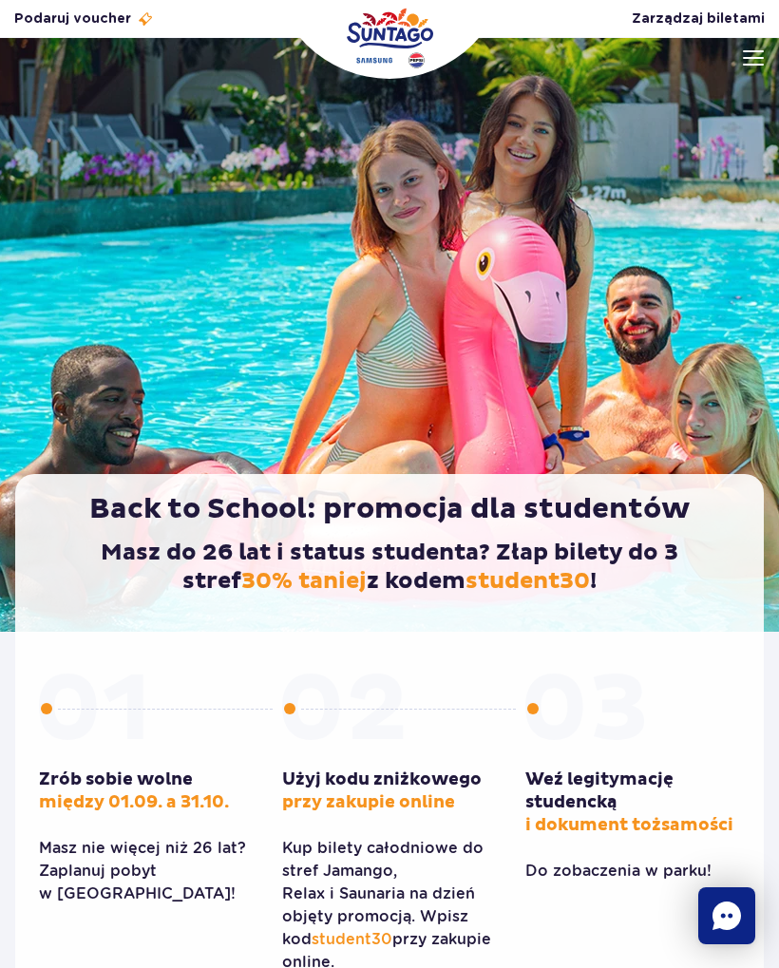
click at [756, 693] on div "Kup bilety Zrób sobie wolne między 01.09. a 31.10. Masz nie więcej niż 26 lat? …" at bounding box center [389, 888] width 748 height 515
click at [747, 12] on span "Zarządzaj biletami" at bounding box center [697, 18] width 133 height 19
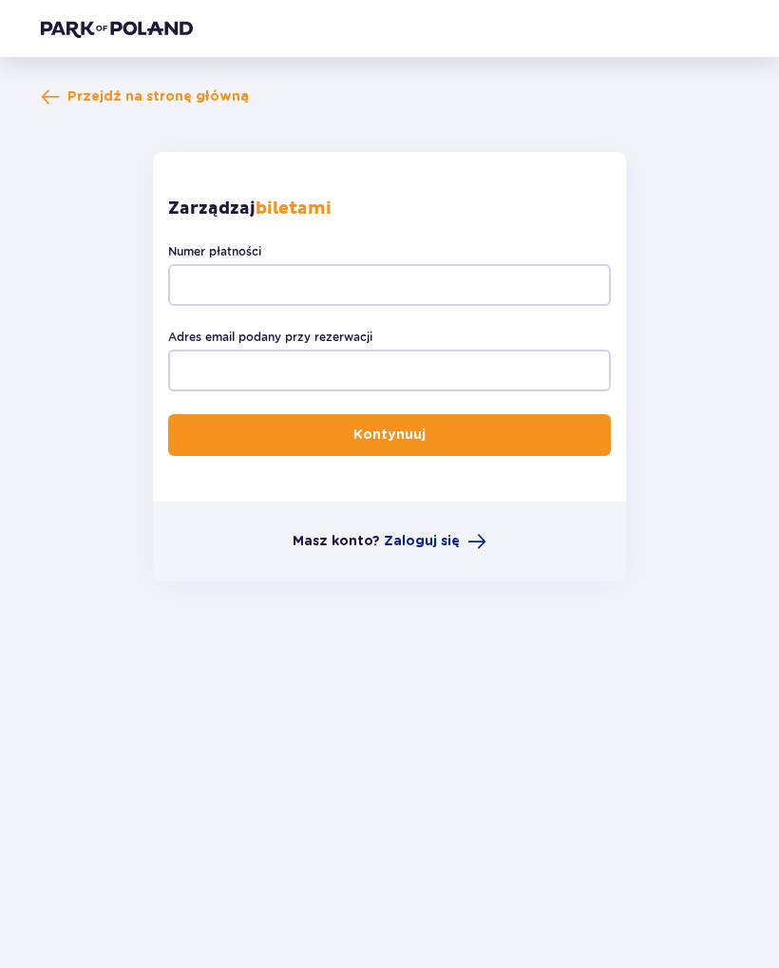
click at [469, 539] on span at bounding box center [476, 541] width 19 height 19
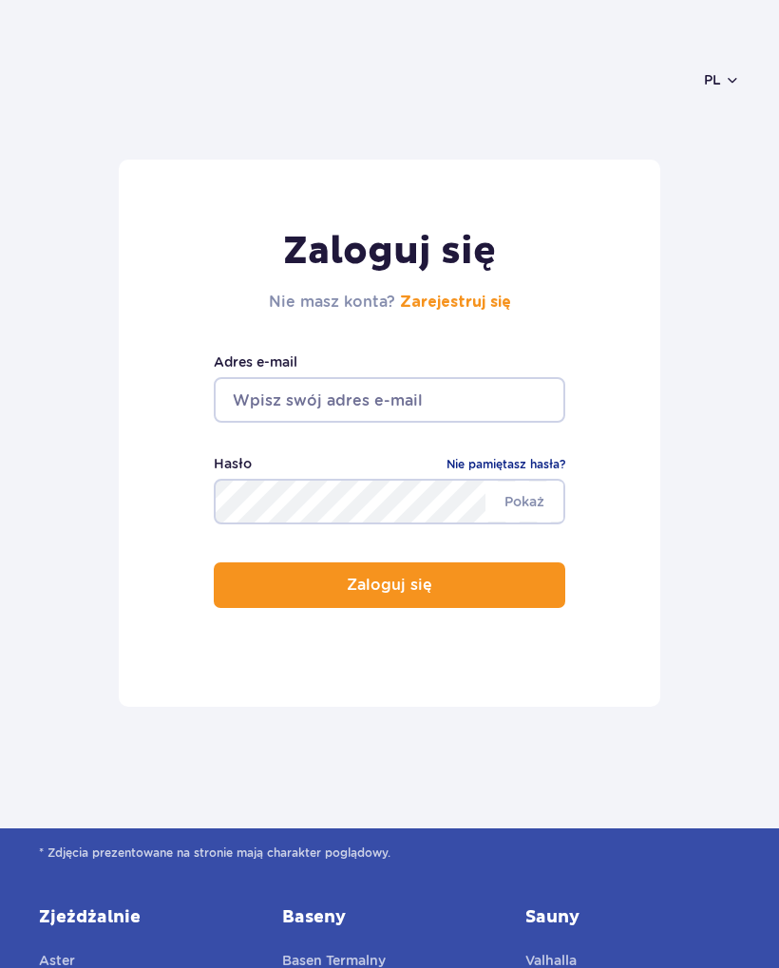
click at [455, 397] on input "email" at bounding box center [389, 400] width 351 height 46
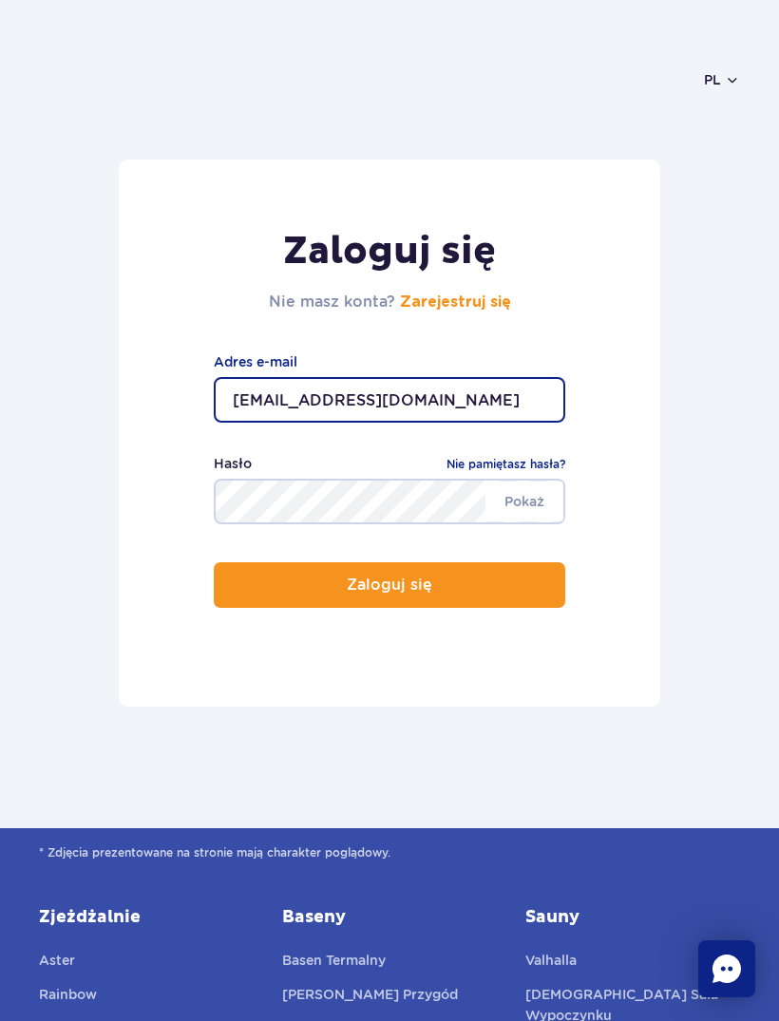
type input "[EMAIL_ADDRESS][DOMAIN_NAME]"
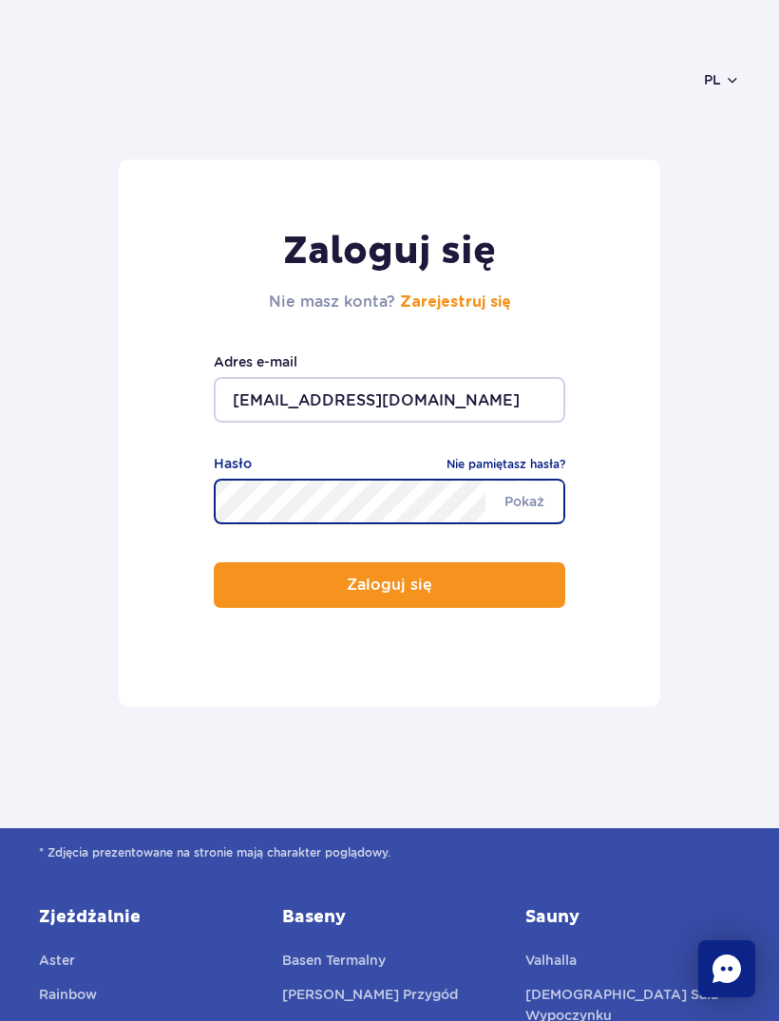
click at [453, 604] on button "Zaloguj się" at bounding box center [389, 585] width 351 height 46
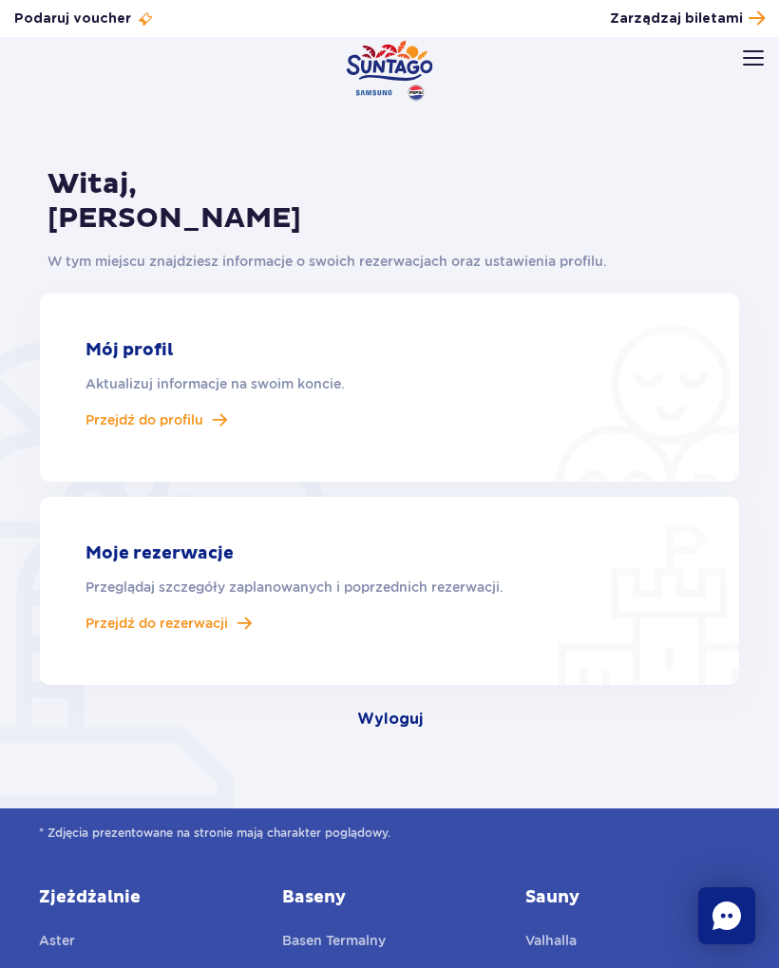
click at [140, 614] on span "Przejdź do rezerwacji" at bounding box center [156, 622] width 142 height 17
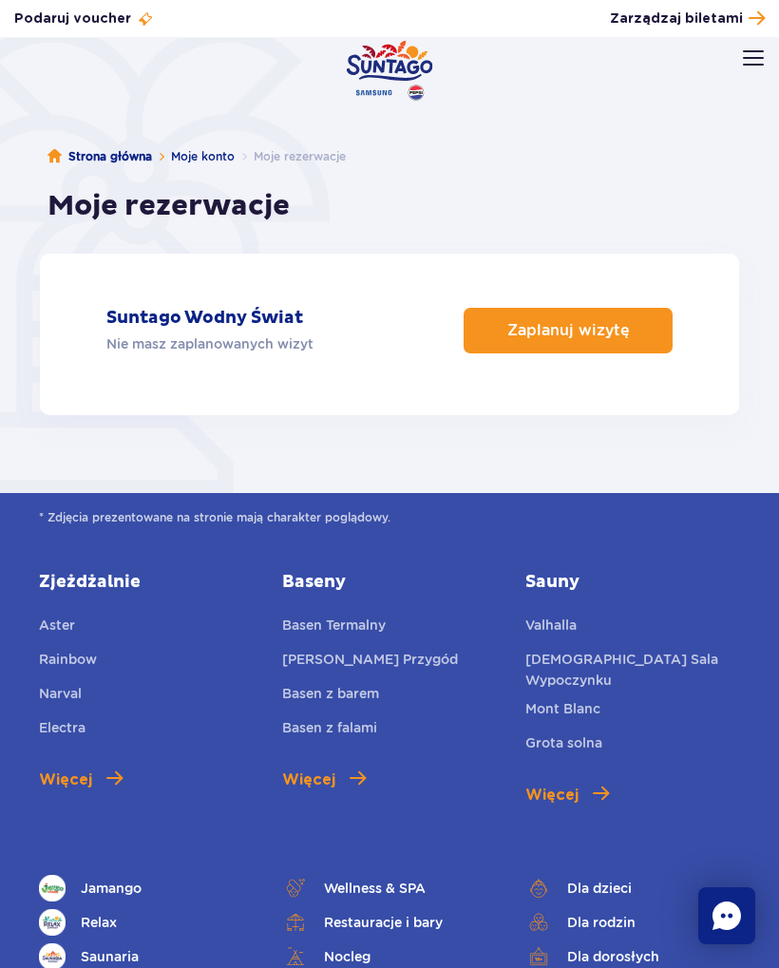
click at [616, 322] on p "Zaplanuj wizytę" at bounding box center [568, 330] width 122 height 18
click at [749, 57] on img at bounding box center [753, 57] width 21 height 15
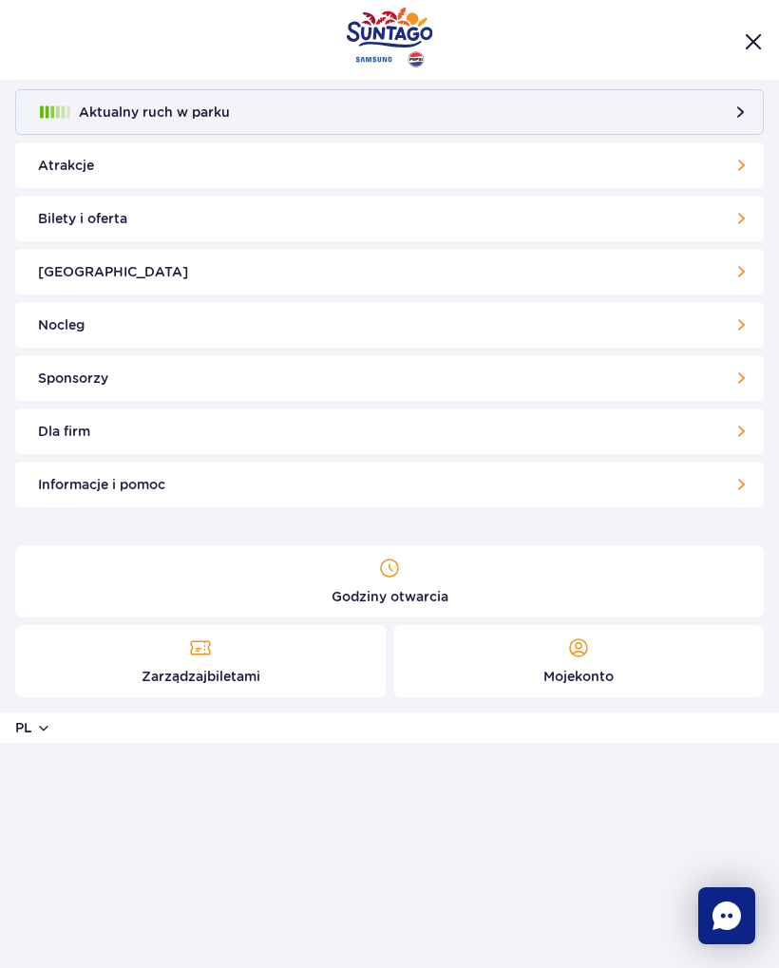
click at [281, 680] on link "Zarządzaj biletami" at bounding box center [200, 661] width 370 height 72
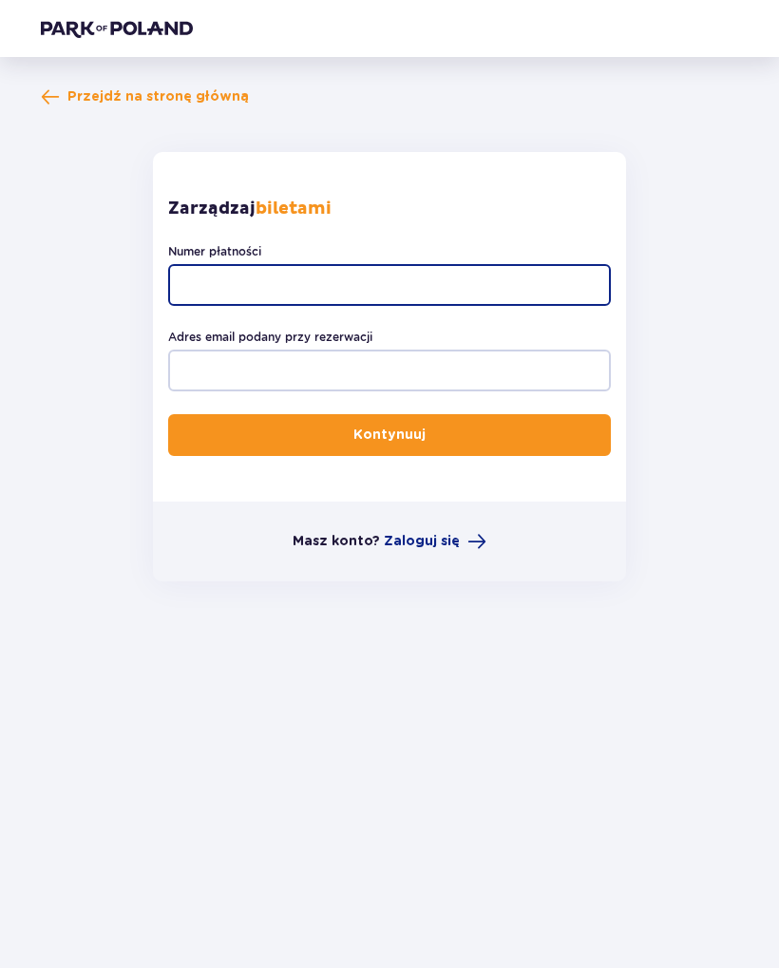
click at [456, 288] on input "Numer płatności" at bounding box center [389, 285] width 442 height 42
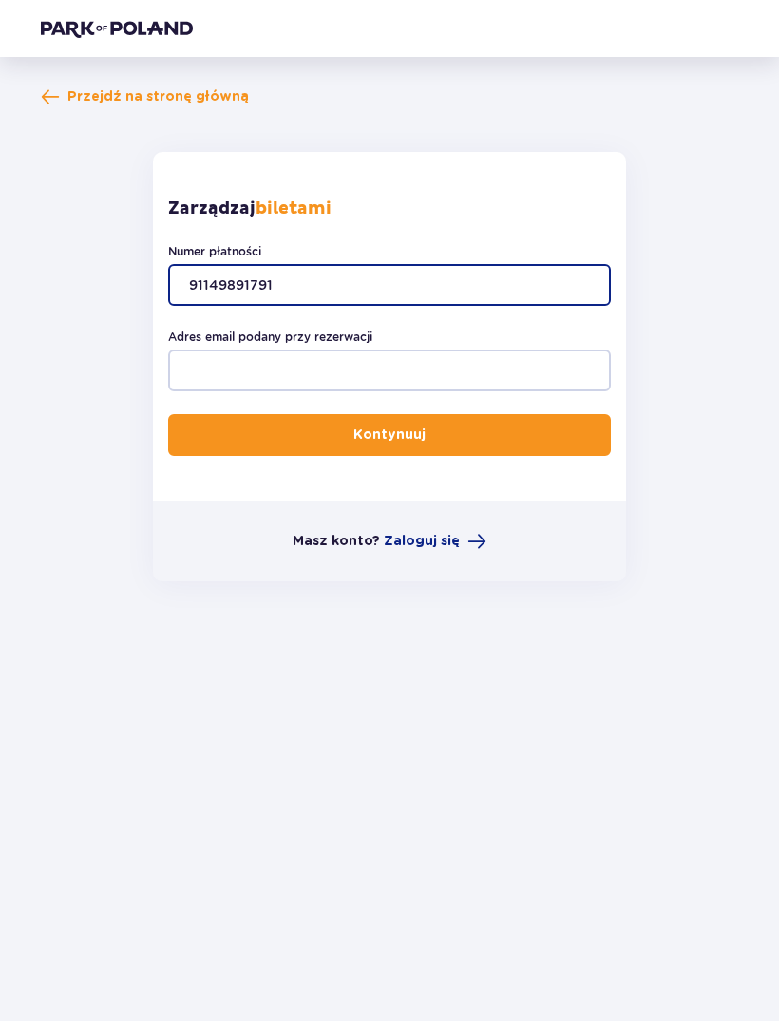
type input "91149891791"
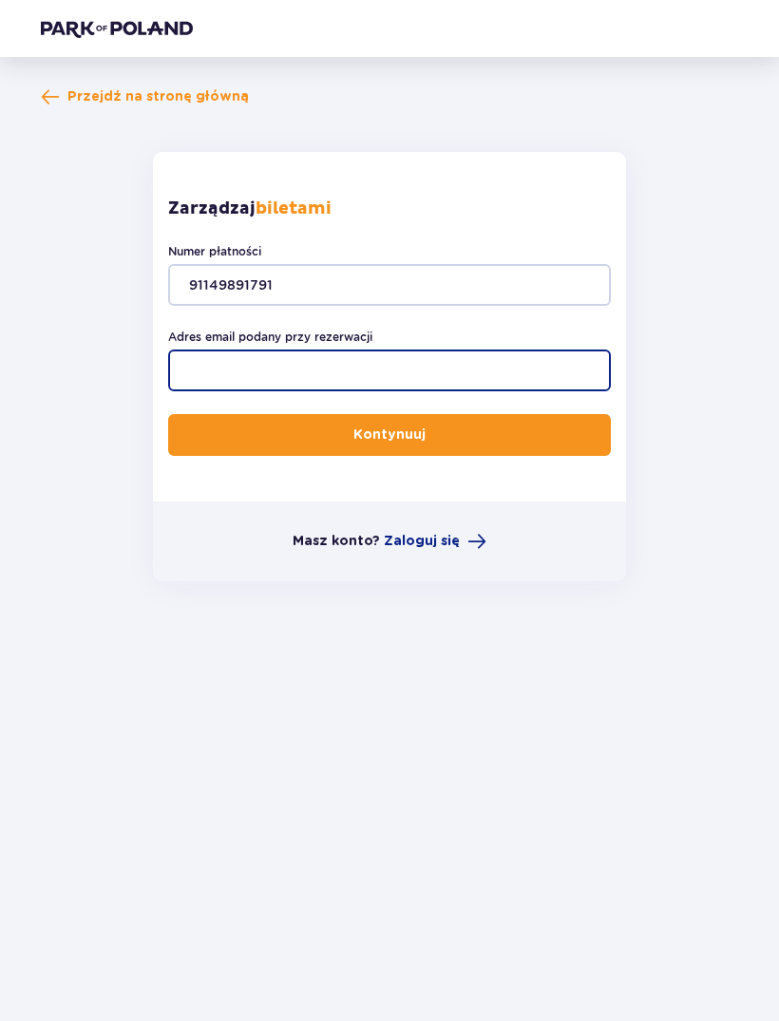
click at [466, 378] on input "Adres email podany przy rezerwacji" at bounding box center [389, 370] width 442 height 42
type input "karowro111@gmail.com"
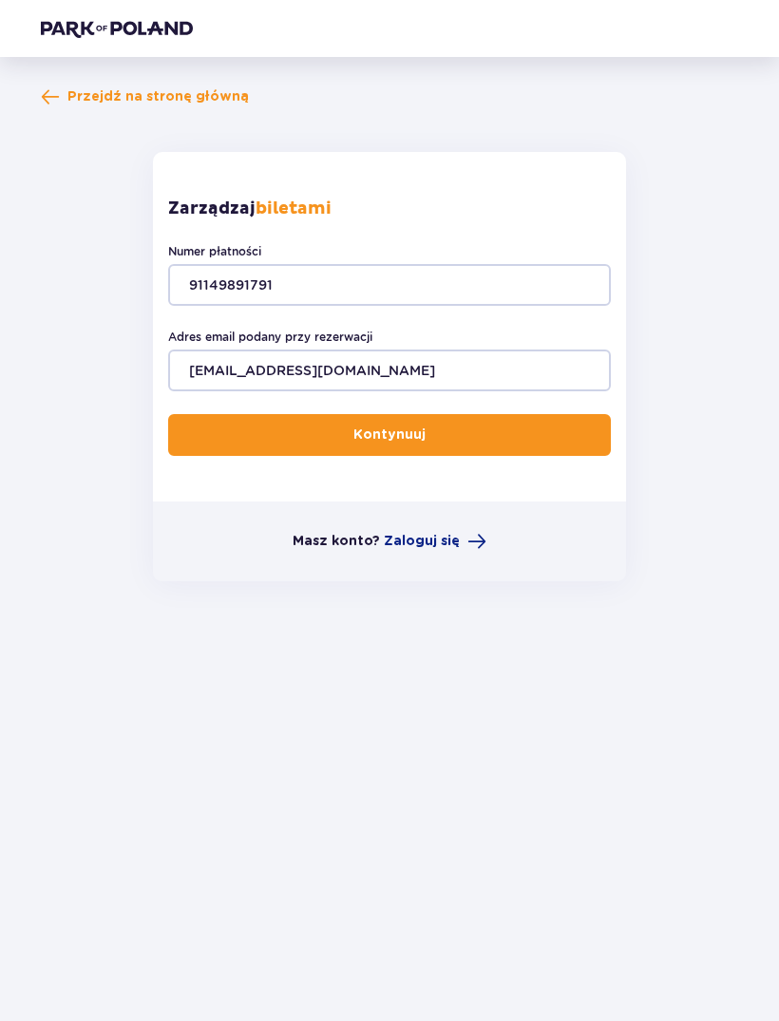
click at [552, 438] on button "Kontynuuj" at bounding box center [389, 435] width 442 height 42
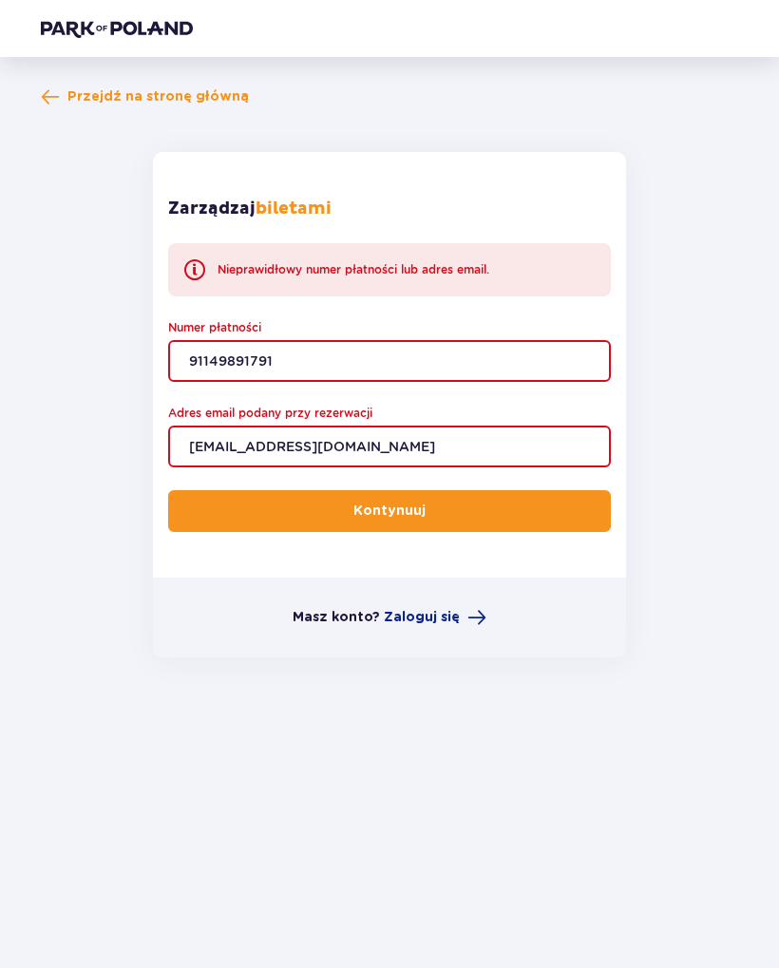
click at [298, 362] on input "91149891791" at bounding box center [389, 361] width 442 height 42
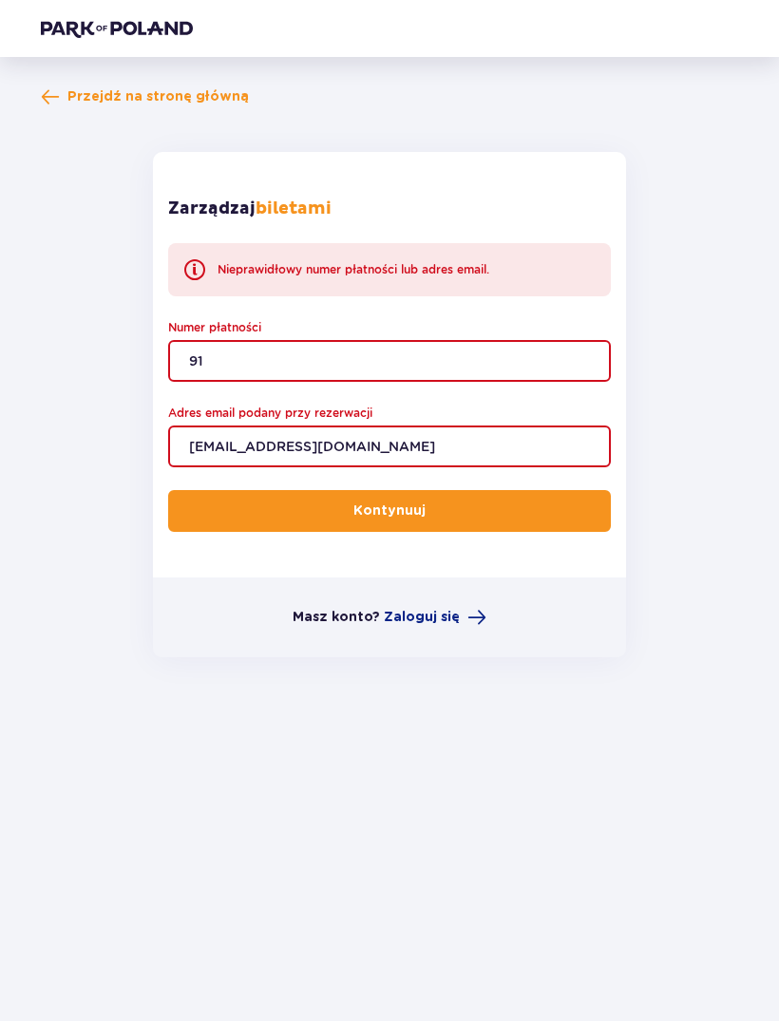
type input "9"
paste input "TR-VRC-JCF7WSX/91149891791"
type input "TR-VRC-JCF7WSX/91149891791"
click at [535, 506] on button "Kontynuuj" at bounding box center [389, 511] width 442 height 42
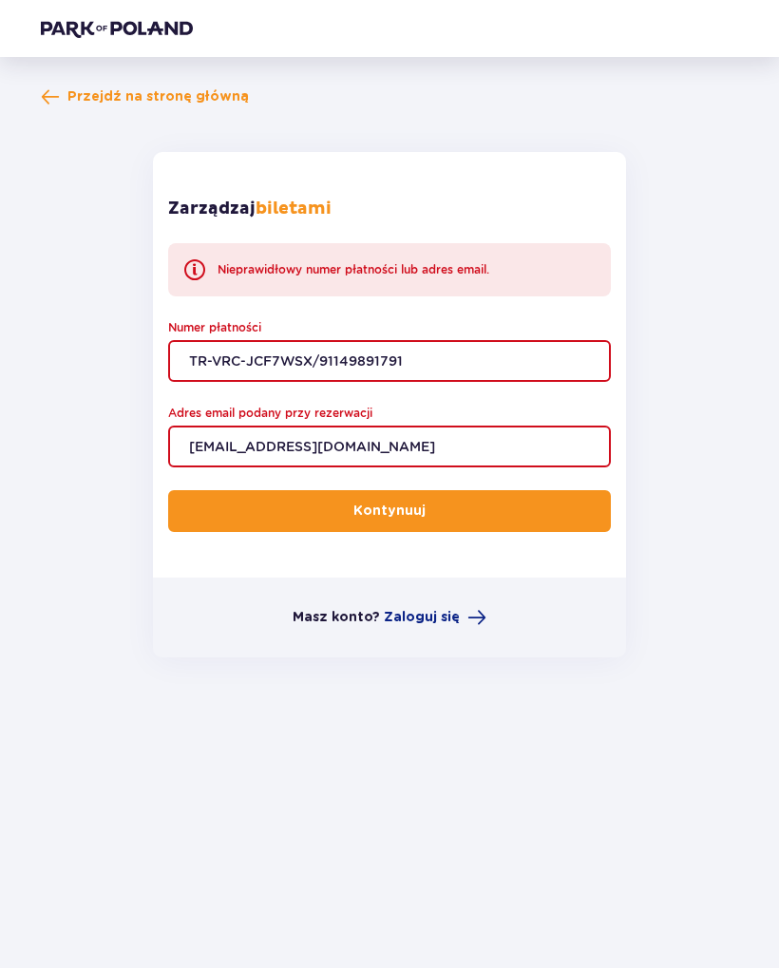
click at [129, 95] on span "Przejdź na stronę główną" at bounding box center [157, 96] width 181 height 19
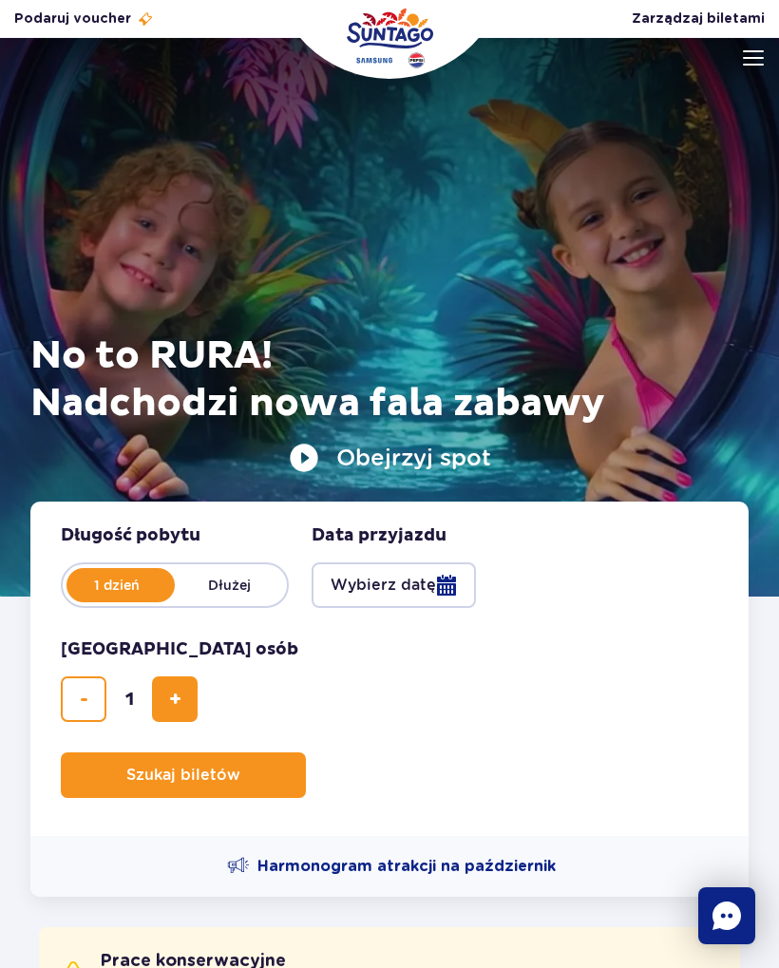
click at [739, 16] on span "Zarządzaj biletami" at bounding box center [697, 18] width 133 height 19
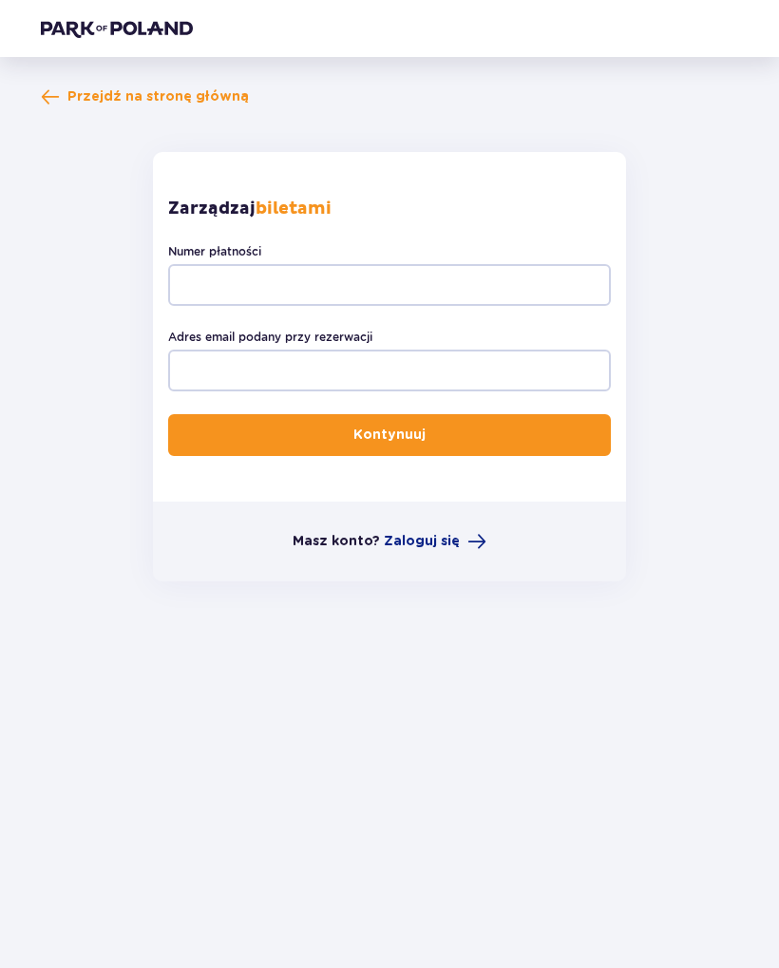
click at [443, 533] on span "Zaloguj się" at bounding box center [422, 541] width 76 height 19
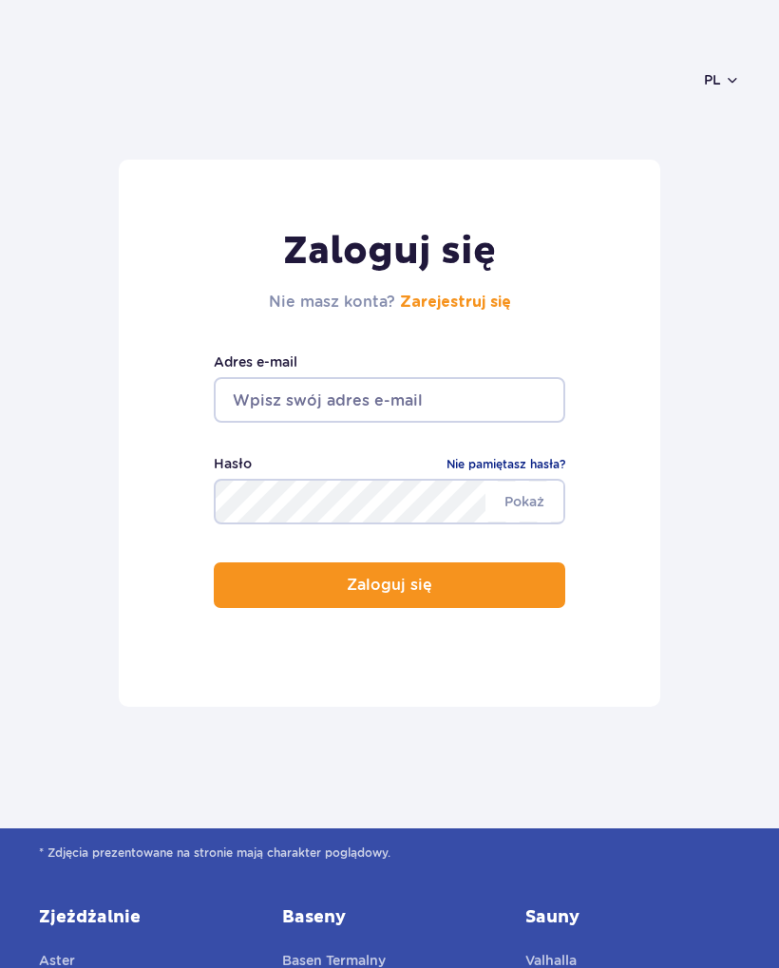
click at [358, 404] on input "email" at bounding box center [389, 400] width 351 height 46
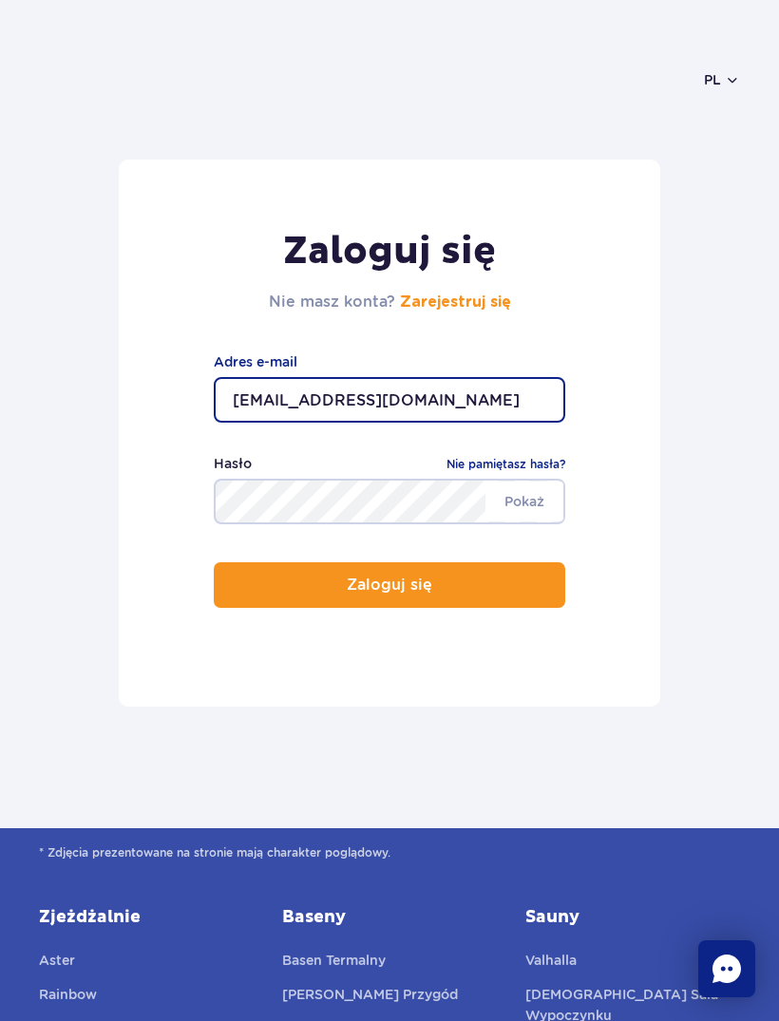
type input "[EMAIL_ADDRESS][DOMAIN_NAME]"
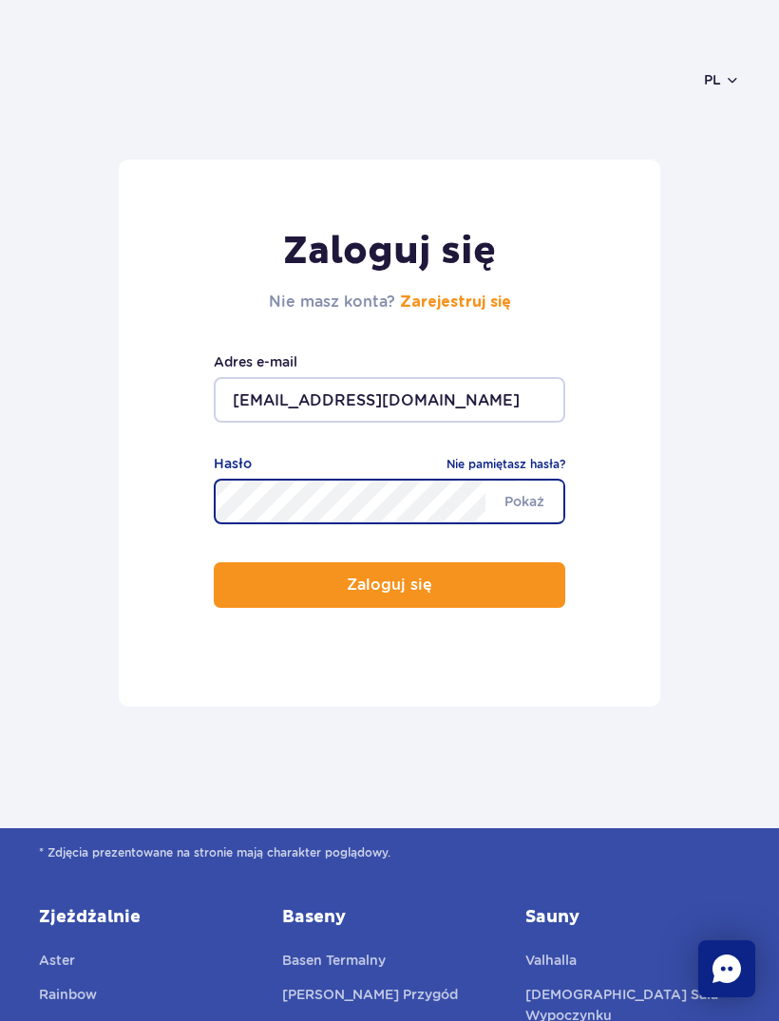
click at [453, 593] on button "Zaloguj się" at bounding box center [389, 585] width 351 height 46
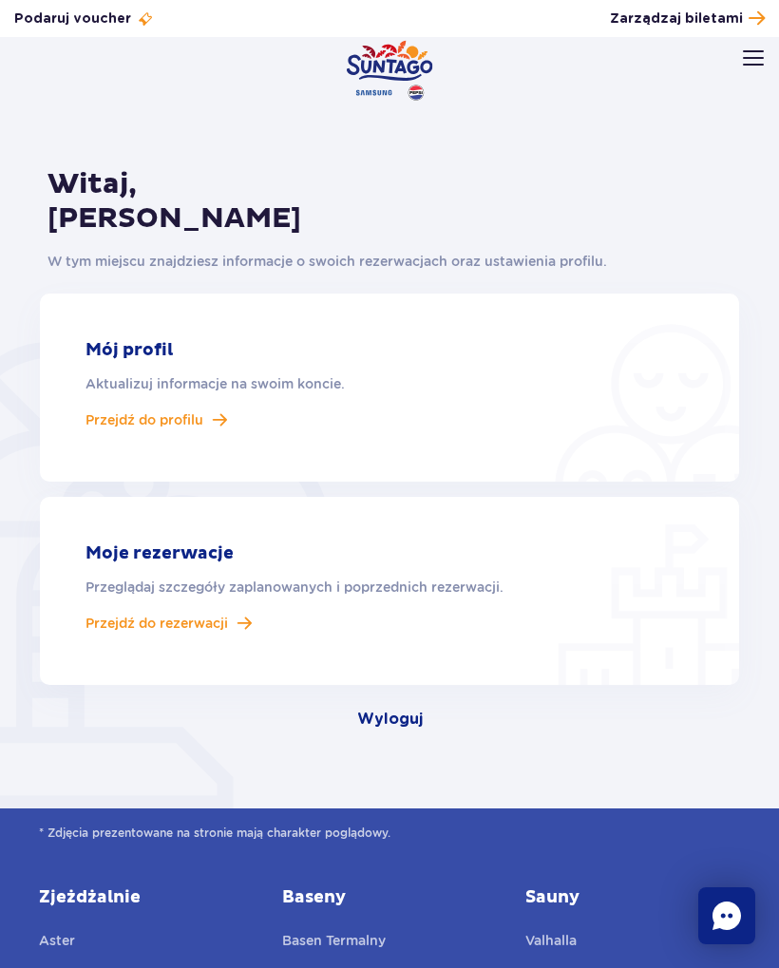
click at [197, 624] on span "Przejdź do rezerwacji" at bounding box center [156, 622] width 142 height 17
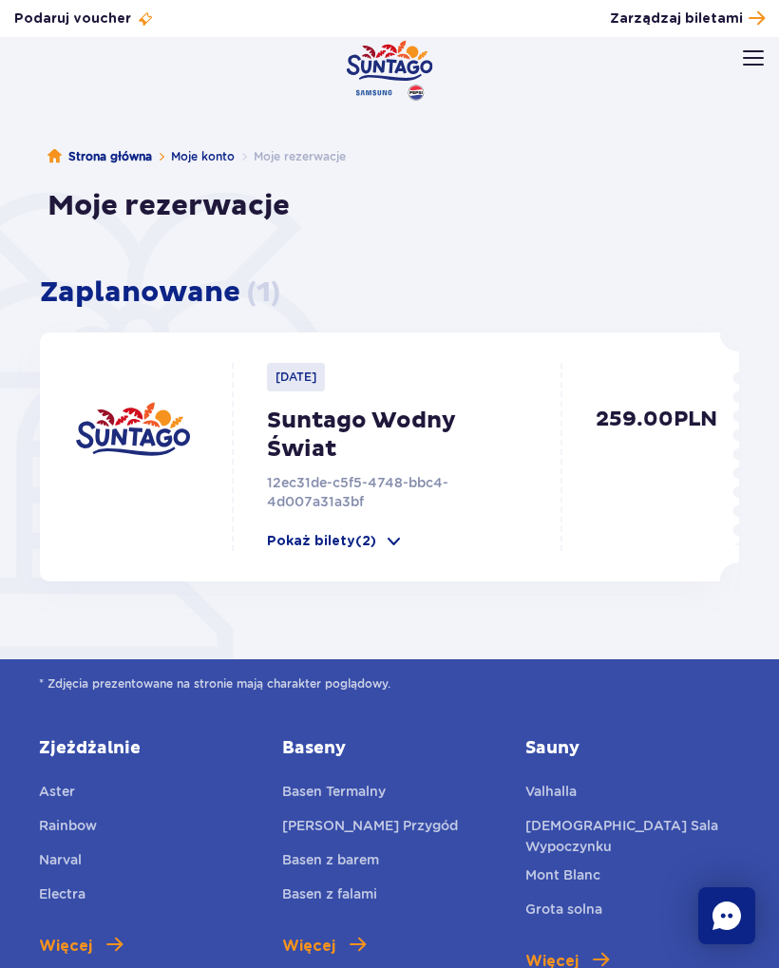
click at [403, 539] on span at bounding box center [393, 541] width 19 height 19
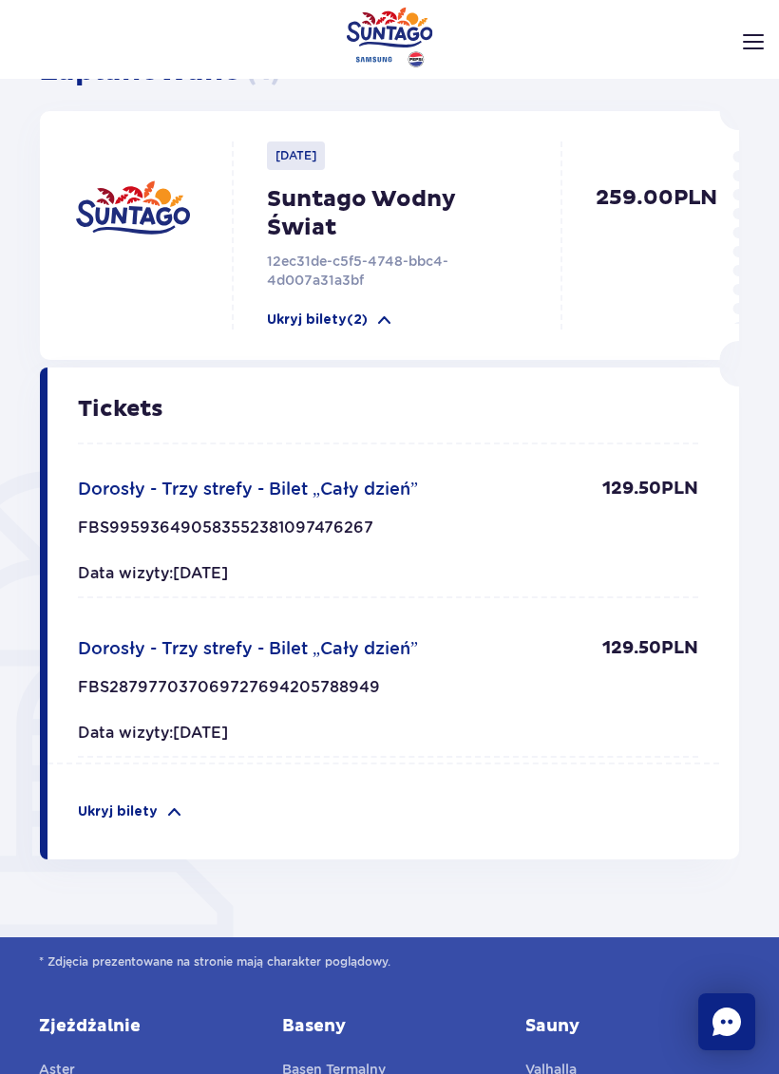
scroll to position [220, 0]
click at [393, 615] on div "Tickets Dorosły - Trzy strefy - Bilet „Cały dzień” 129.50 PLN FBS99593649058355…" at bounding box center [388, 582] width 620 height 366
click at [467, 552] on div "Dorosły - Trzy strefy - Bilet „Cały dzień” 129.50 PLN FBS9959364905835523810974…" at bounding box center [388, 537] width 620 height 123
click at [359, 671] on div "Dorosły - Trzy strefy - Bilet „Cały dzień” 129.50 PLN FBS2879770370697276942057…" at bounding box center [388, 696] width 620 height 123
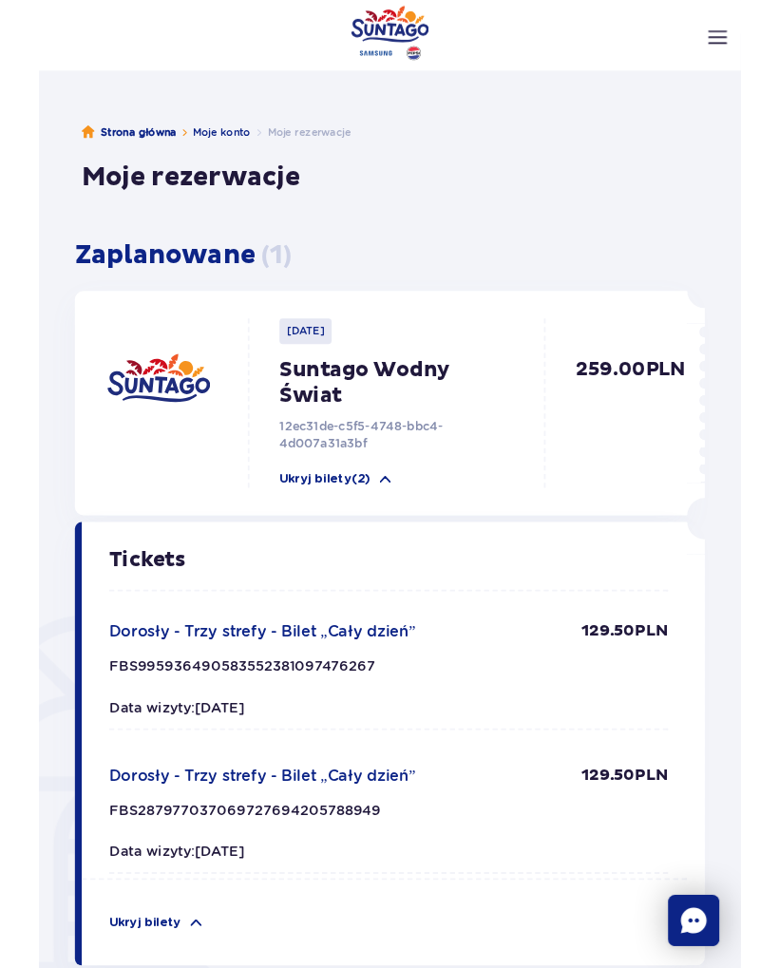
scroll to position [0, 0]
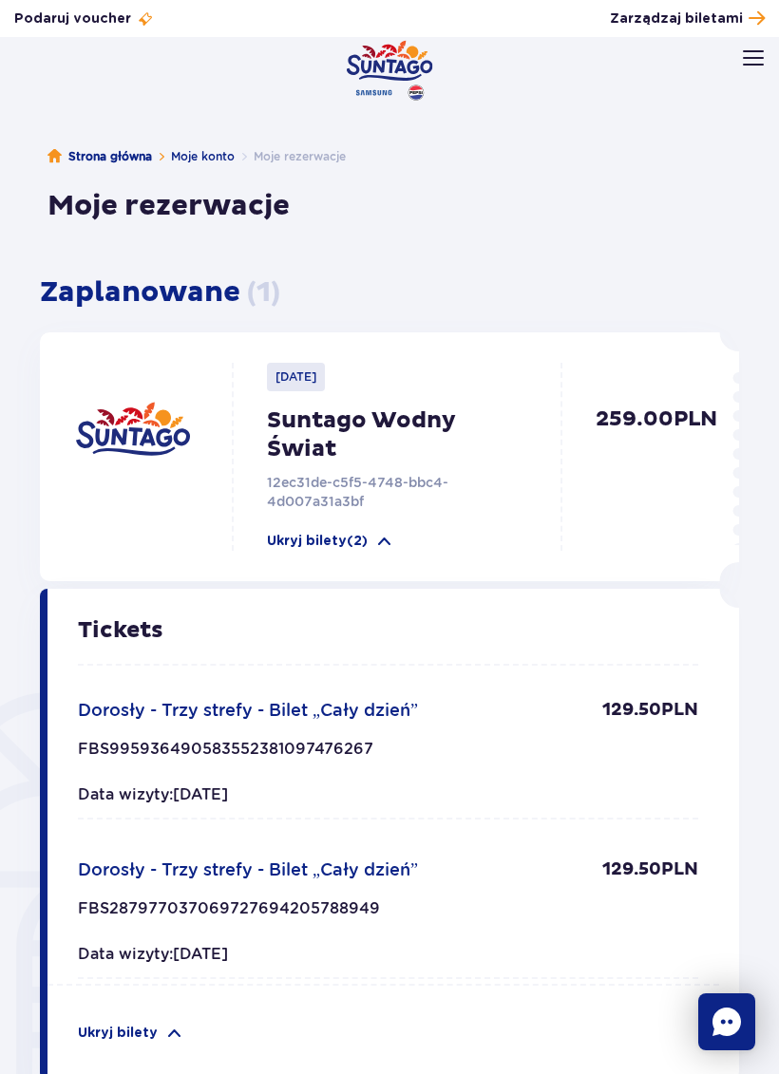
click at [385, 547] on span at bounding box center [384, 541] width 19 height 19
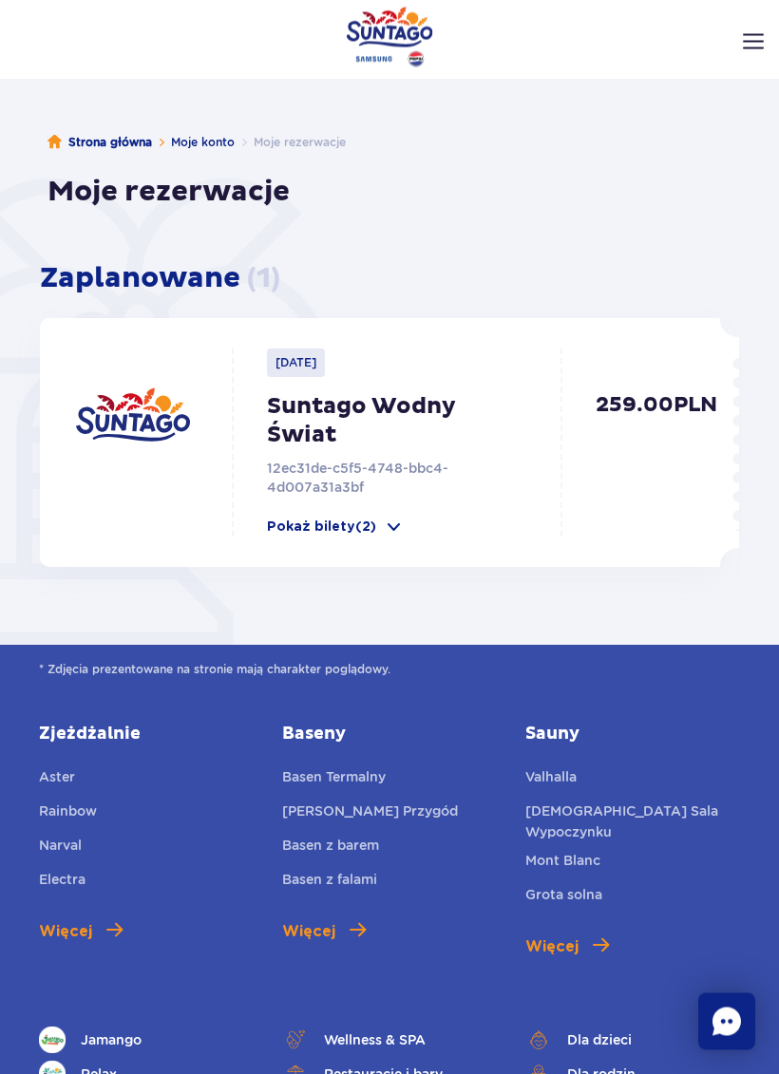
scroll to position [14, 0]
click at [360, 536] on p "Pokaż bilety (2)" at bounding box center [321, 526] width 109 height 19
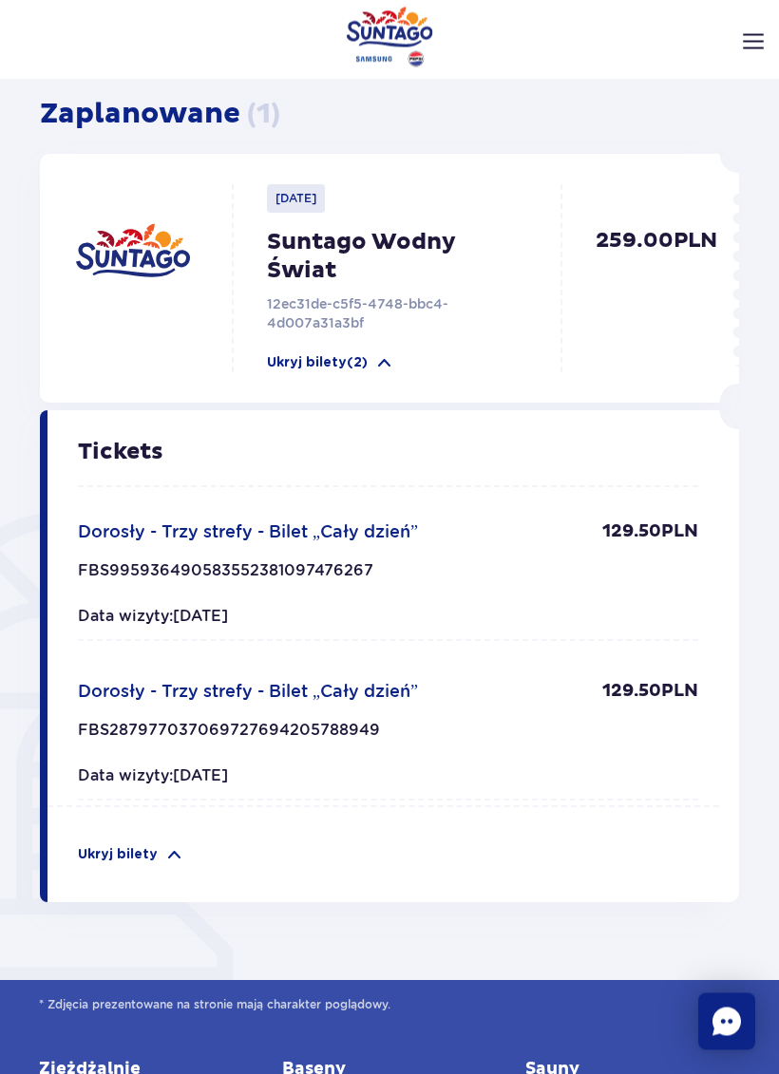
scroll to position [179, 0]
